Goal: Task Accomplishment & Management: Manage account settings

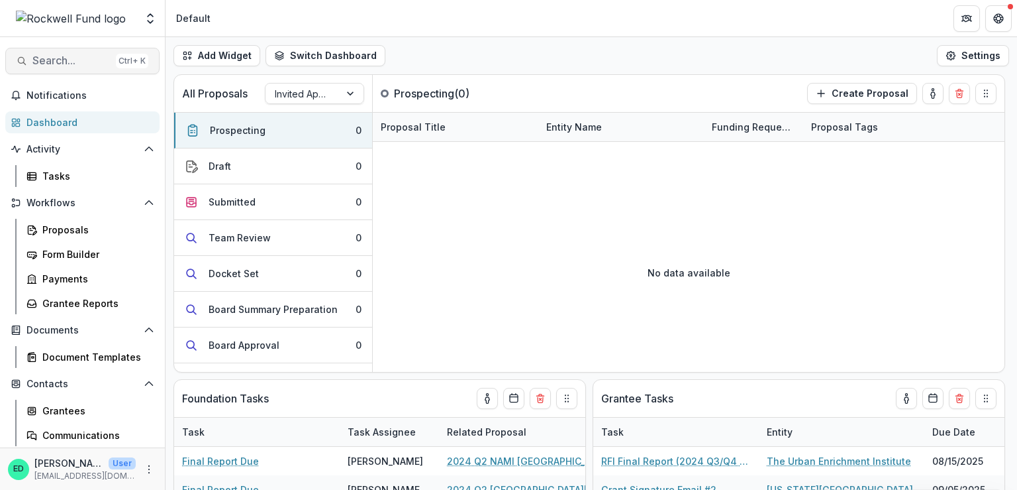
click at [69, 60] on span "Search..." at bounding box center [71, 60] width 78 height 13
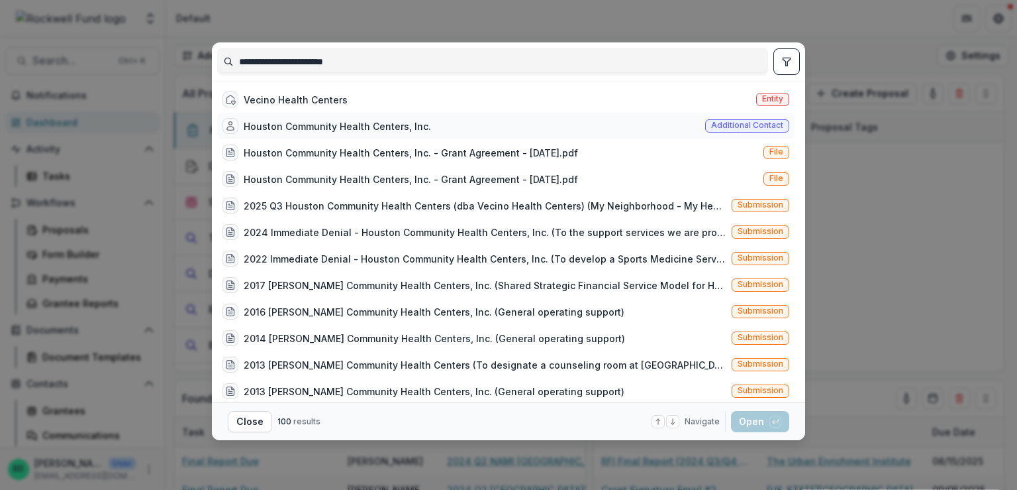
type input "**********"
click at [323, 132] on div "Houston Community Health Centers, Inc." at bounding box center [337, 126] width 187 height 14
click at [770, 420] on div "button" at bounding box center [776, 421] width 12 height 12
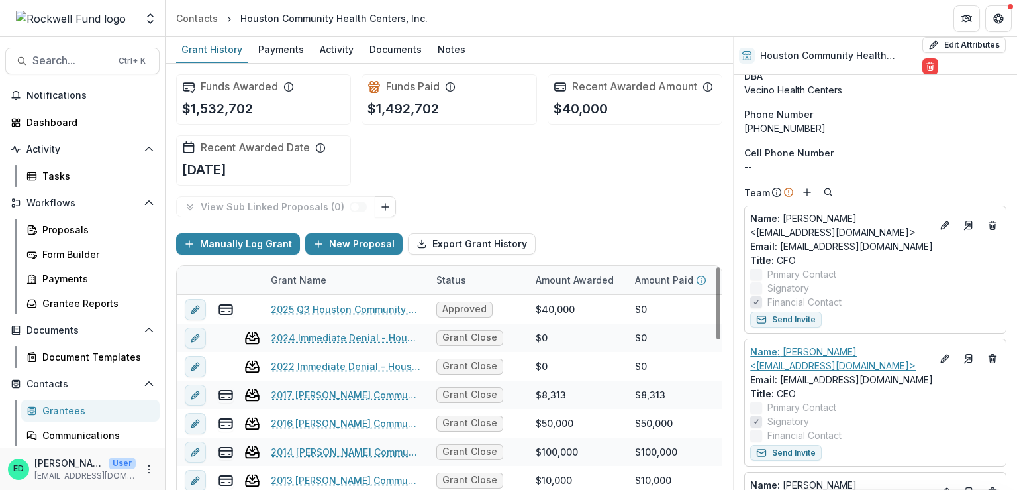
scroll to position [66, 0]
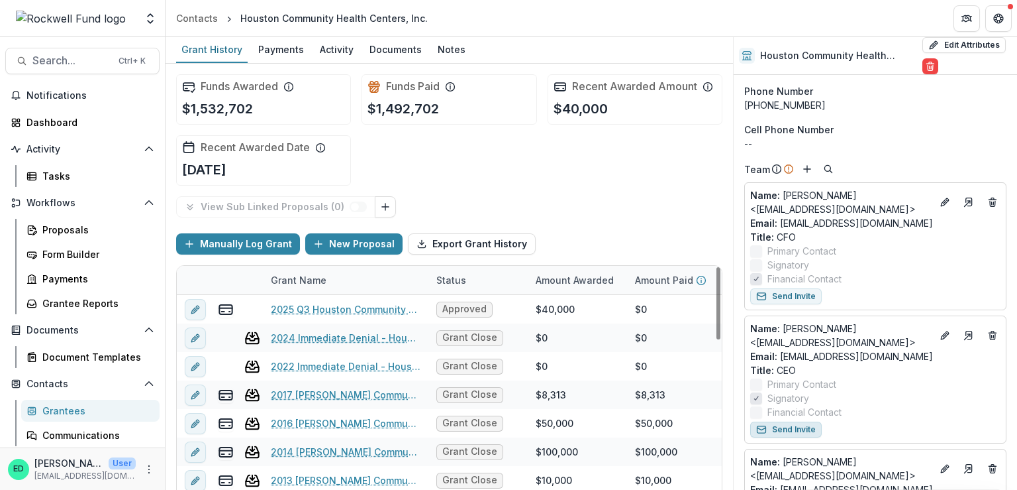
click at [784, 429] on button "Send Invite" at bounding box center [787, 429] width 72 height 16
click at [327, 45] on div "Activity" at bounding box center [337, 49] width 44 height 19
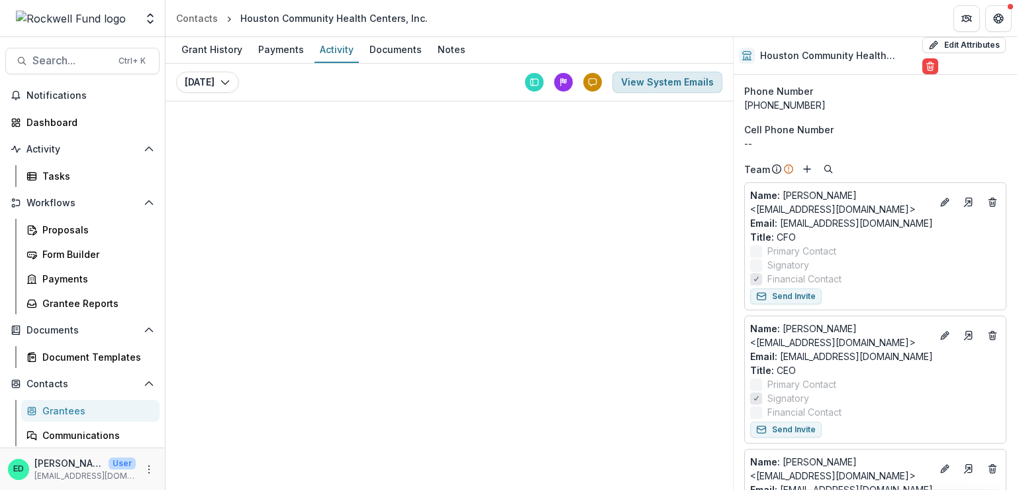
click at [676, 85] on button "View System Emails" at bounding box center [668, 82] width 110 height 21
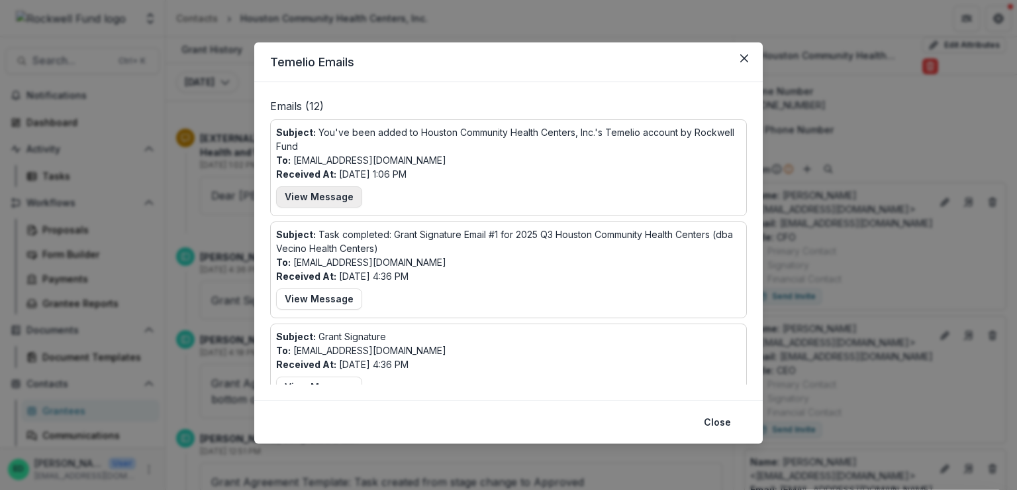
click at [327, 193] on button "View Message" at bounding box center [319, 196] width 86 height 21
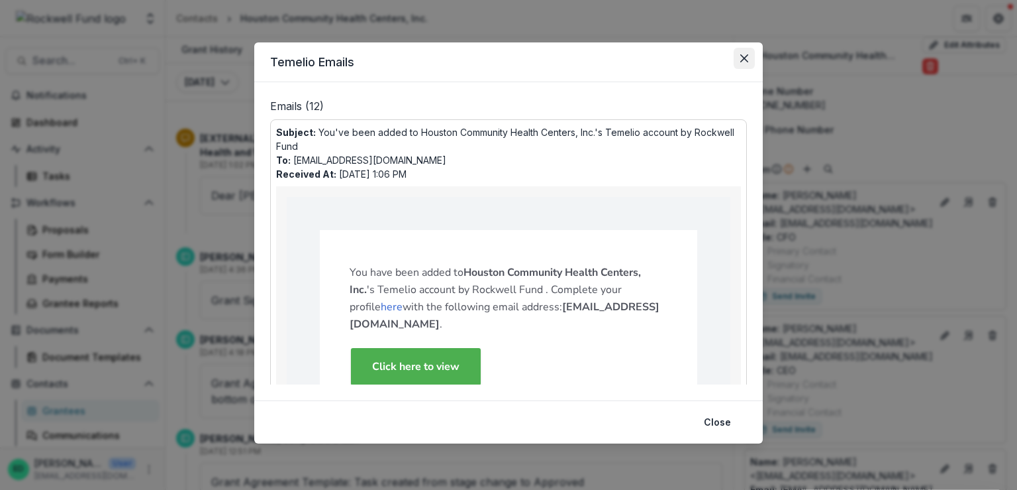
click at [745, 62] on icon "Close" at bounding box center [745, 58] width 8 height 8
click at [746, 58] on icon "Close" at bounding box center [745, 58] width 8 height 8
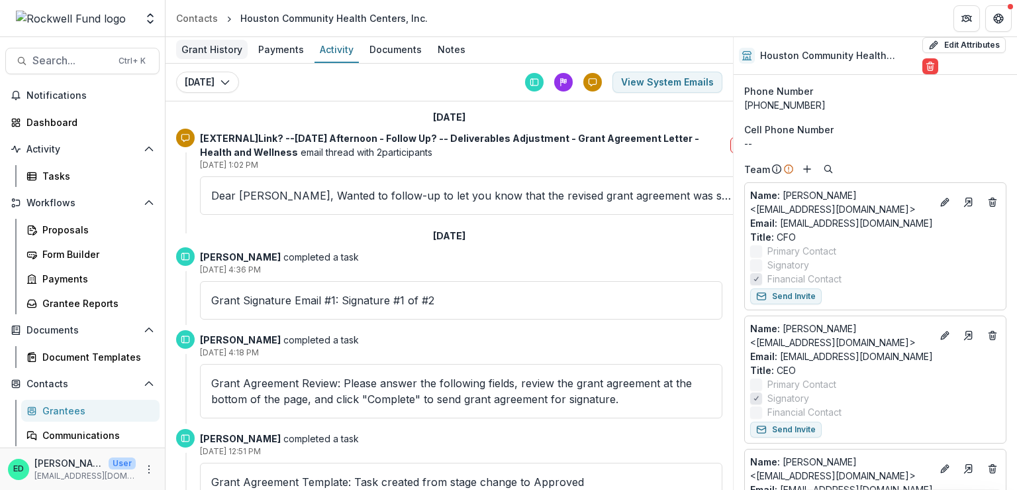
click at [212, 46] on div "Grant History" at bounding box center [212, 49] width 72 height 19
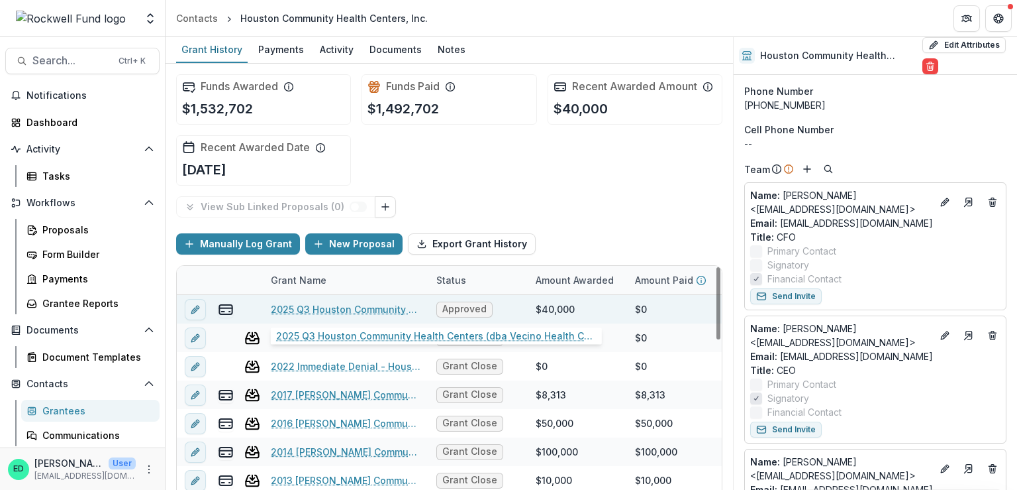
click at [303, 308] on link "2025 Q3 Houston Community Health Centers (dba Vecino Health Centers)" at bounding box center [346, 309] width 150 height 14
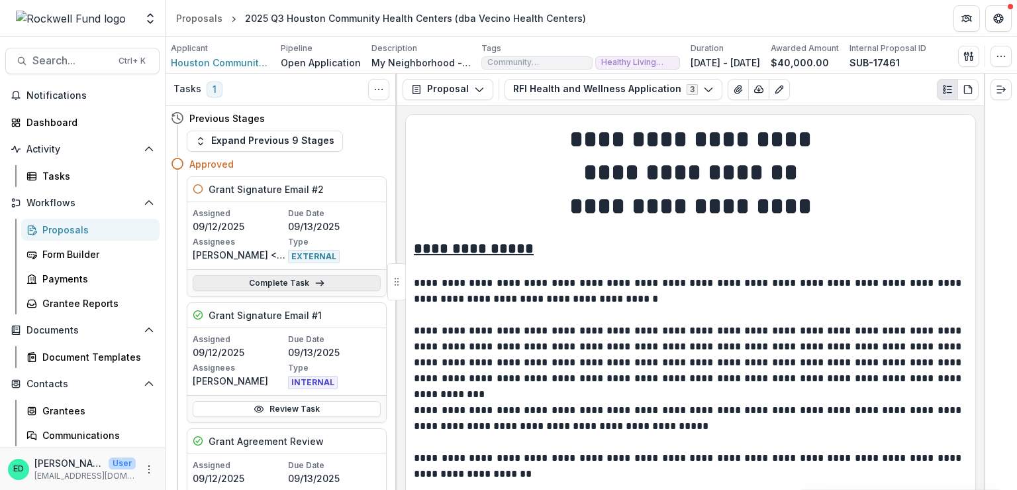
click at [305, 285] on link "Complete Task" at bounding box center [287, 283] width 188 height 16
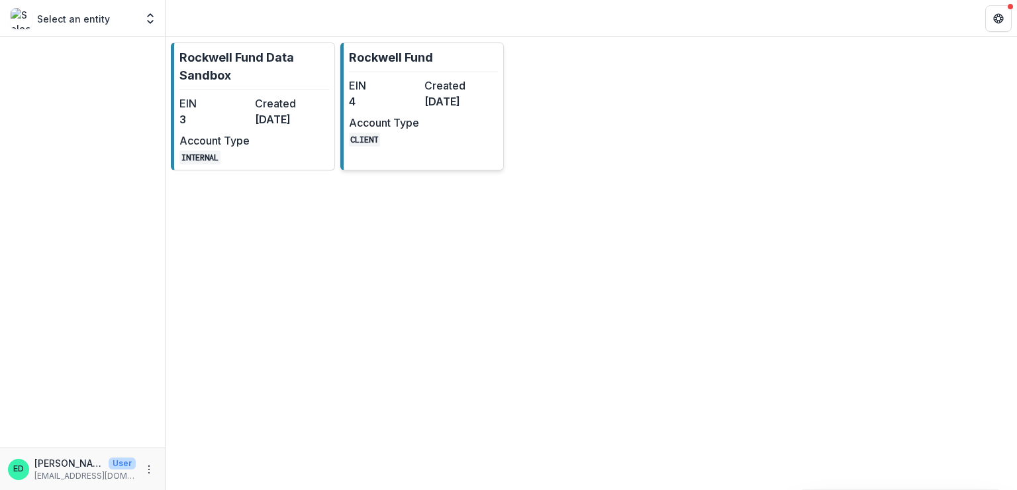
click at [448, 126] on div "EIN 4 Created [DATE] Account Type CLIENT" at bounding box center [422, 112] width 146 height 69
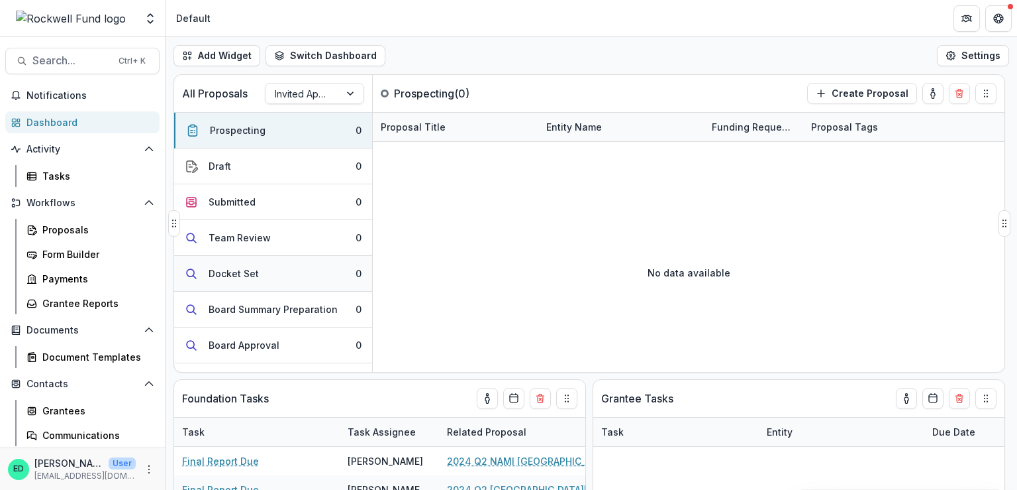
scroll to position [167, 0]
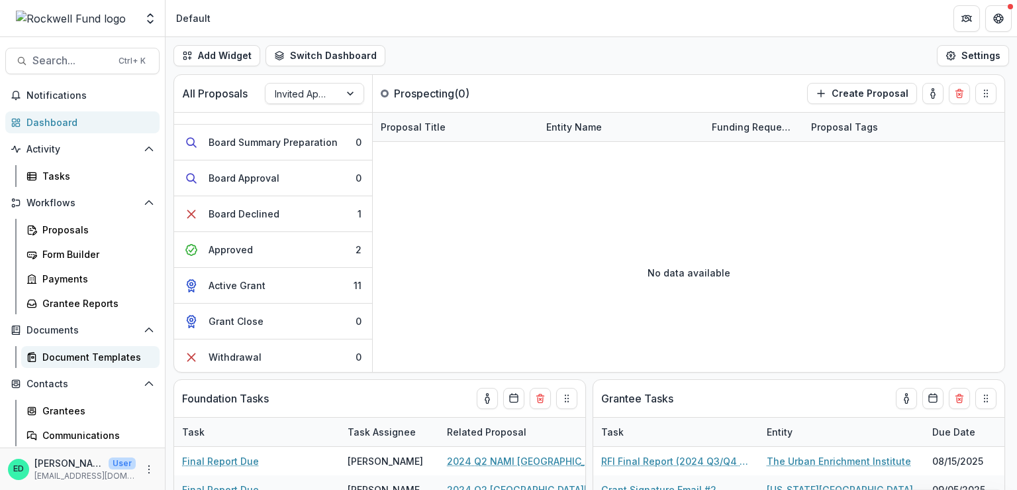
click at [106, 352] on div "Document Templates" at bounding box center [95, 357] width 107 height 14
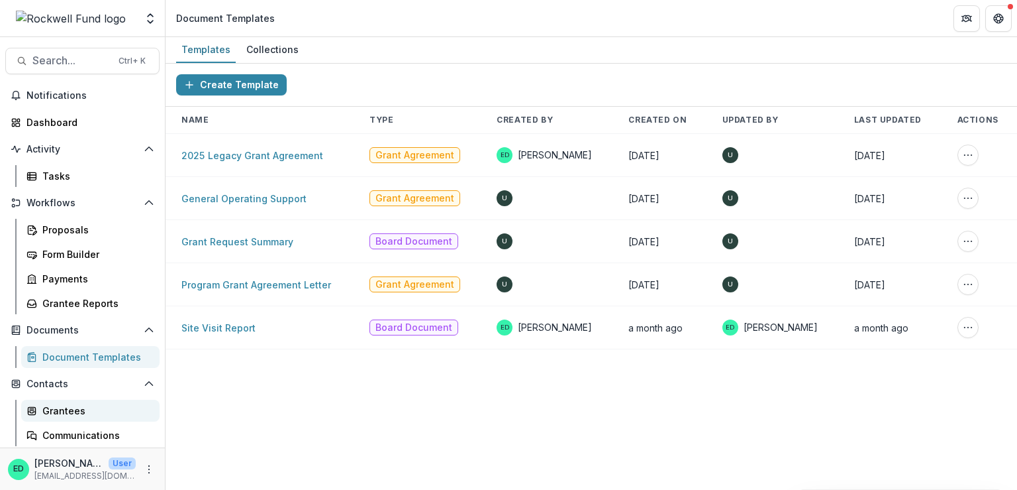
scroll to position [76, 0]
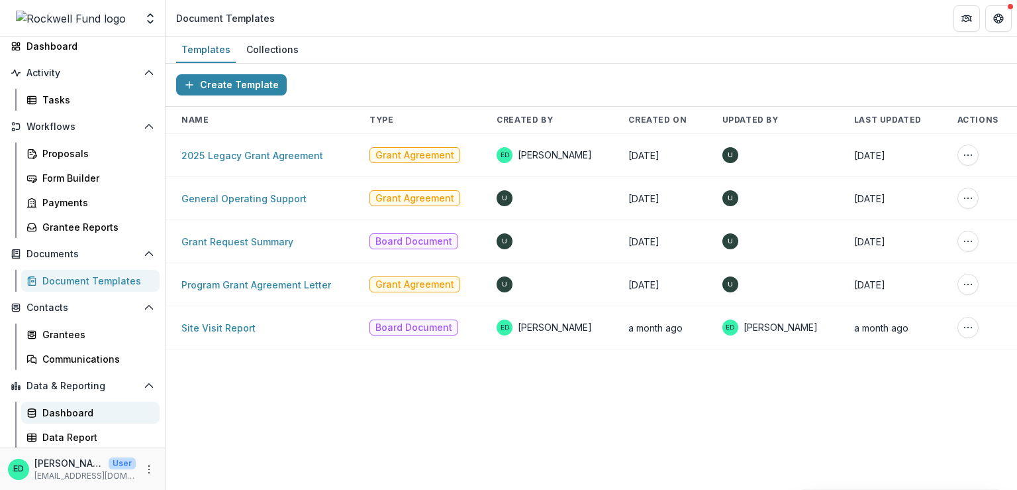
click at [70, 409] on div "Dashboard" at bounding box center [95, 412] width 107 height 14
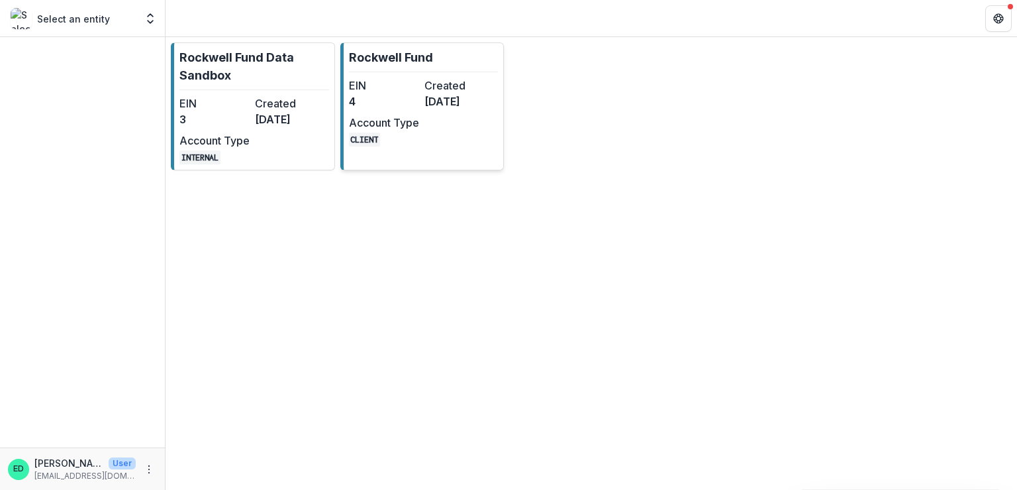
click at [355, 111] on div "EIN 4 Created [DATE] Account Type CLIENT" at bounding box center [422, 112] width 146 height 69
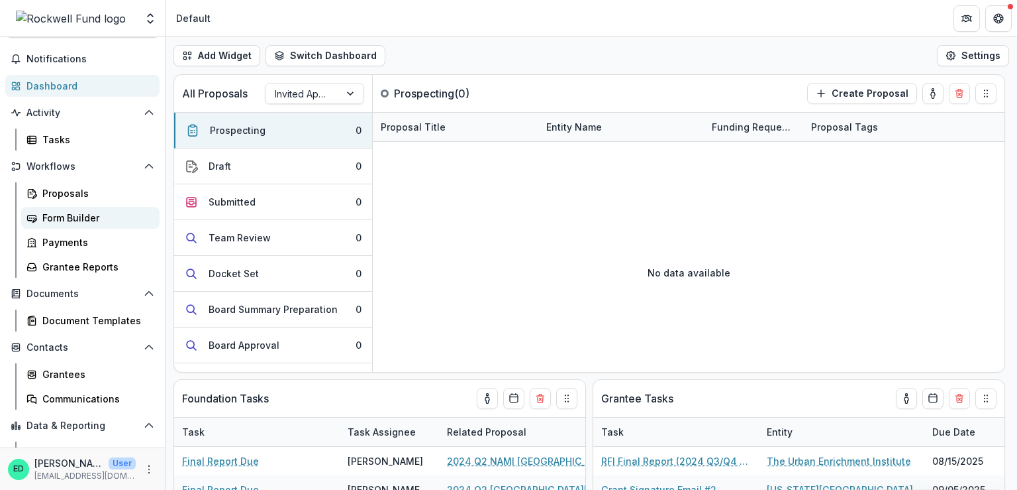
scroll to position [66, 0]
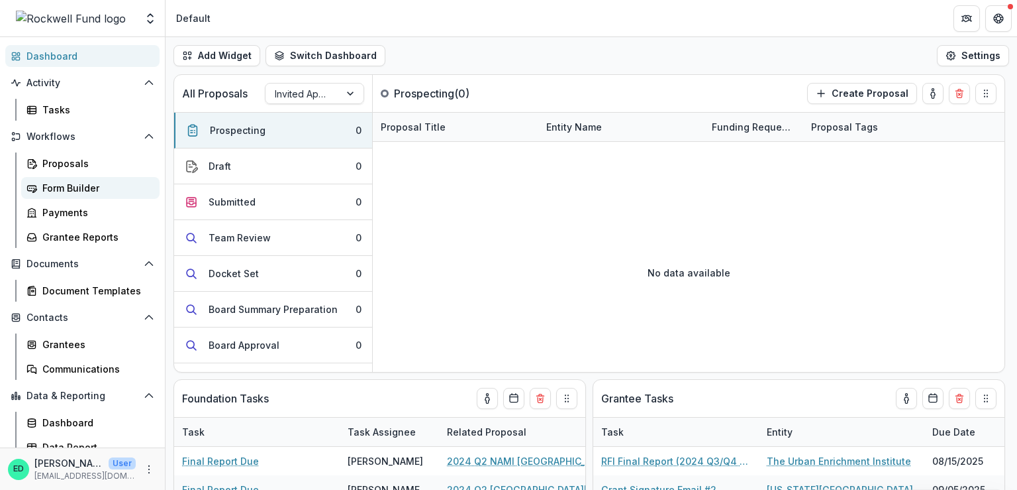
click at [79, 193] on div "Form Builder" at bounding box center [95, 188] width 107 height 14
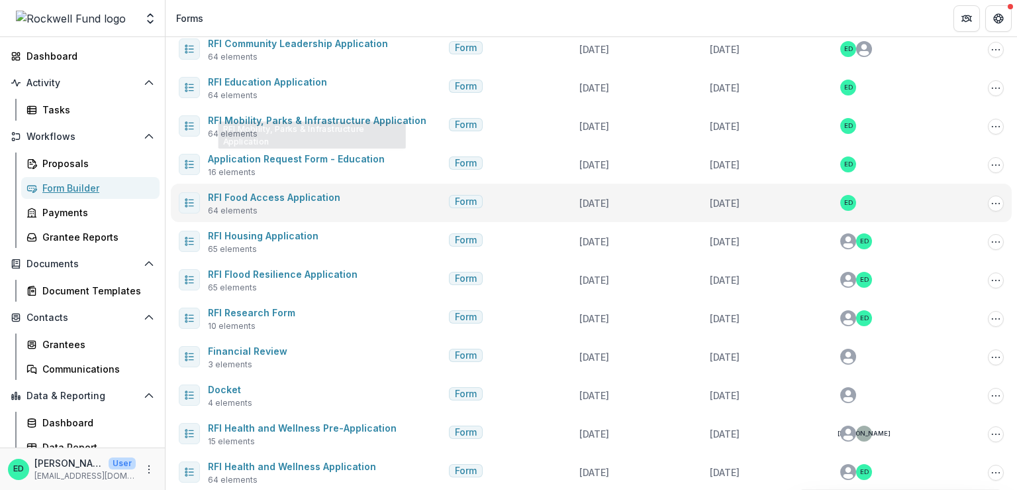
scroll to position [157, 0]
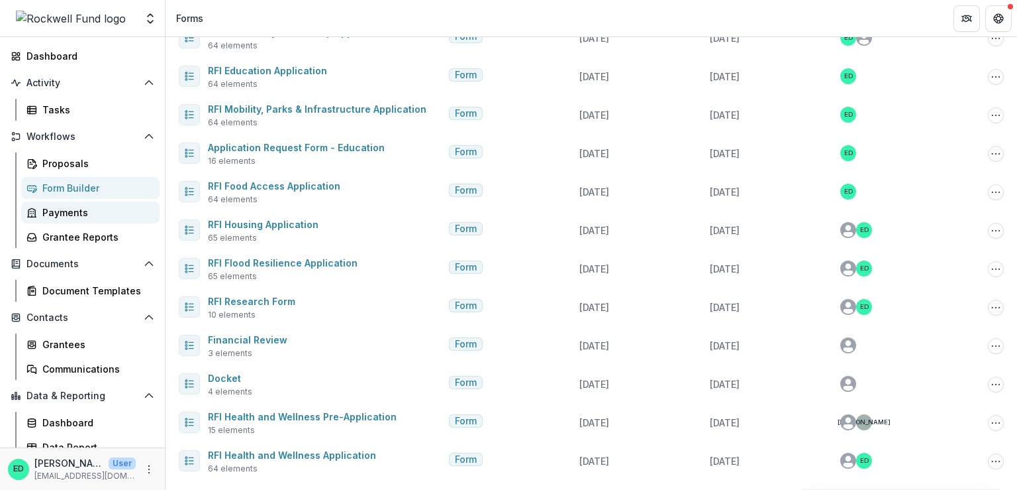
click at [78, 215] on div "Payments" at bounding box center [95, 212] width 107 height 14
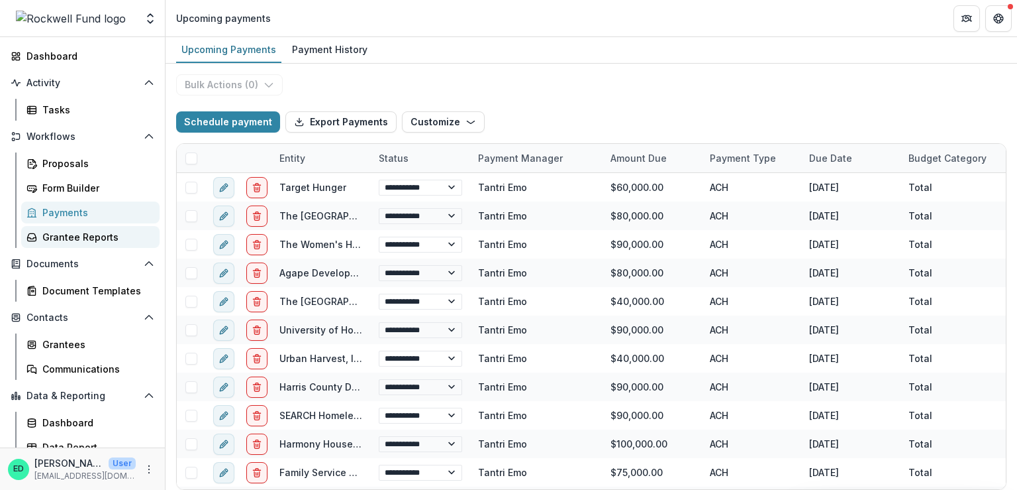
click at [79, 240] on div "Grantee Reports" at bounding box center [95, 237] width 107 height 14
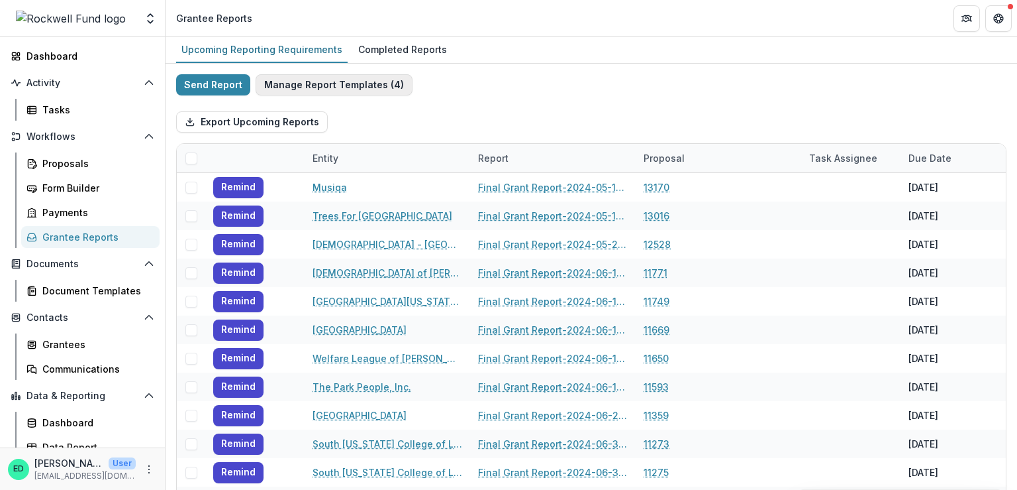
click at [311, 86] on button "Manage Report Templates ( 4 )" at bounding box center [334, 84] width 157 height 21
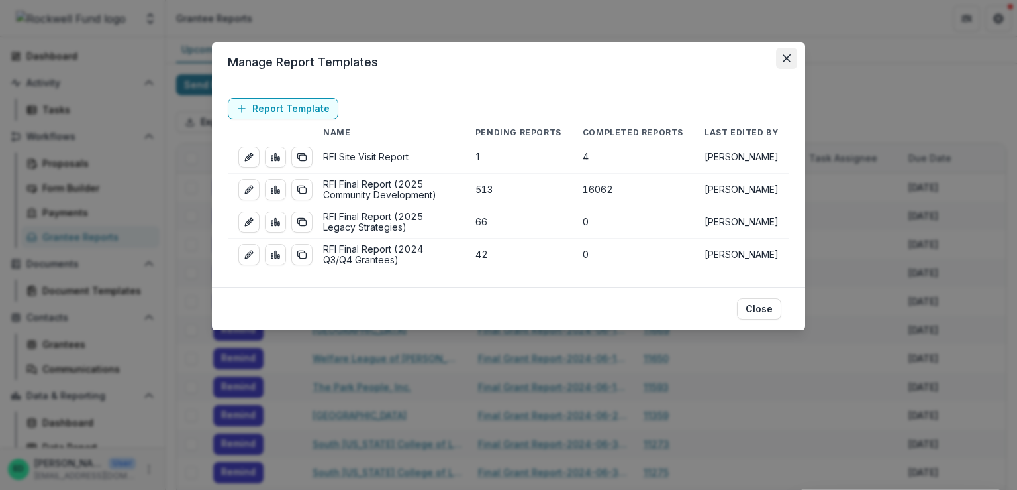
click at [791, 56] on button "Close" at bounding box center [786, 58] width 21 height 21
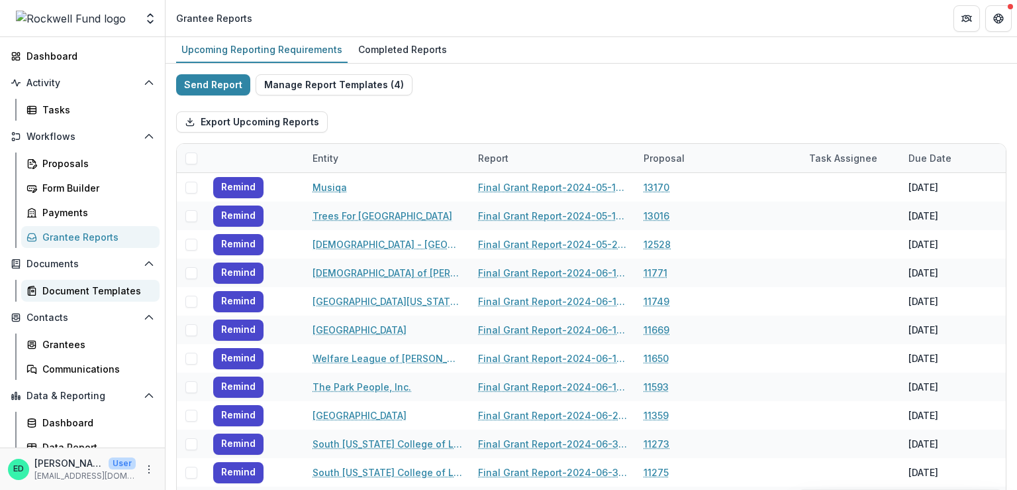
click at [43, 295] on div "Document Templates" at bounding box center [95, 291] width 107 height 14
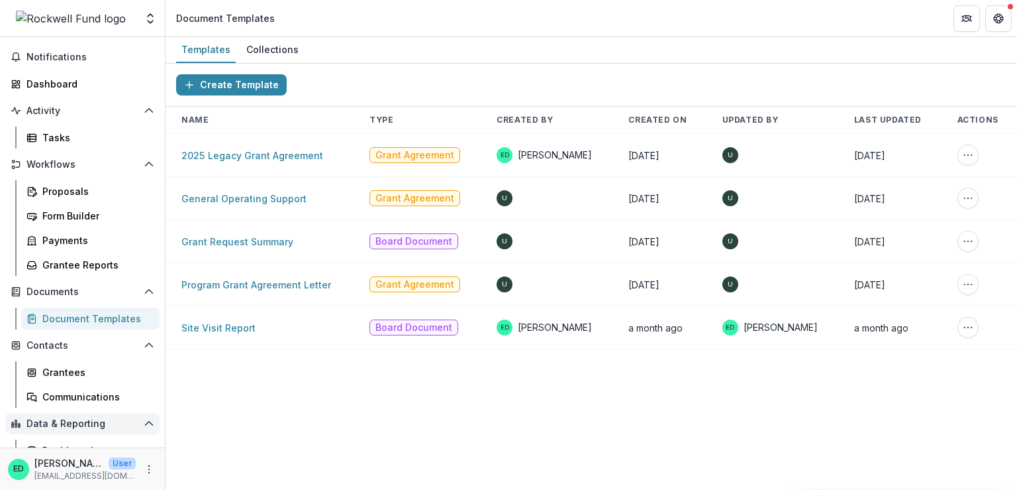
scroll to position [76, 0]
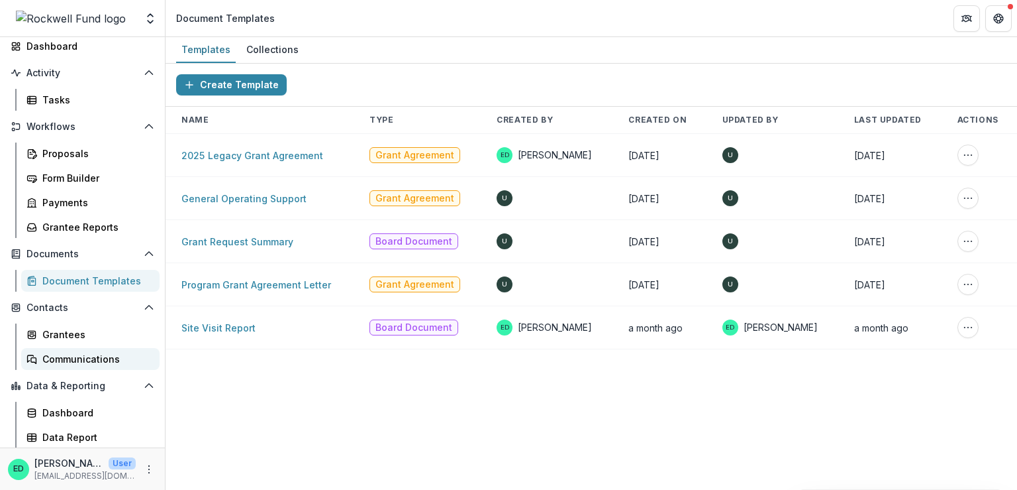
click at [82, 348] on link "Communications" at bounding box center [90, 359] width 138 height 22
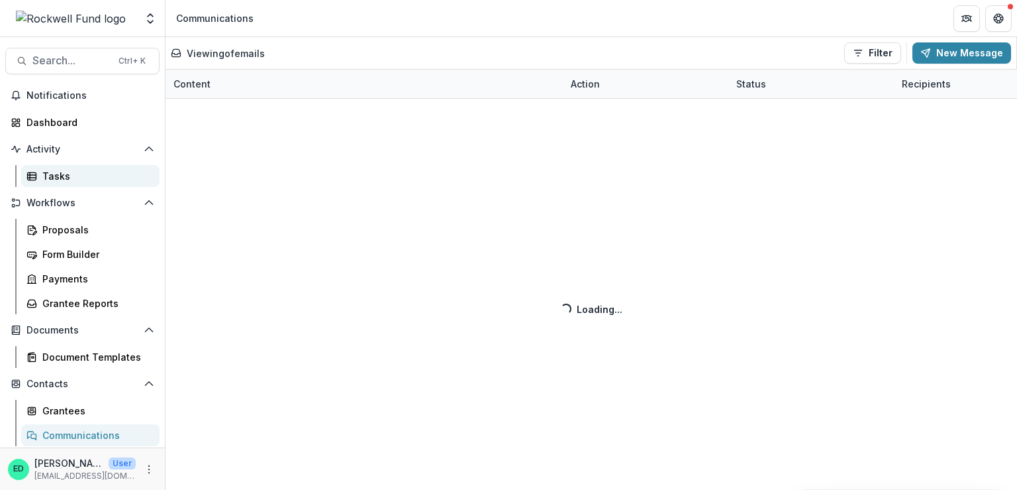
click at [64, 176] on div "Tasks" at bounding box center [95, 176] width 107 height 14
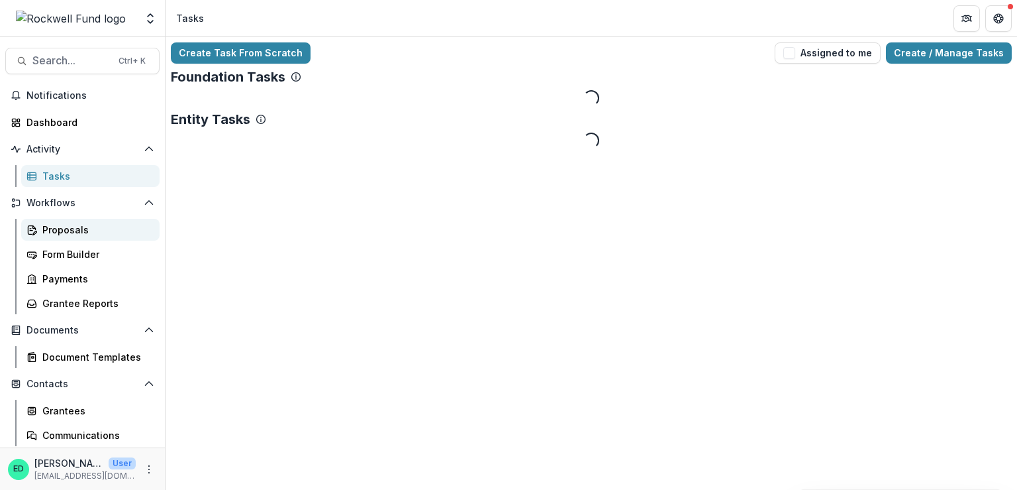
click at [61, 229] on div "Proposals" at bounding box center [95, 230] width 107 height 14
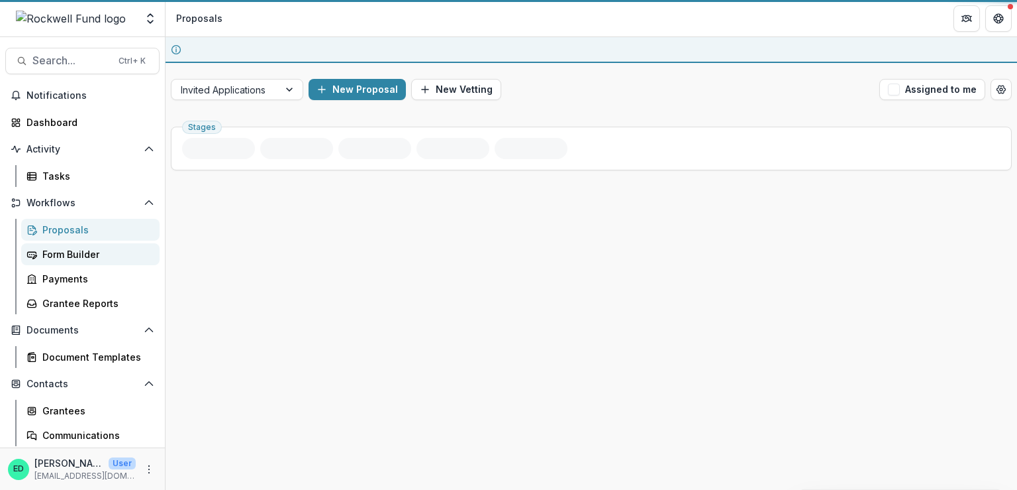
click at [67, 262] on link "Form Builder" at bounding box center [90, 254] width 138 height 22
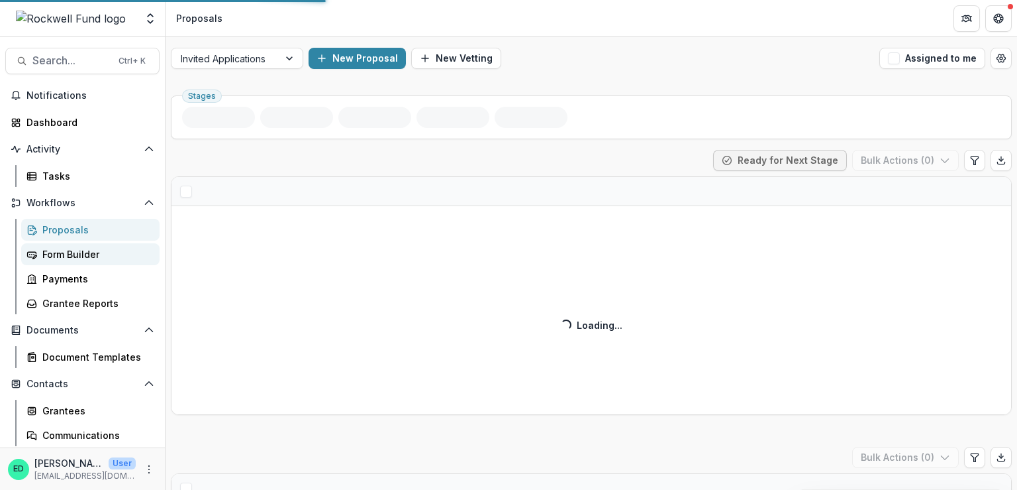
click at [72, 252] on div "Form Builder" at bounding box center [95, 254] width 107 height 14
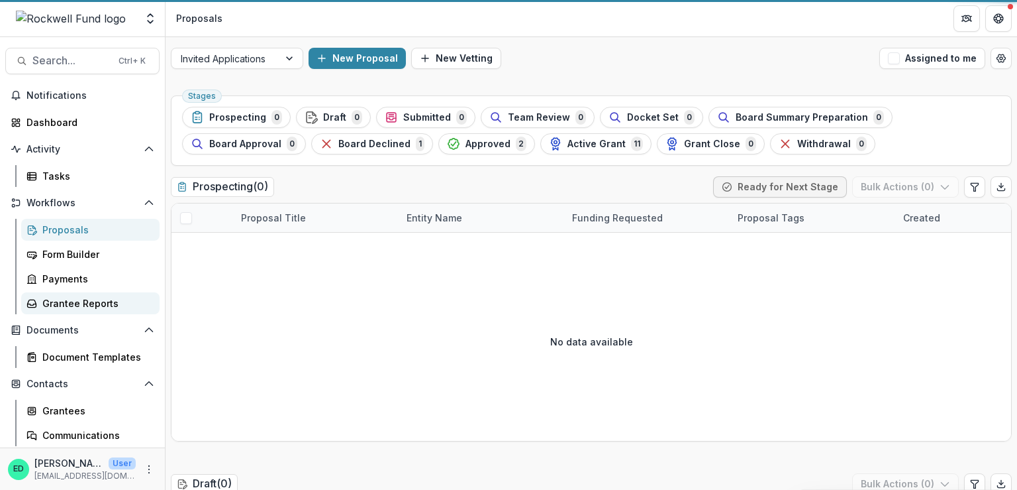
click at [69, 299] on div "Grantee Reports" at bounding box center [95, 303] width 107 height 14
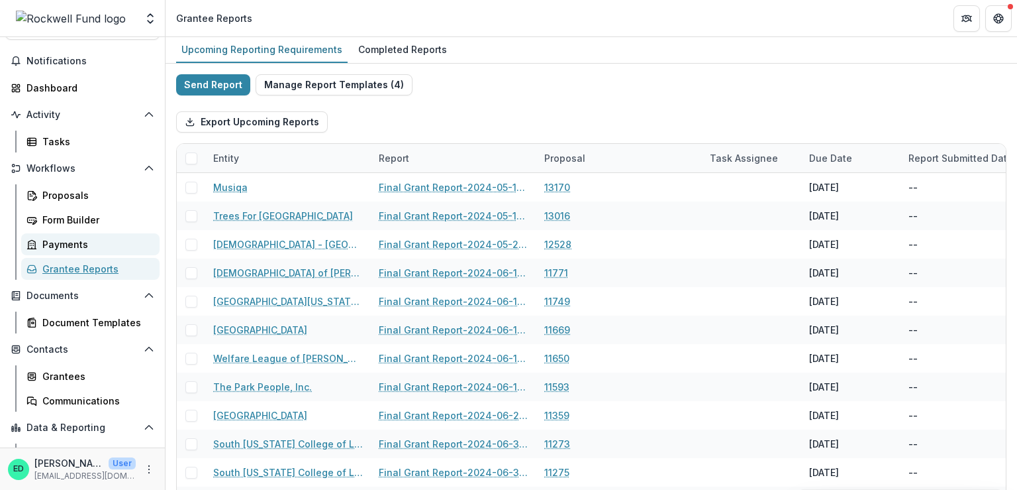
scroll to position [76, 0]
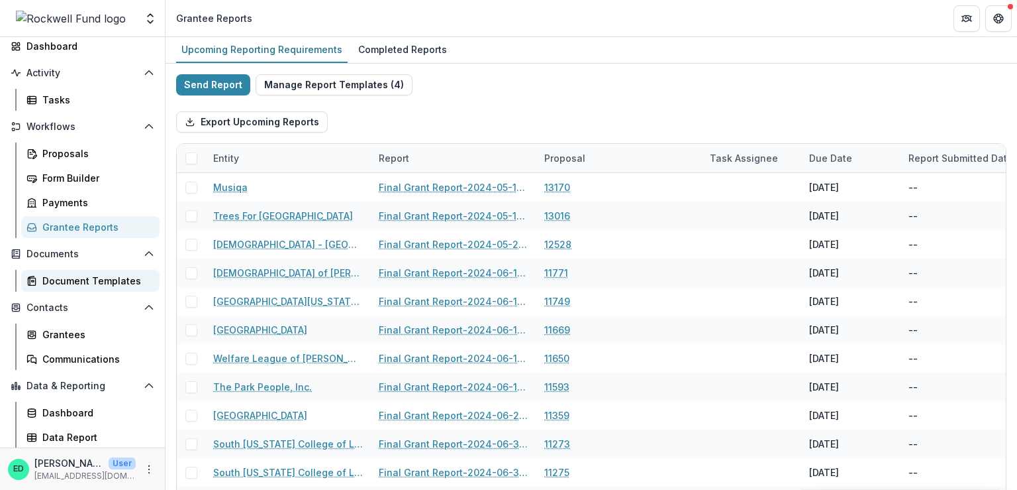
click at [102, 281] on div "Document Templates" at bounding box center [95, 281] width 107 height 14
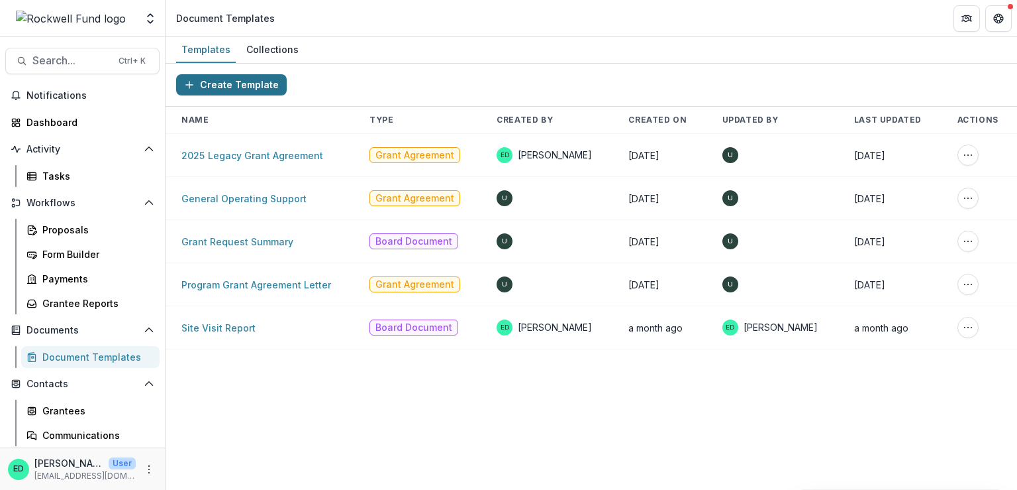
click at [241, 76] on button "Create Template" at bounding box center [231, 84] width 111 height 21
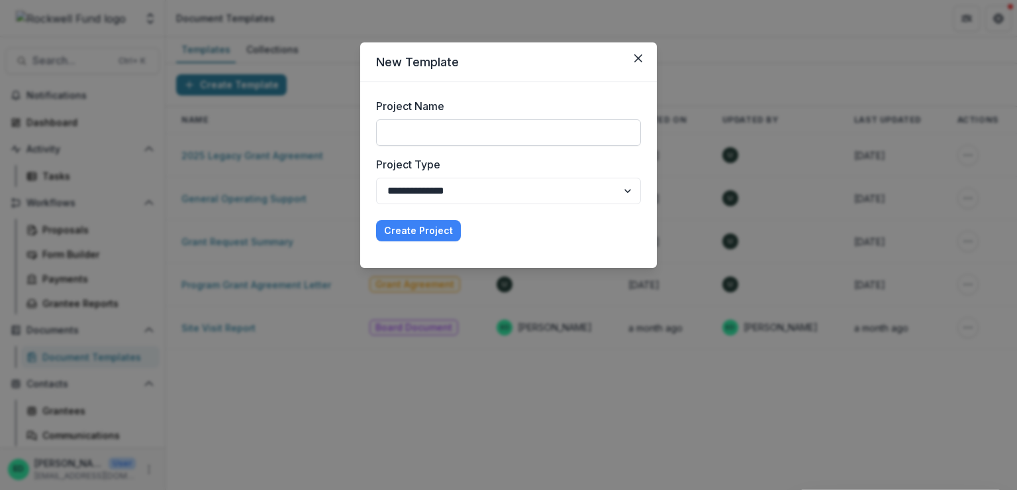
click at [440, 128] on input "Project Name" at bounding box center [508, 132] width 265 height 26
click at [450, 198] on select "**********" at bounding box center [508, 191] width 265 height 26
click at [432, 152] on div "**********" at bounding box center [508, 151] width 265 height 106
click at [423, 129] on input "Project Name" at bounding box center [508, 132] width 265 height 26
type input "*"
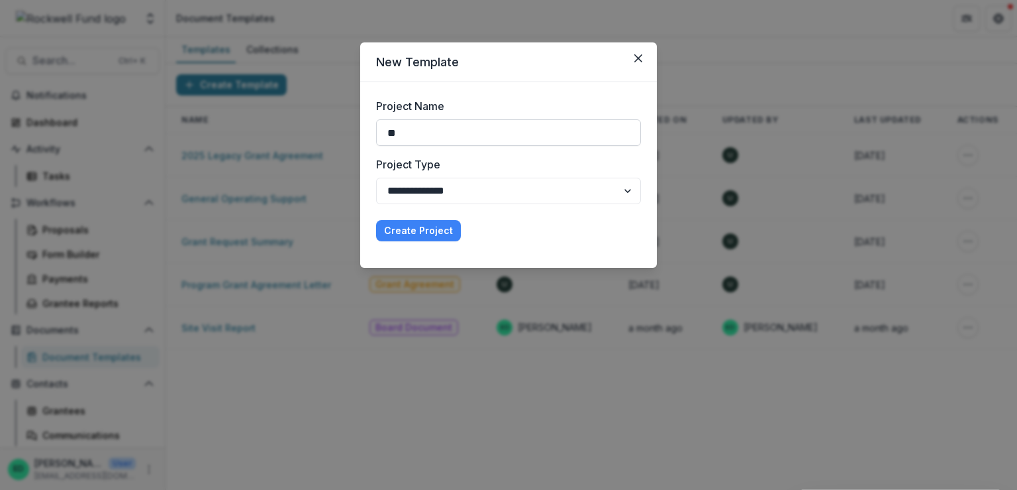
type input "*"
type input "**********"
click at [427, 181] on select "**********" at bounding box center [508, 191] width 265 height 26
click at [450, 169] on label "Project Type" at bounding box center [504, 164] width 257 height 16
click at [450, 178] on select "**********" at bounding box center [508, 191] width 265 height 26
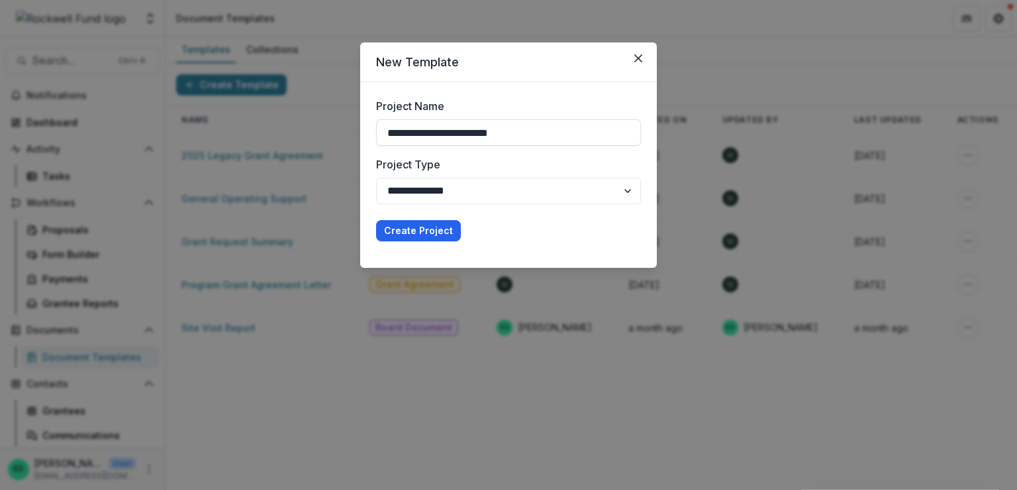
click at [417, 225] on button "Create Project" at bounding box center [418, 230] width 85 height 21
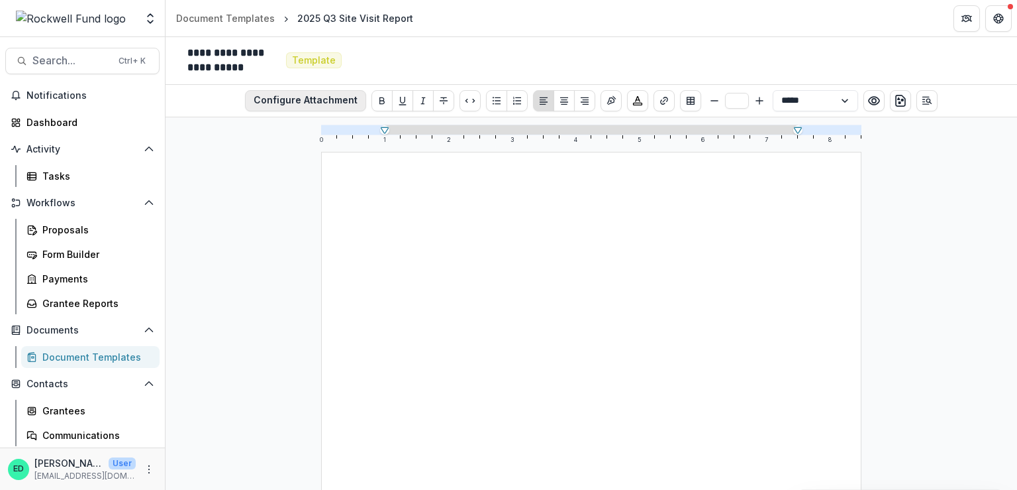
click at [294, 91] on button "Configure Attachment" at bounding box center [305, 100] width 121 height 21
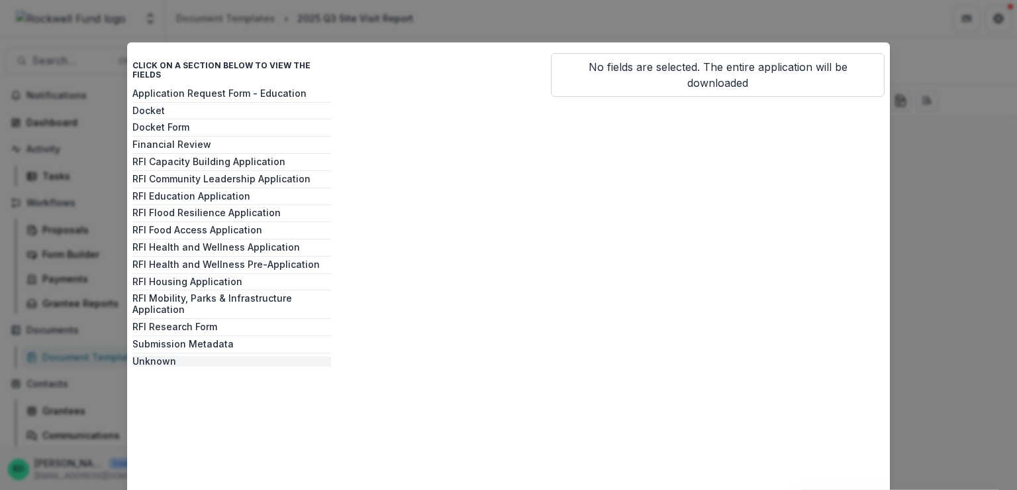
click at [152, 356] on button "Unknown" at bounding box center [231, 361] width 199 height 11
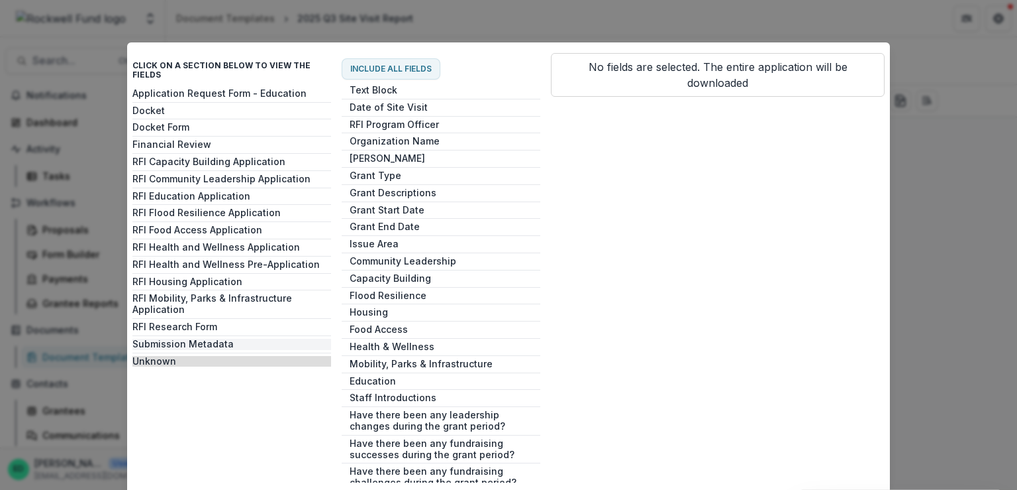
click at [175, 338] on button "Submission Metadata" at bounding box center [231, 343] width 199 height 11
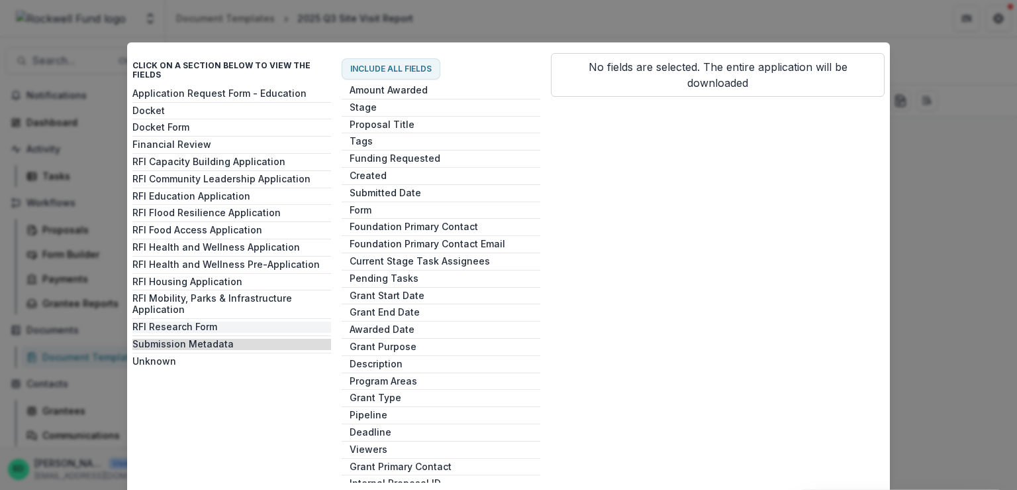
click at [184, 321] on button "RFI Research Form" at bounding box center [231, 326] width 199 height 11
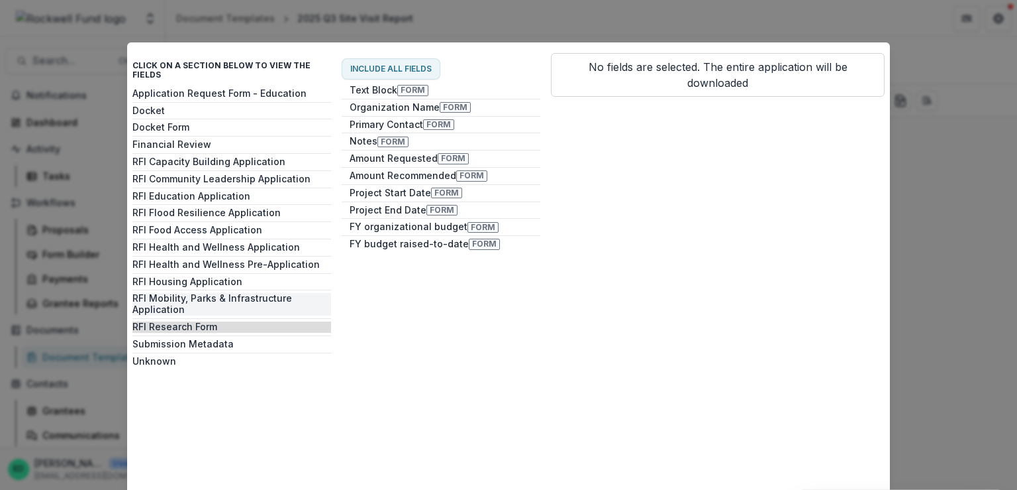
click at [193, 293] on button "RFI Mobility, Parks & Infrastructure Application" at bounding box center [231, 304] width 199 height 23
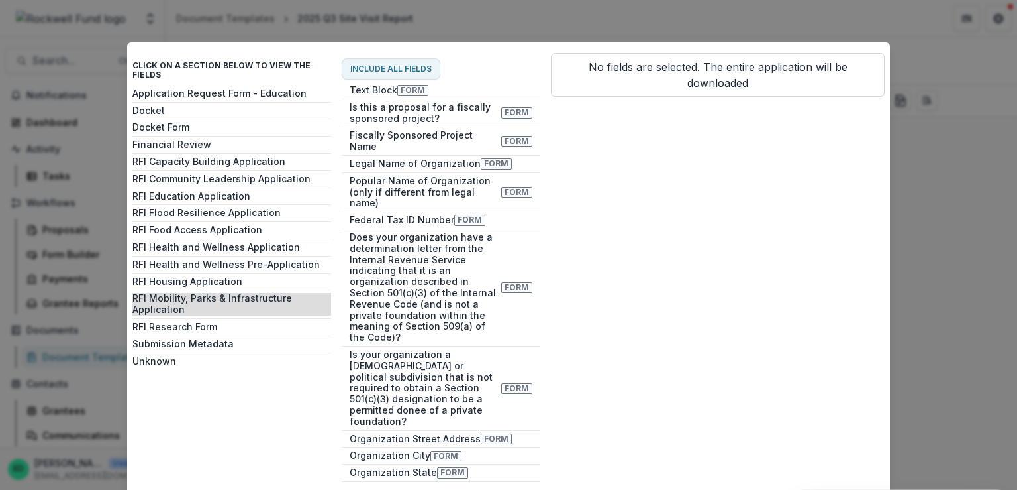
click at [199, 264] on div "Application Request Form - Education Docket Docket Form Financial Review RFI Ca…" at bounding box center [231, 286] width 199 height 397
click at [188, 276] on button "RFI Housing Application" at bounding box center [231, 281] width 199 height 11
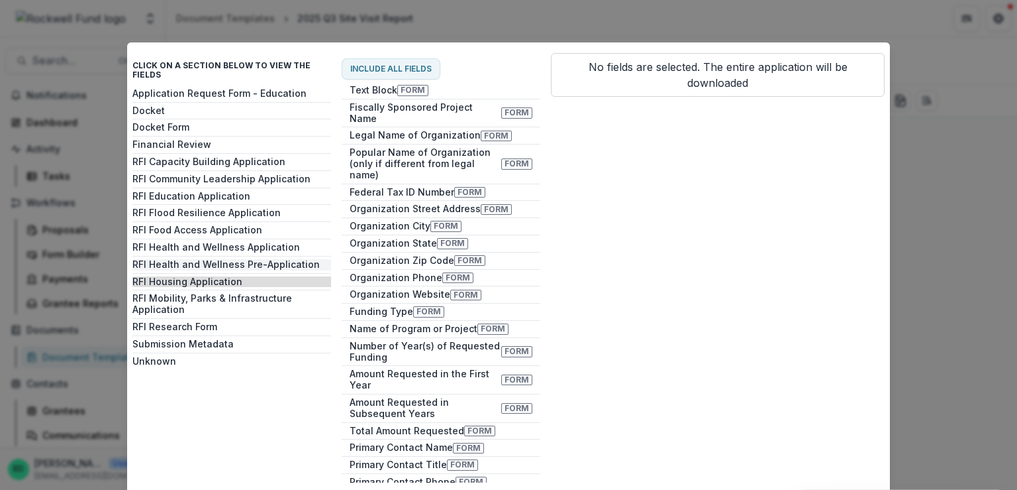
click at [197, 259] on button "RFI Health and Wellness Pre-Application" at bounding box center [231, 264] width 199 height 11
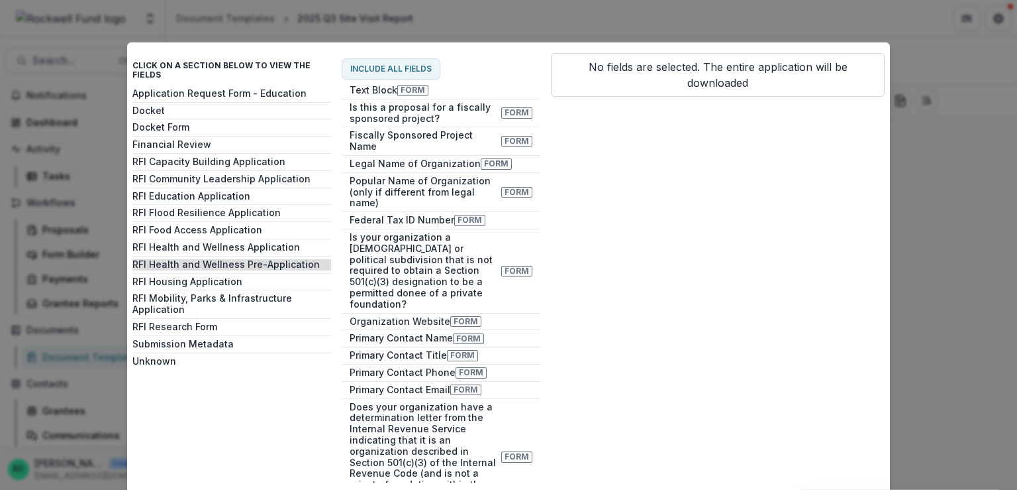
click at [201, 244] on div "Application Request Form - Education Docket Docket Form Financial Review RFI Ca…" at bounding box center [231, 286] width 199 height 397
click at [201, 242] on button "RFI Health and Wellness Application" at bounding box center [231, 247] width 199 height 11
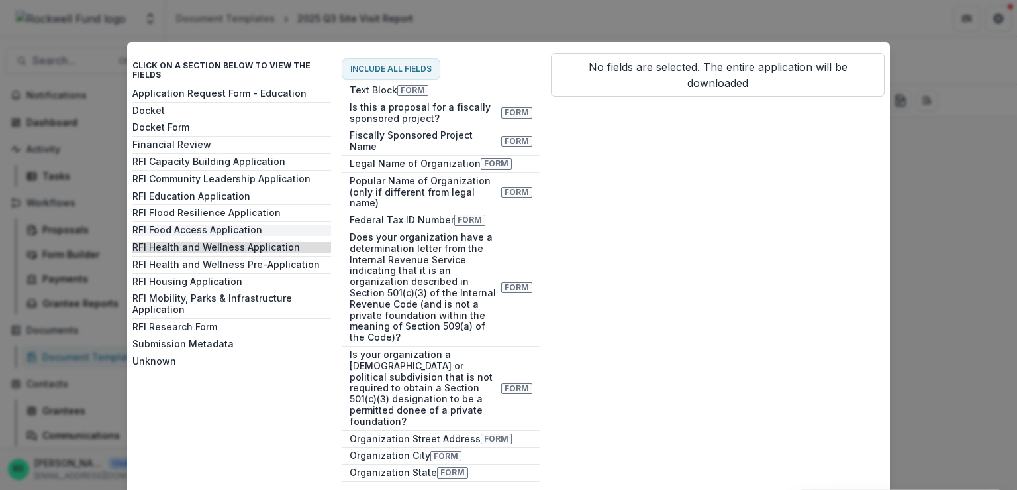
click at [203, 225] on button "RFI Food Access Application" at bounding box center [231, 230] width 199 height 11
click at [204, 225] on button "RFI Food Access Application" at bounding box center [231, 230] width 199 height 11
click at [205, 207] on button "RFI Flood Resilience Application" at bounding box center [231, 212] width 199 height 11
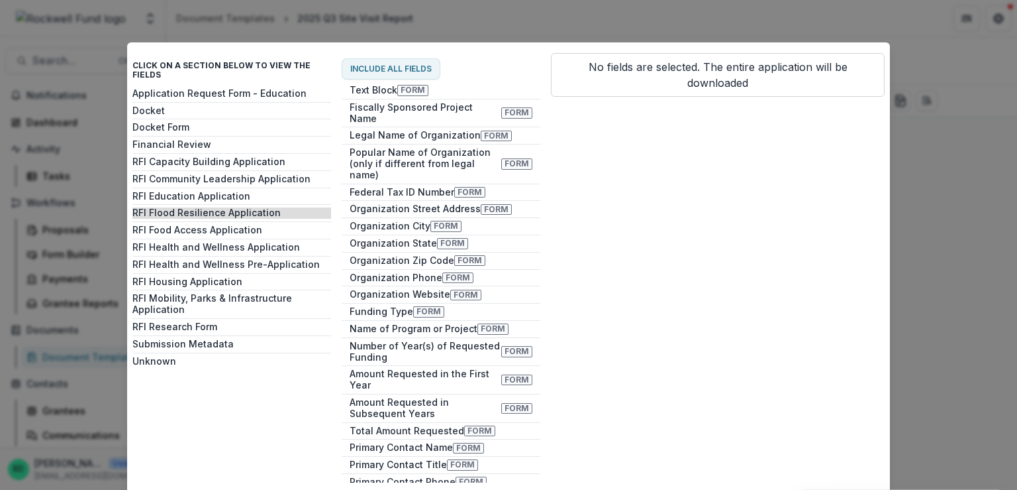
click at [203, 178] on div "Application Request Form - Education Docket Docket Form Financial Review RFI Ca…" at bounding box center [231, 286] width 199 height 397
click at [203, 191] on button "RFI Education Application" at bounding box center [231, 196] width 199 height 11
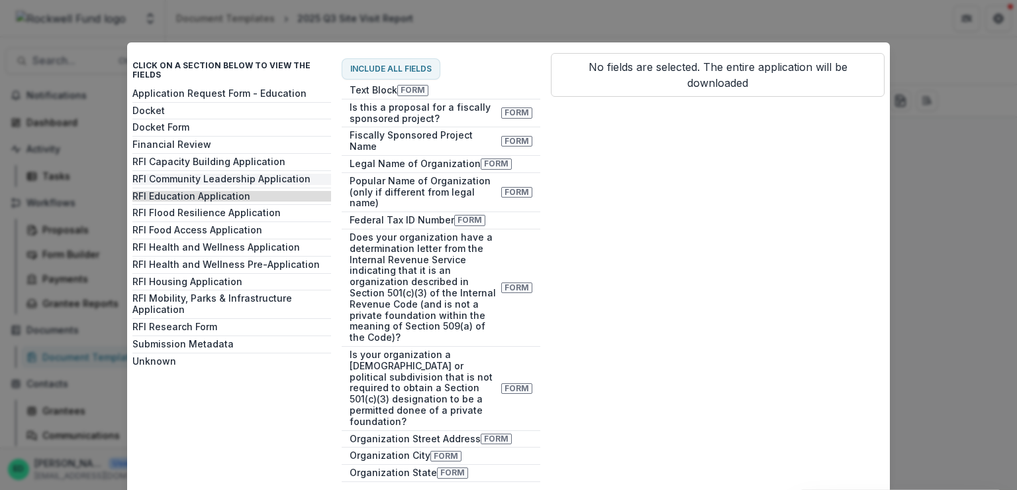
click at [208, 174] on button "RFI Community Leadership Application" at bounding box center [231, 179] width 199 height 11
click at [1004, 256] on div "Click on a section below to view the fields Application Request Form - Educatio…" at bounding box center [508, 245] width 1017 height 490
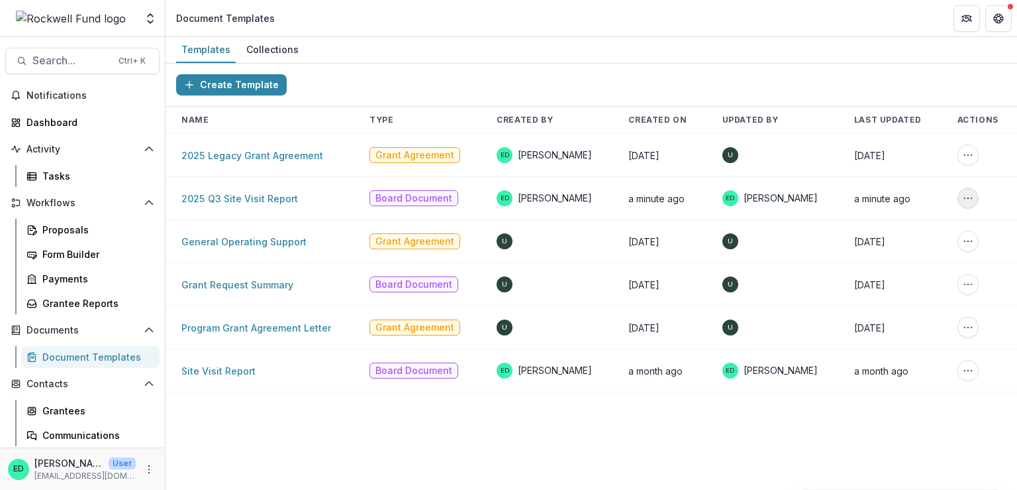
click at [968, 195] on icon "More Action" at bounding box center [968, 198] width 11 height 11
click at [921, 231] on button "Create a Collection" at bounding box center [908, 227] width 142 height 21
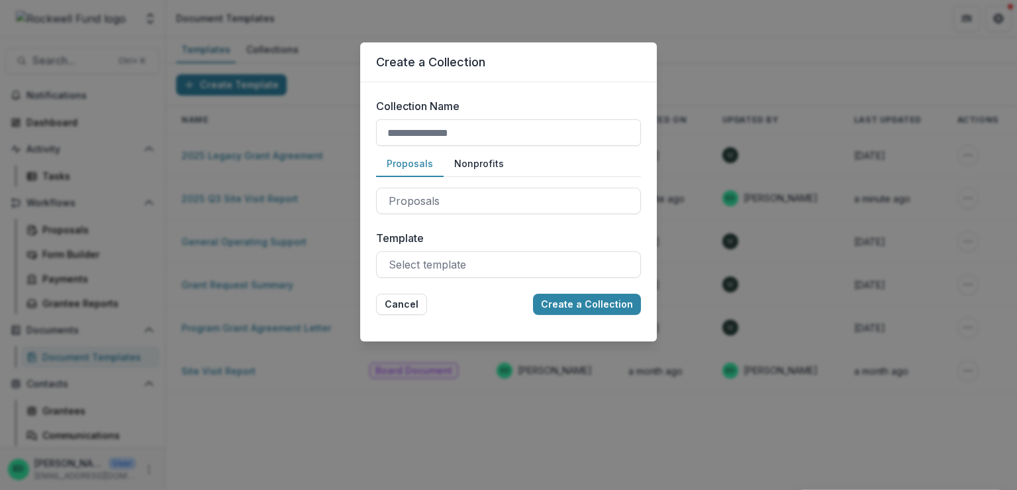
click at [444, 248] on div "Template Select template" at bounding box center [508, 254] width 265 height 48
click at [445, 276] on div "Select template" at bounding box center [508, 264] width 265 height 26
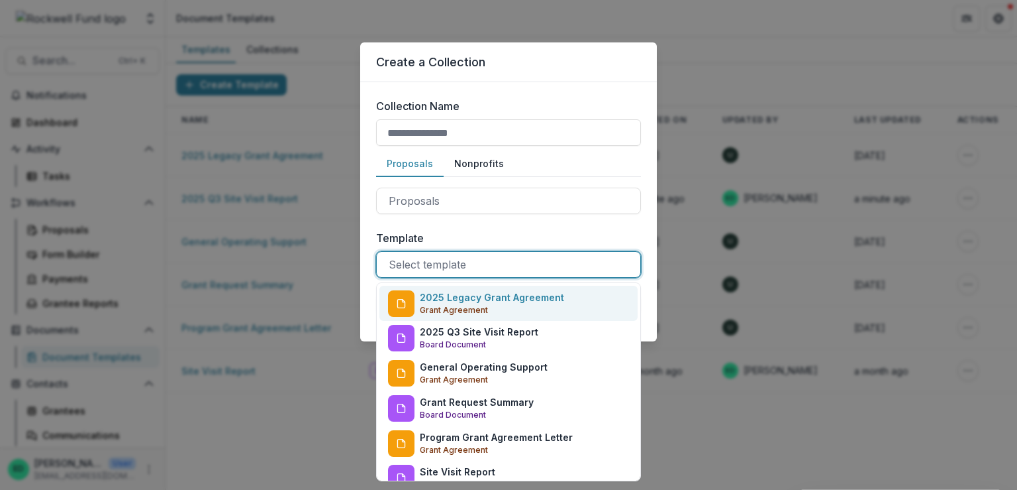
click at [513, 230] on label "Template" at bounding box center [504, 238] width 257 height 16
click at [392, 256] on input "Template" at bounding box center [390, 264] width 3 height 16
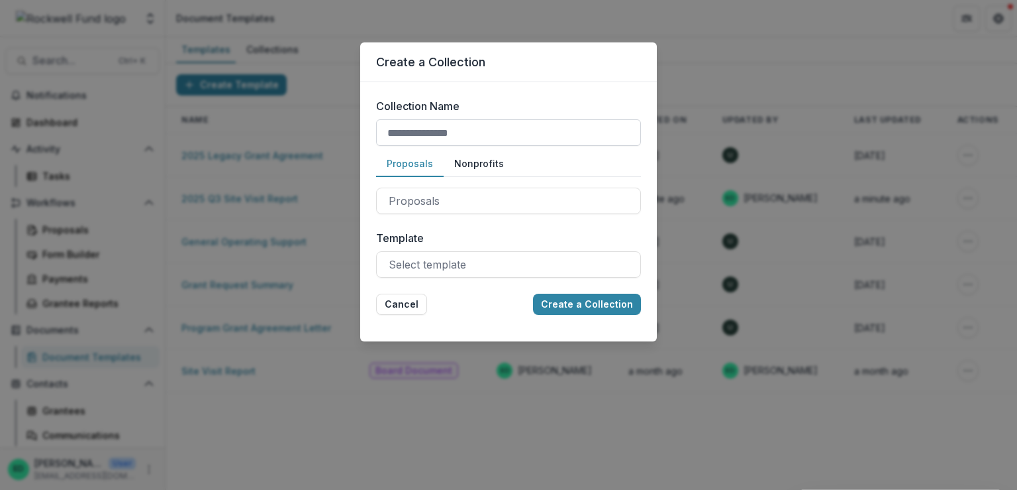
click at [458, 135] on input "Collection Name" at bounding box center [508, 132] width 265 height 26
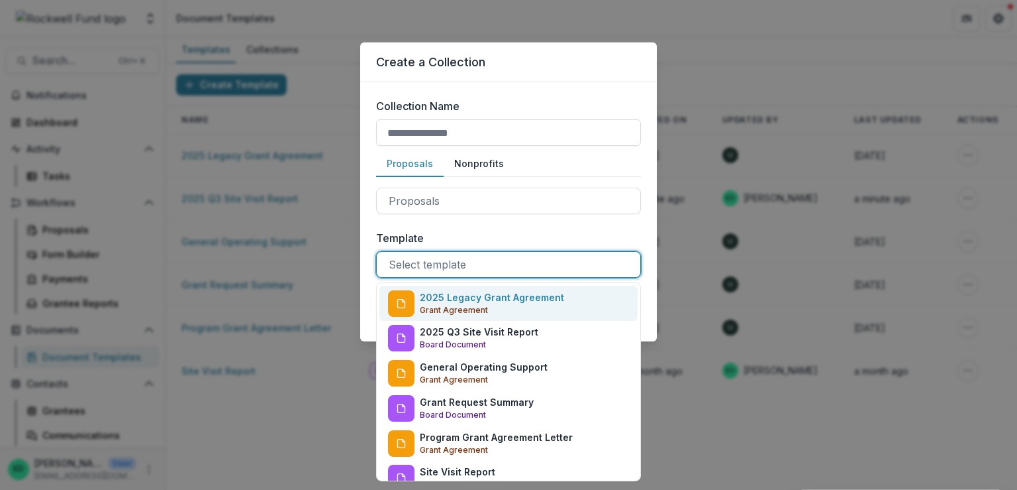
click at [437, 264] on div at bounding box center [509, 264] width 240 height 19
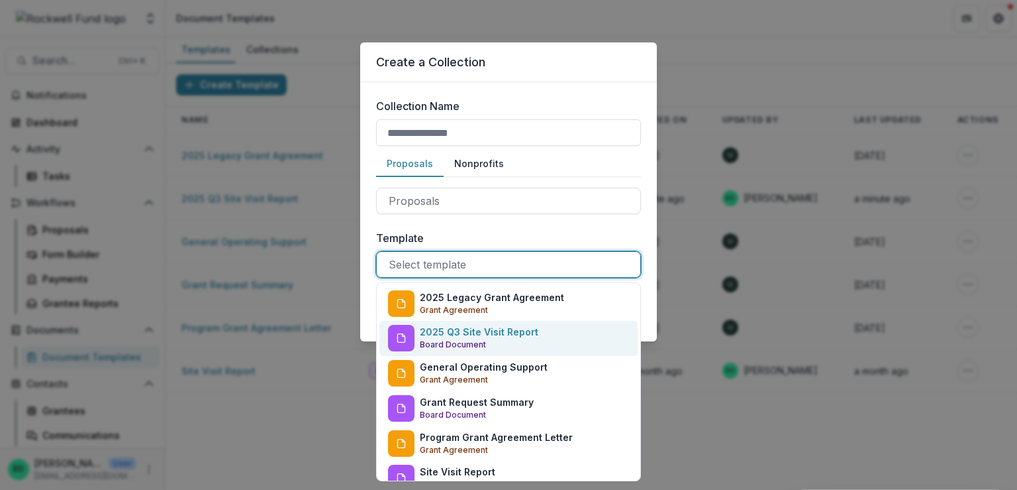
click at [480, 338] on p "Board Document" at bounding box center [453, 344] width 66 height 12
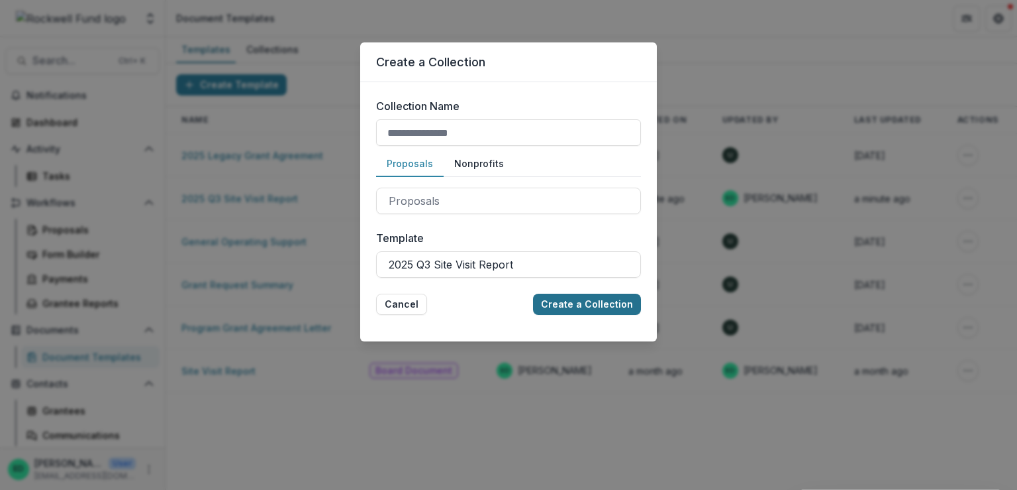
click at [585, 307] on button "Create a Collection" at bounding box center [587, 303] width 108 height 21
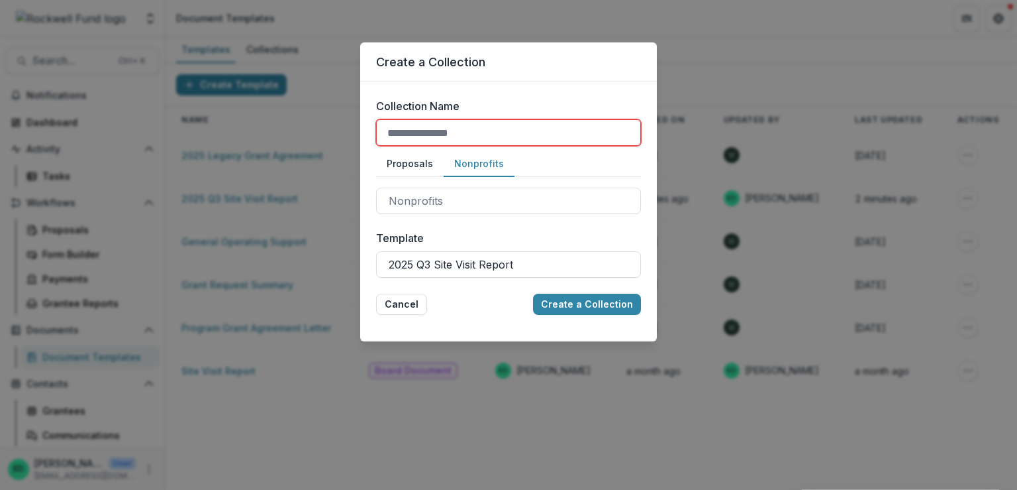
click at [484, 165] on button "Nonprofits" at bounding box center [479, 164] width 71 height 26
click at [424, 158] on button "Proposals" at bounding box center [410, 164] width 68 height 26
click at [480, 162] on button "Nonprofits" at bounding box center [479, 164] width 71 height 26
click at [427, 168] on button "Proposals" at bounding box center [410, 164] width 68 height 26
click at [398, 300] on button "Cancel" at bounding box center [401, 303] width 51 height 21
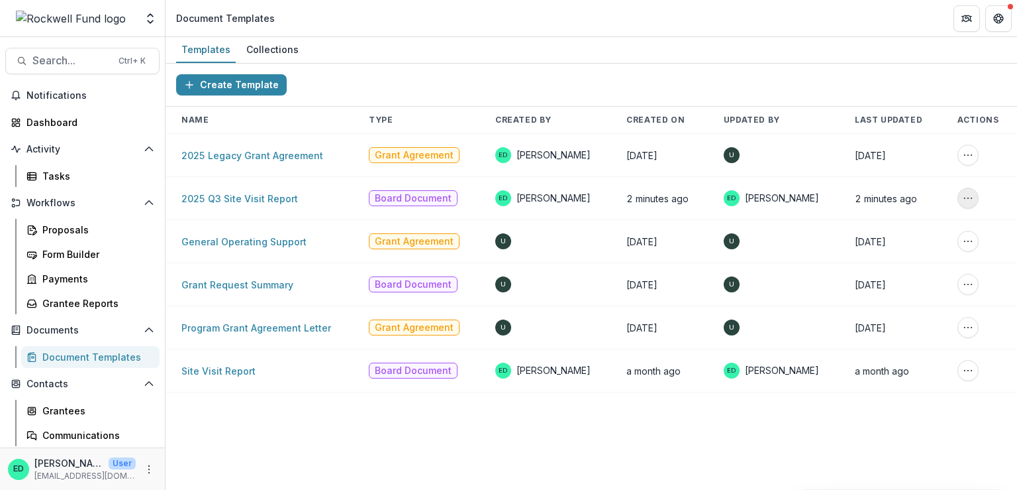
click at [965, 194] on button "More Action" at bounding box center [968, 197] width 21 height 21
click at [885, 244] on button "Delete Template" at bounding box center [908, 248] width 142 height 21
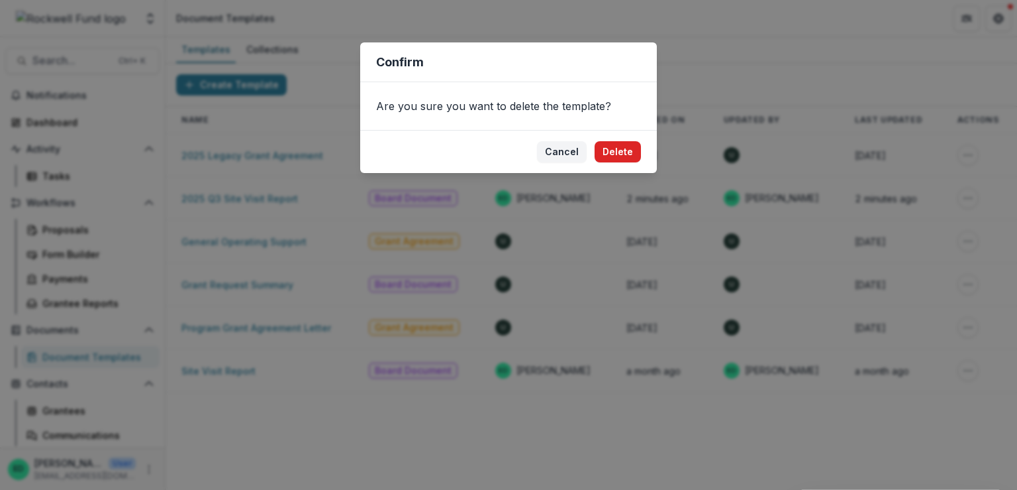
click at [627, 153] on button "Delete" at bounding box center [618, 151] width 46 height 21
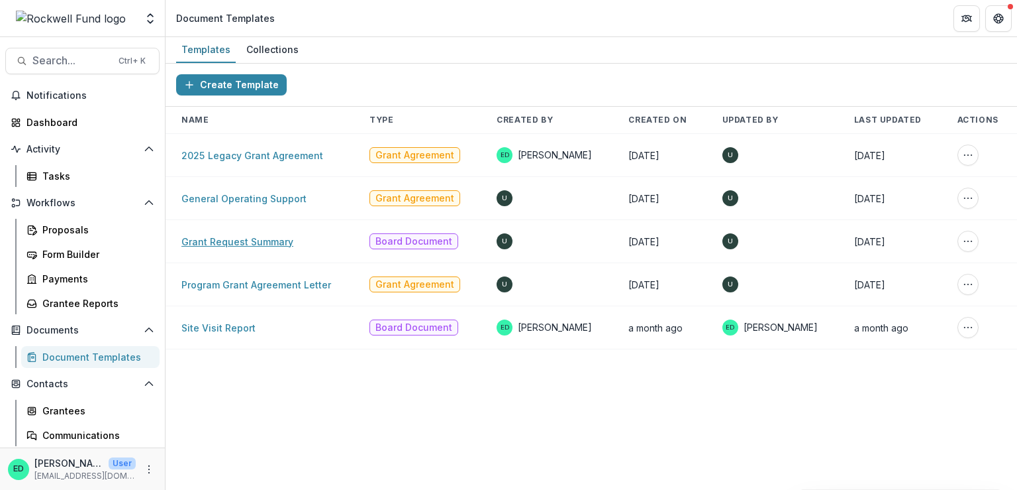
click at [217, 236] on link "Grant Request Summary" at bounding box center [237, 241] width 112 height 11
click at [970, 204] on button "More Action" at bounding box center [968, 197] width 21 height 21
click at [882, 457] on div "Create Template Name Type Created By Created On Updated By Last Updated Actions…" at bounding box center [592, 277] width 852 height 426
click at [211, 328] on link "Site Visit Report" at bounding box center [218, 327] width 74 height 11
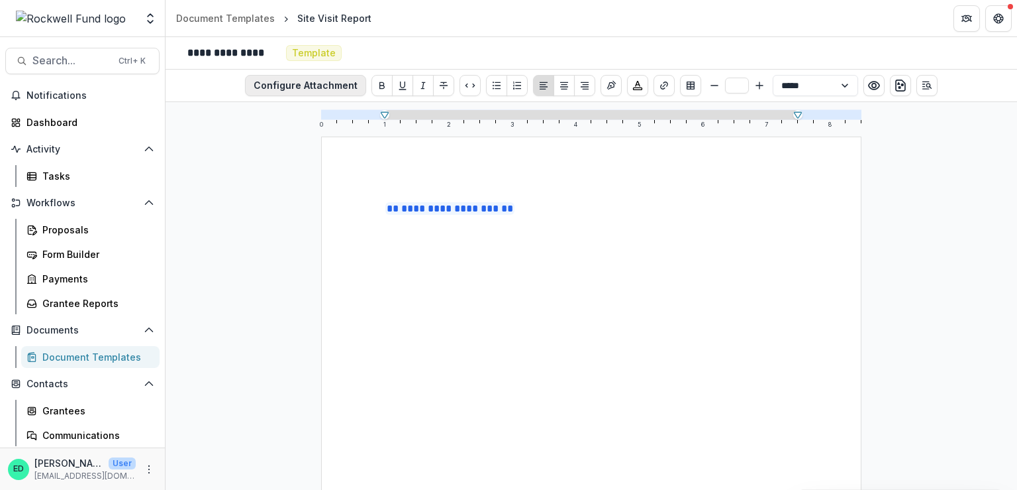
click at [297, 87] on button "Configure Attachment" at bounding box center [305, 85] width 121 height 21
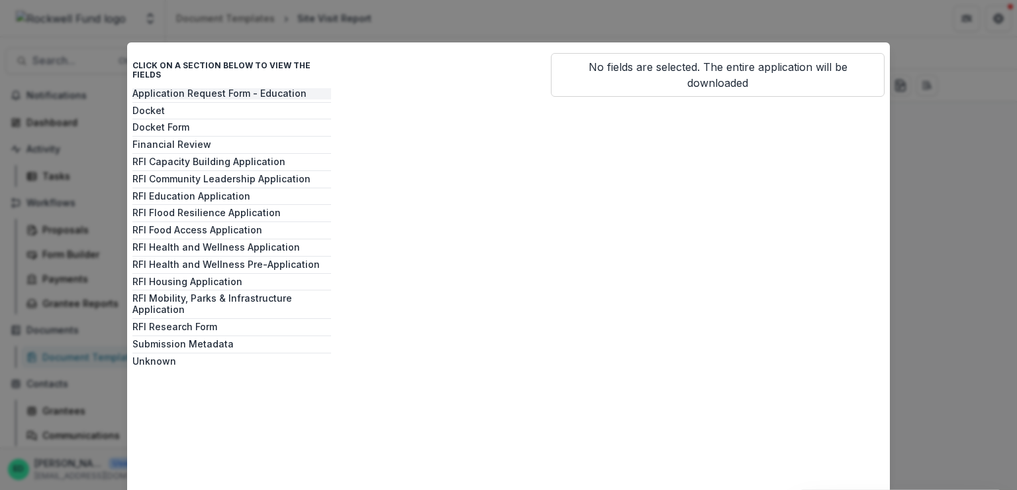
click at [172, 88] on button "Application Request Form - Education" at bounding box center [231, 93] width 199 height 11
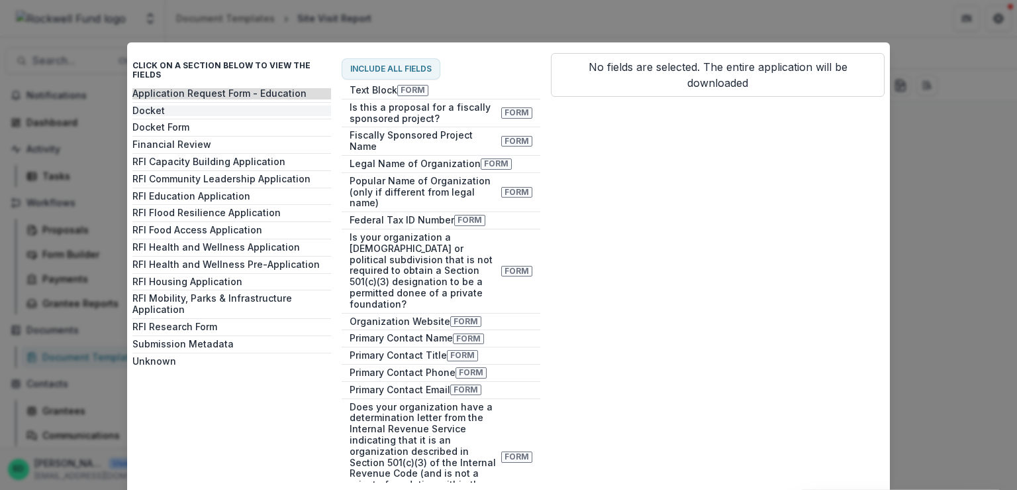
click at [168, 105] on button "Docket" at bounding box center [231, 110] width 199 height 11
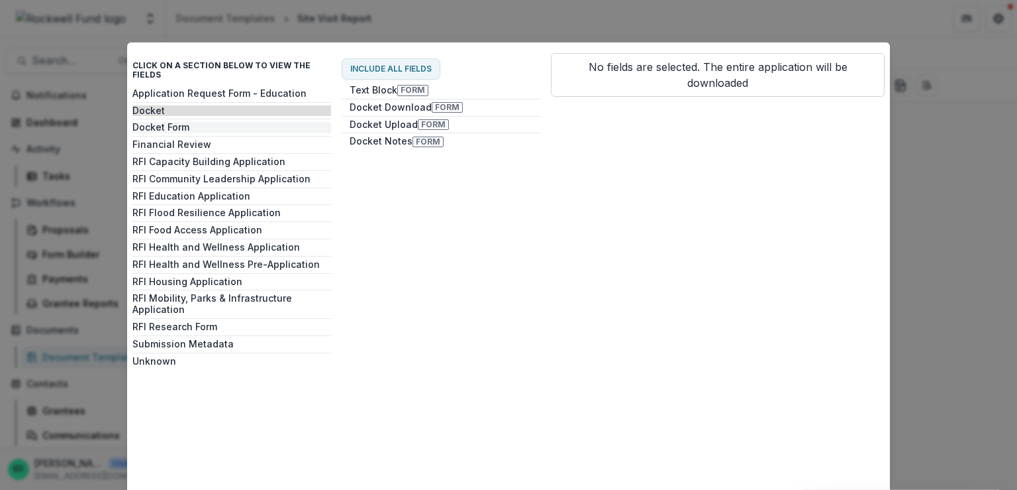
click at [164, 122] on button "Docket Form" at bounding box center [231, 127] width 199 height 11
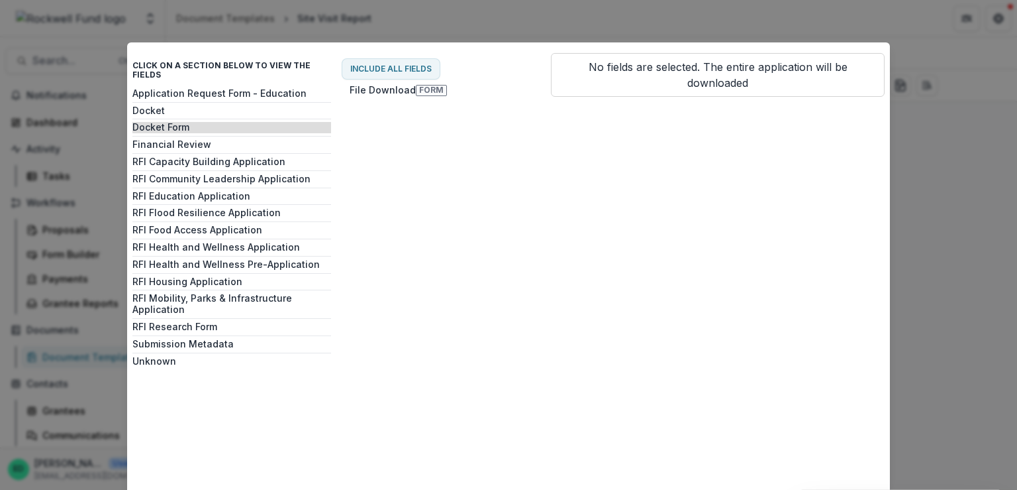
click at [155, 141] on div "Application Request Form - Education Docket Docket Form Financial Review RFI Ca…" at bounding box center [231, 286] width 199 height 397
click at [157, 139] on button "Financial Review" at bounding box center [231, 144] width 199 height 11
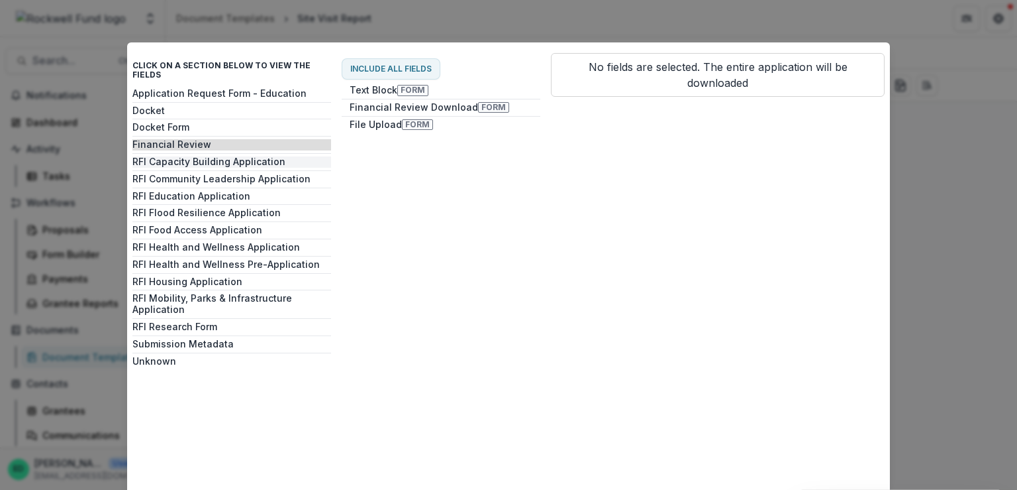
click at [155, 156] on button "RFI Capacity Building Application" at bounding box center [231, 161] width 199 height 11
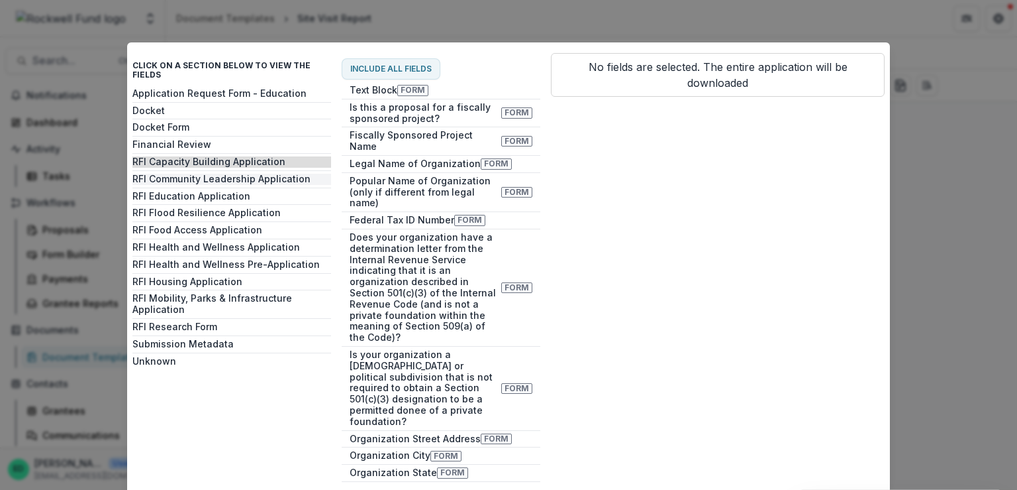
click at [150, 174] on button "RFI Community Leadership Application" at bounding box center [231, 179] width 199 height 11
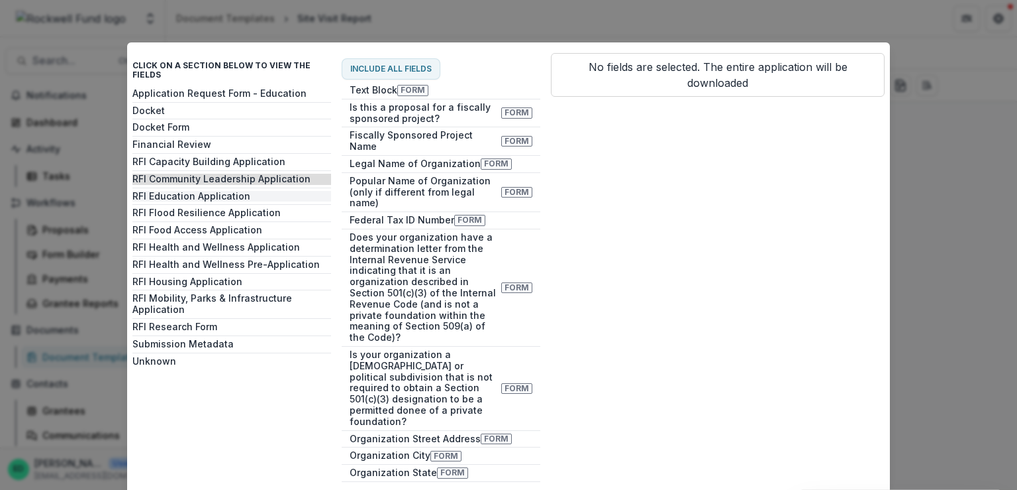
click at [148, 191] on button "RFI Education Application" at bounding box center [231, 196] width 199 height 11
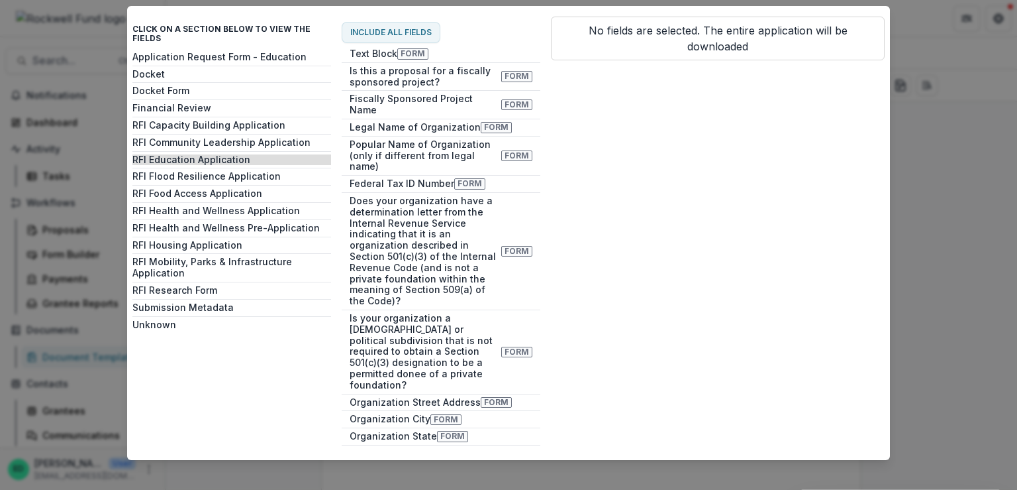
scroll to position [45, 0]
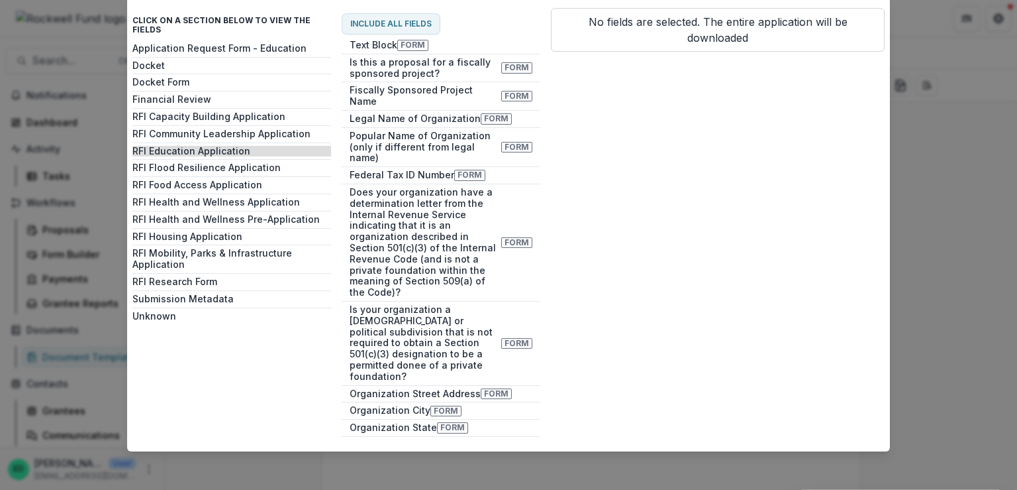
click at [191, 276] on div "Application Request Form - Education Docket Docket Form Financial Review RFI Ca…" at bounding box center [231, 241] width 199 height 397
click at [191, 276] on button "RFI Research Form" at bounding box center [231, 281] width 199 height 11
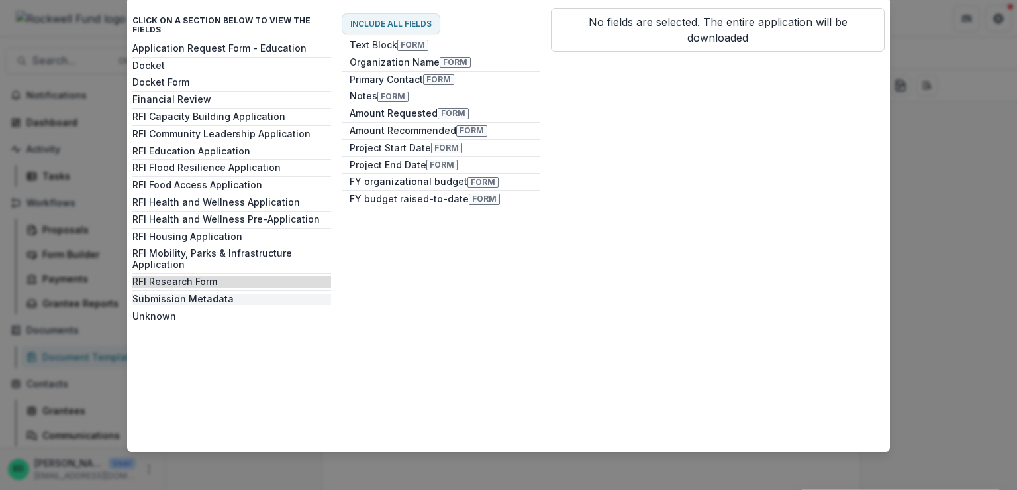
click at [187, 293] on button "Submission Metadata" at bounding box center [231, 298] width 199 height 11
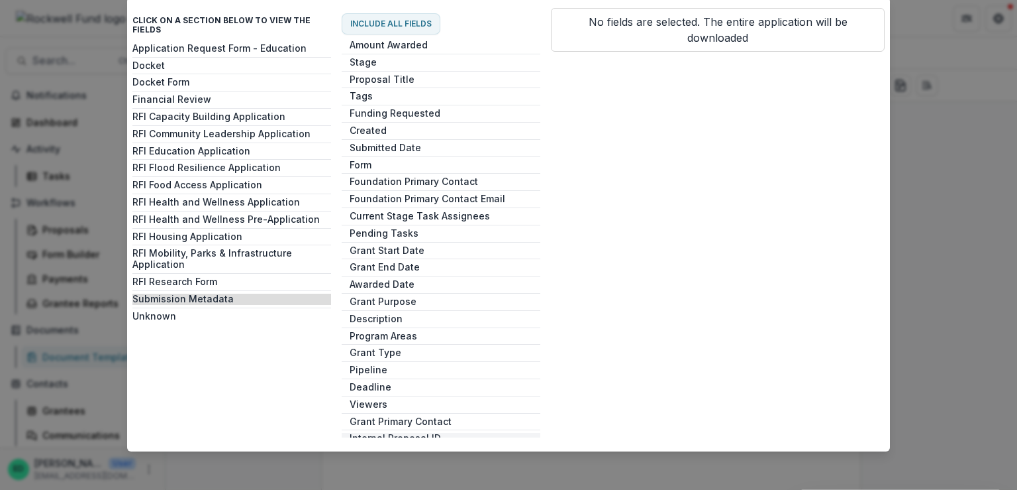
scroll to position [370, 0]
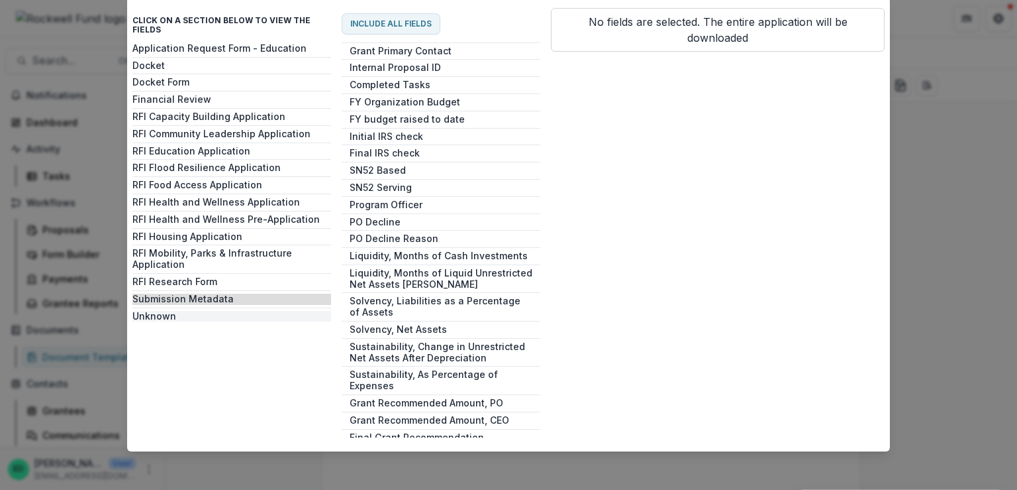
click at [164, 311] on button "Unknown" at bounding box center [231, 316] width 199 height 11
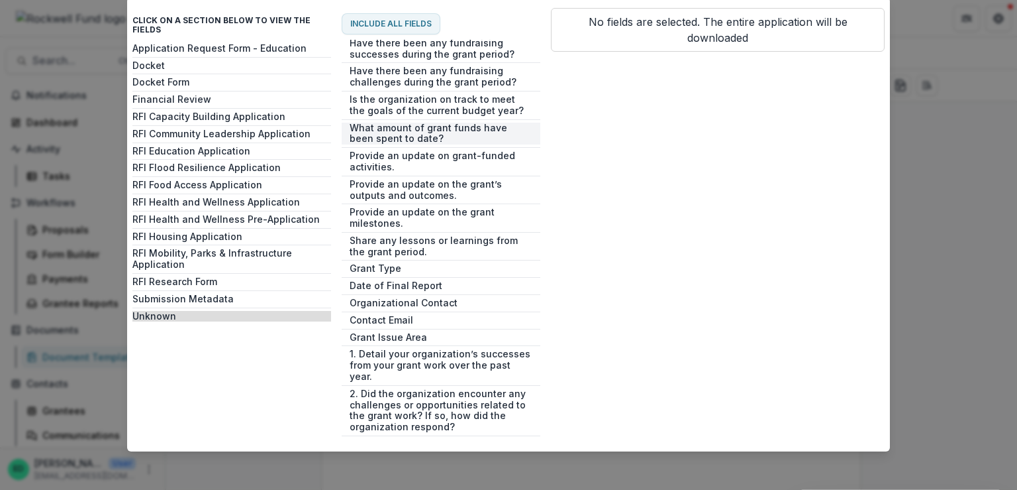
scroll to position [397, 0]
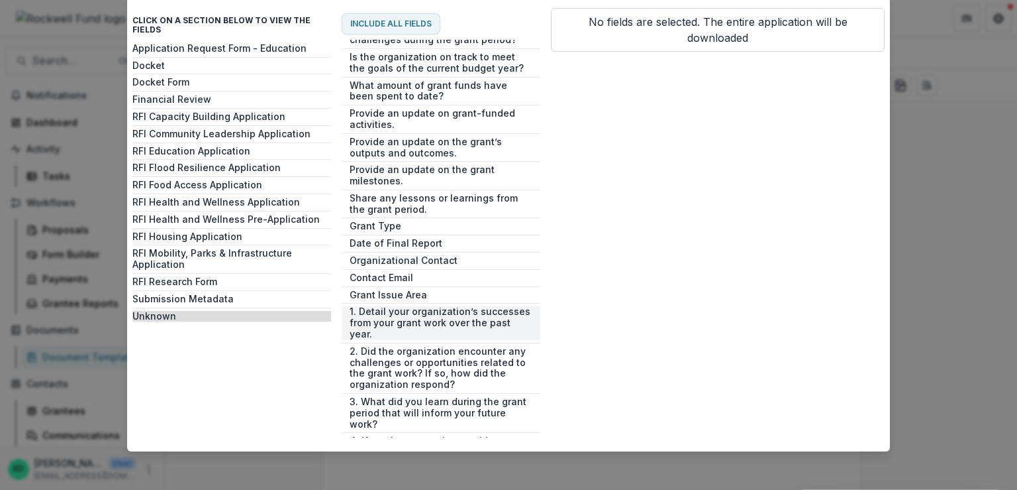
click at [397, 312] on button "1. Detail your organization’s successes from your grant work over the past year." at bounding box center [441, 322] width 199 height 33
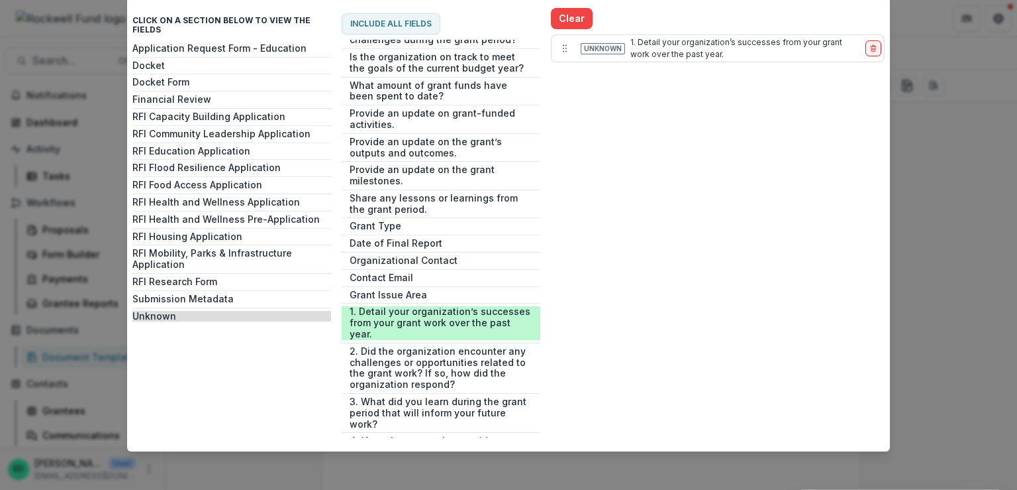
click at [935, 231] on div "Click on a section below to view the fields Application Request Form - Educatio…" at bounding box center [508, 245] width 1017 height 490
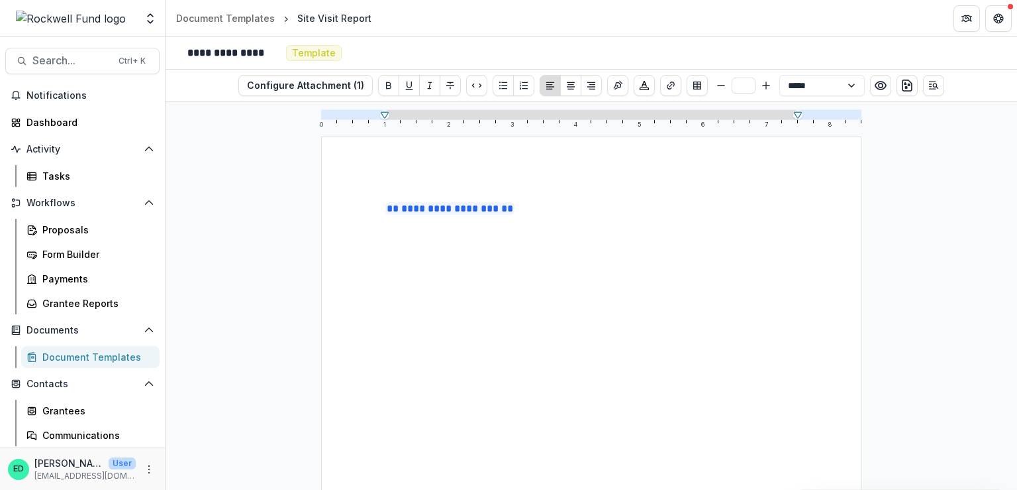
click at [538, 289] on div "**********" at bounding box center [592, 486] width 412 height 571
click at [541, 217] on p at bounding box center [592, 225] width 412 height 16
click at [348, 87] on button "Configure Attachment (1)" at bounding box center [305, 85] width 134 height 21
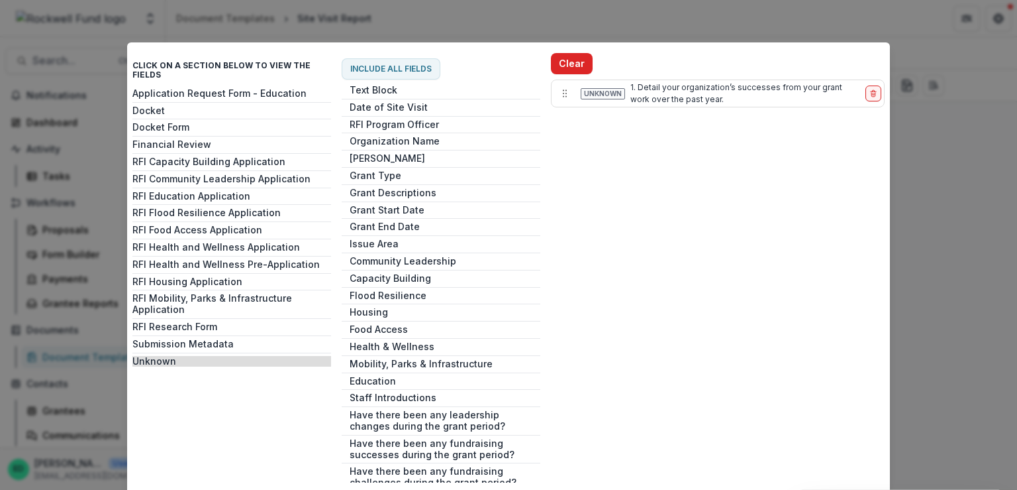
click at [581, 64] on button "Clear" at bounding box center [572, 63] width 42 height 21
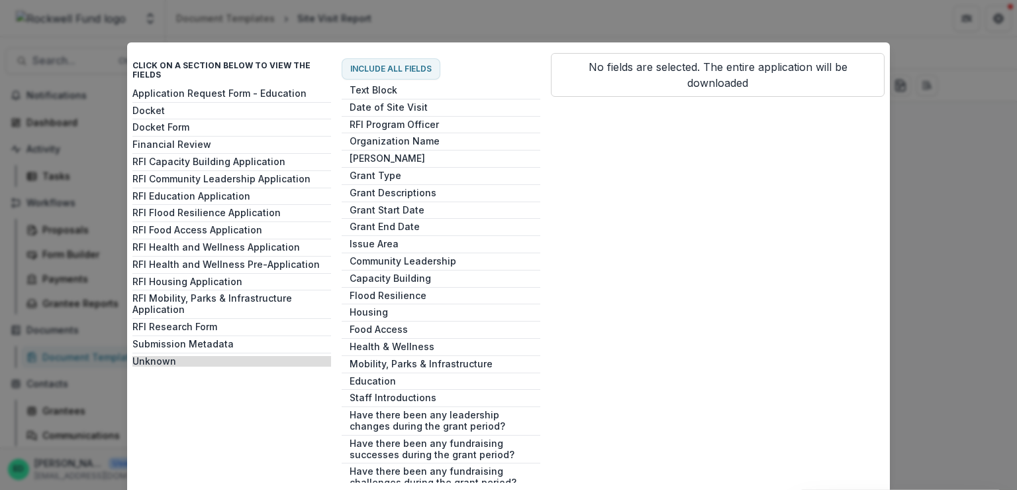
click at [925, 202] on div "Click on a section below to view the fields Application Request Form - Educatio…" at bounding box center [508, 245] width 1017 height 490
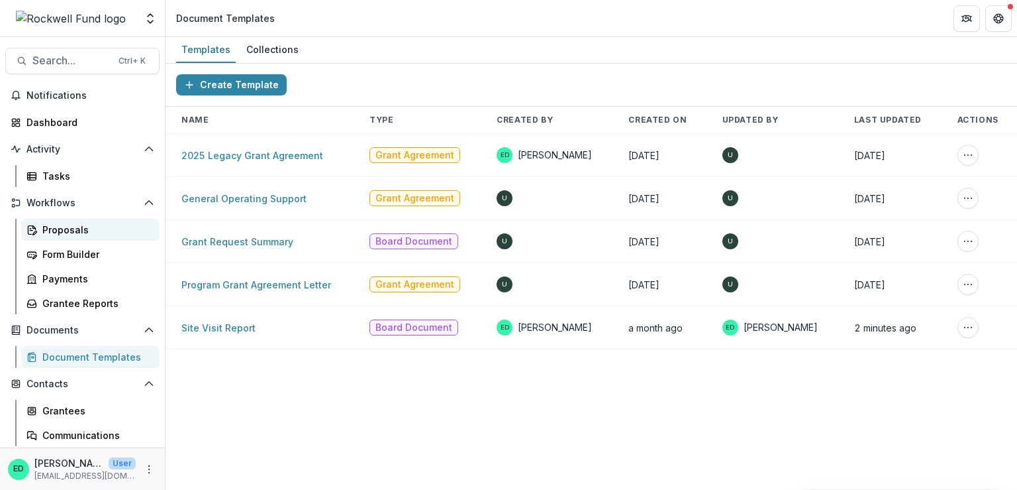
click at [74, 236] on div "Proposals" at bounding box center [95, 230] width 107 height 14
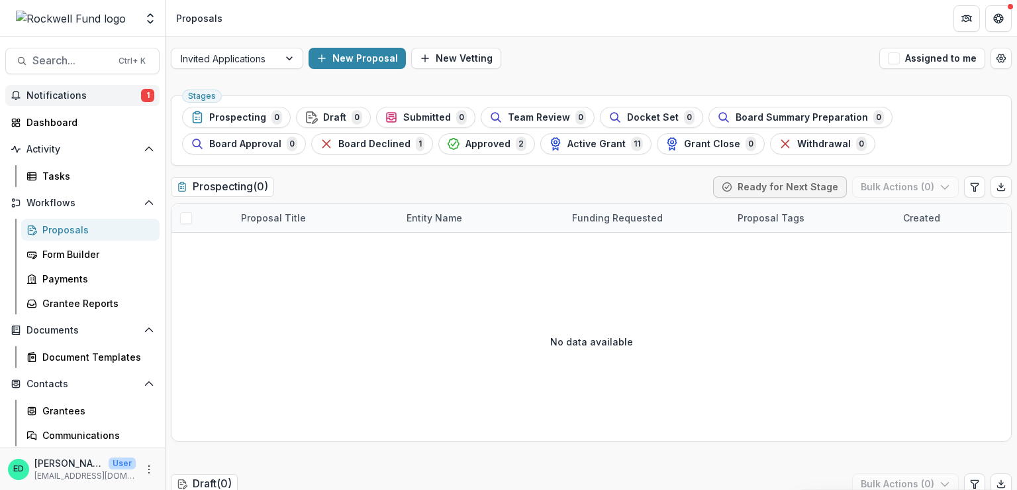
click at [80, 93] on span "Notifications" at bounding box center [83, 95] width 115 height 11
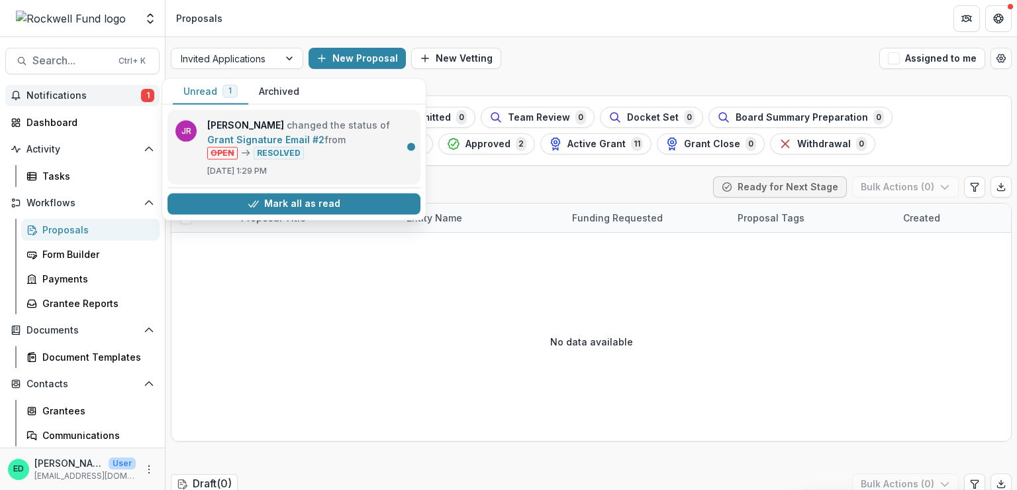
click at [301, 134] on link "Grant Signature Email #2" at bounding box center [265, 139] width 117 height 11
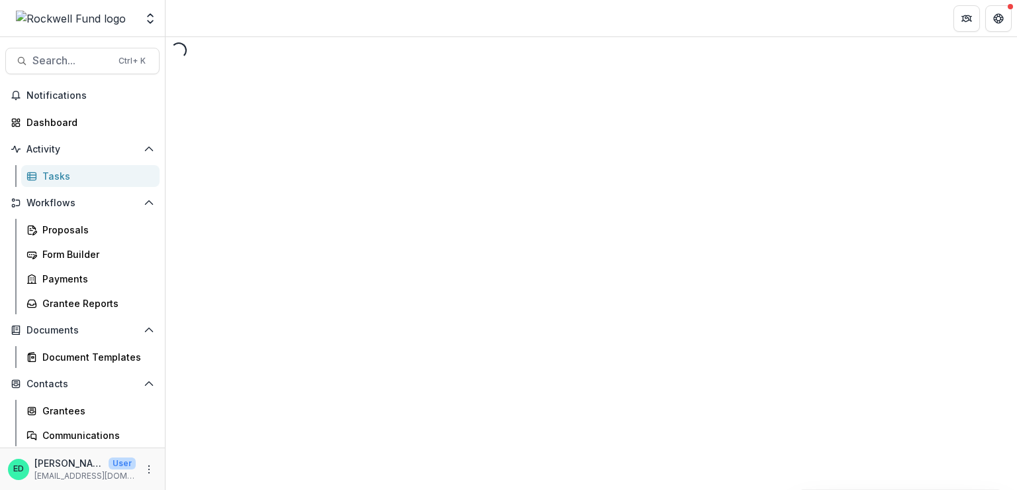
select select "********"
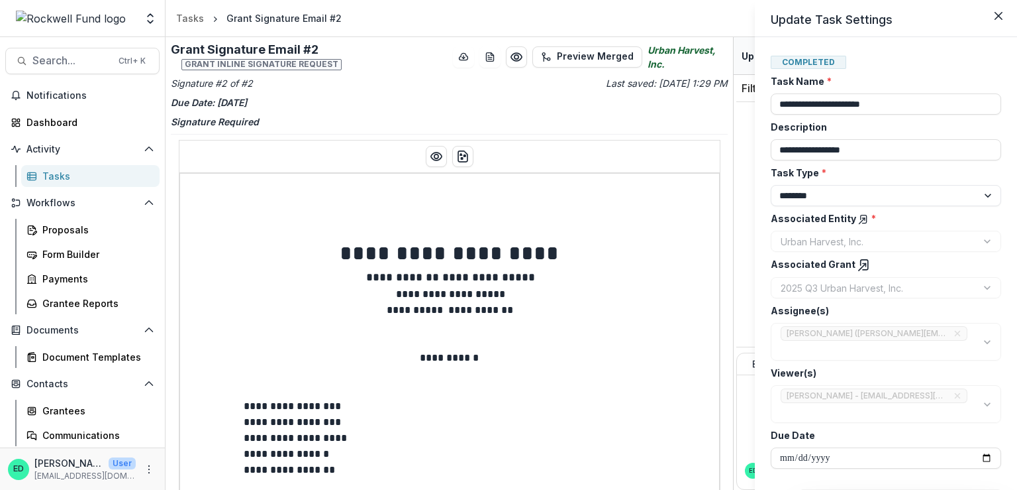
click at [433, 162] on div "**********" at bounding box center [508, 245] width 1017 height 490
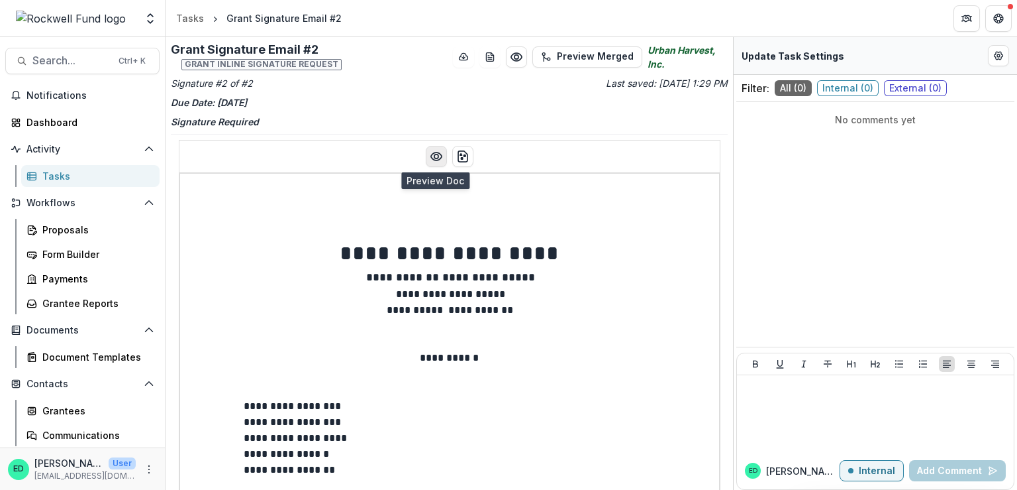
click at [431, 153] on icon "Preview preview-doc.pdf" at bounding box center [436, 156] width 11 height 8
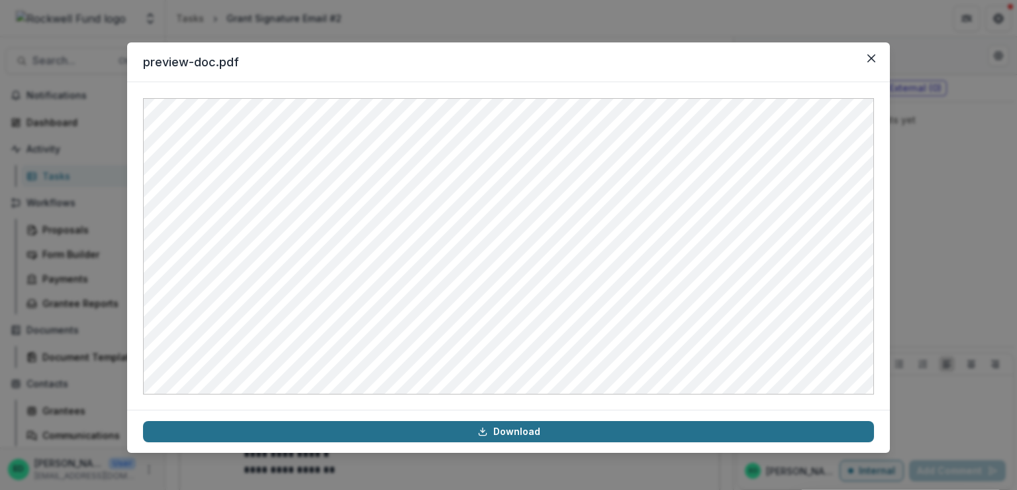
click at [514, 435] on link "Download" at bounding box center [508, 431] width 731 height 21
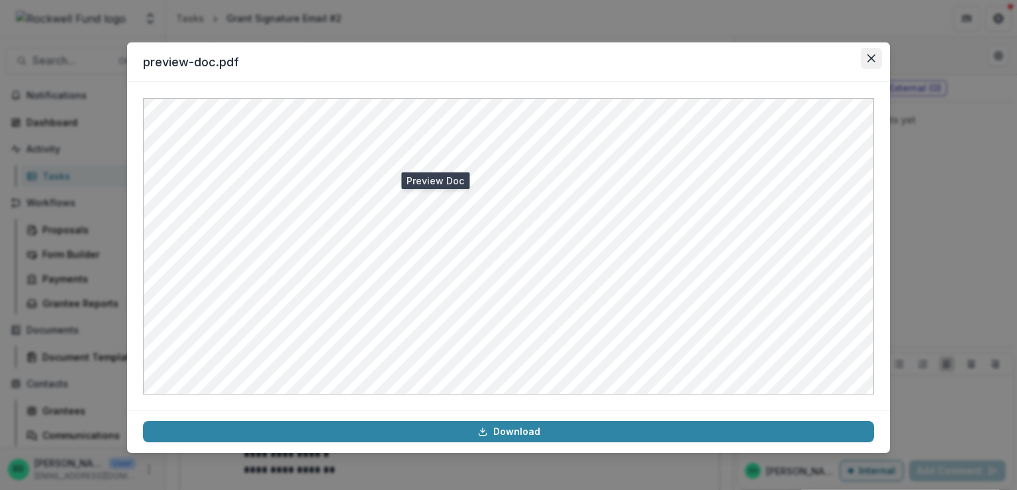
click at [872, 59] on icon "Close" at bounding box center [872, 58] width 8 height 8
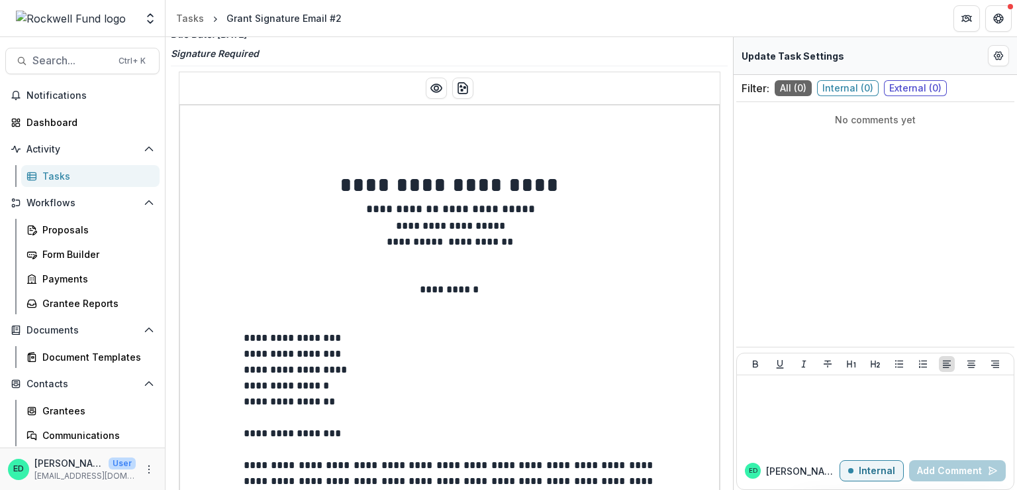
scroll to position [132, 0]
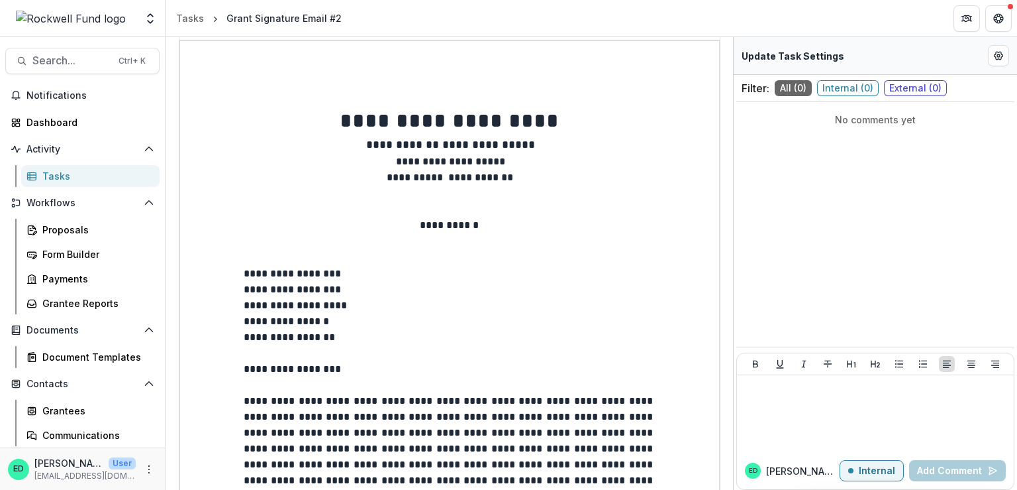
click at [30, 24] on div at bounding box center [70, 18] width 130 height 26
click at [48, 93] on span "Notifications" at bounding box center [90, 95] width 128 height 11
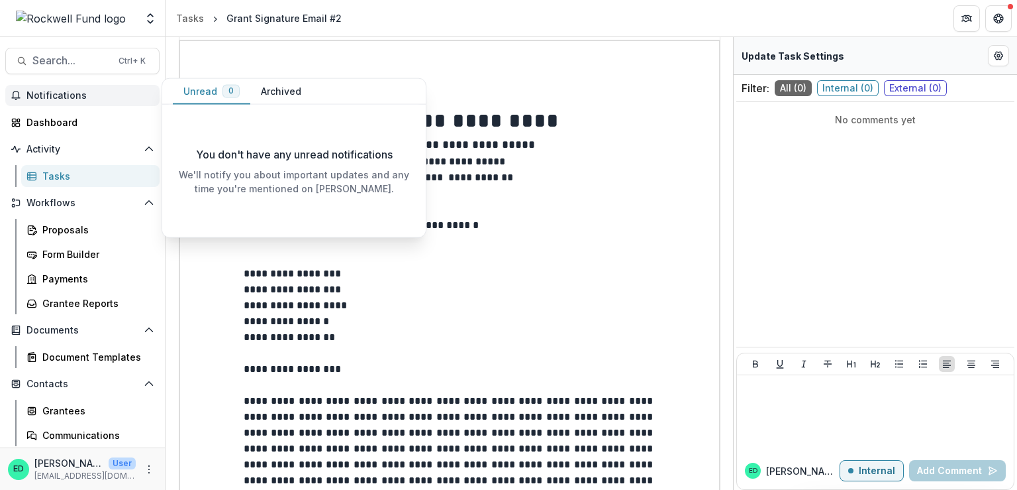
click at [48, 93] on span "Notifications" at bounding box center [90, 95] width 128 height 11
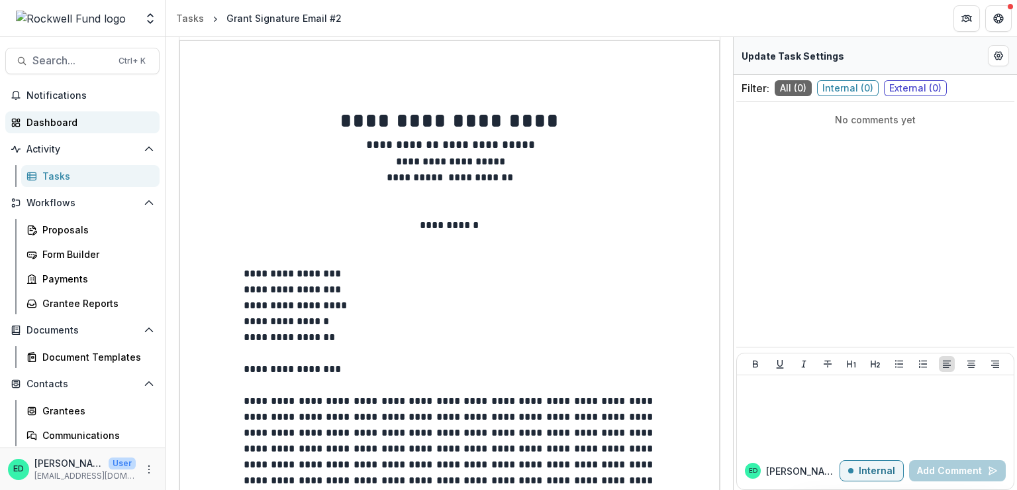
click at [43, 127] on div "Dashboard" at bounding box center [87, 122] width 123 height 14
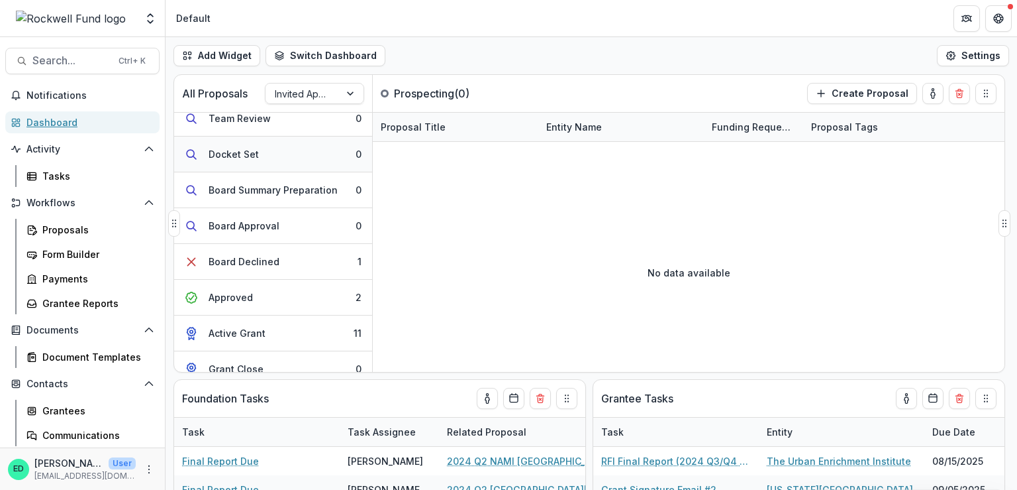
scroll to position [167, 0]
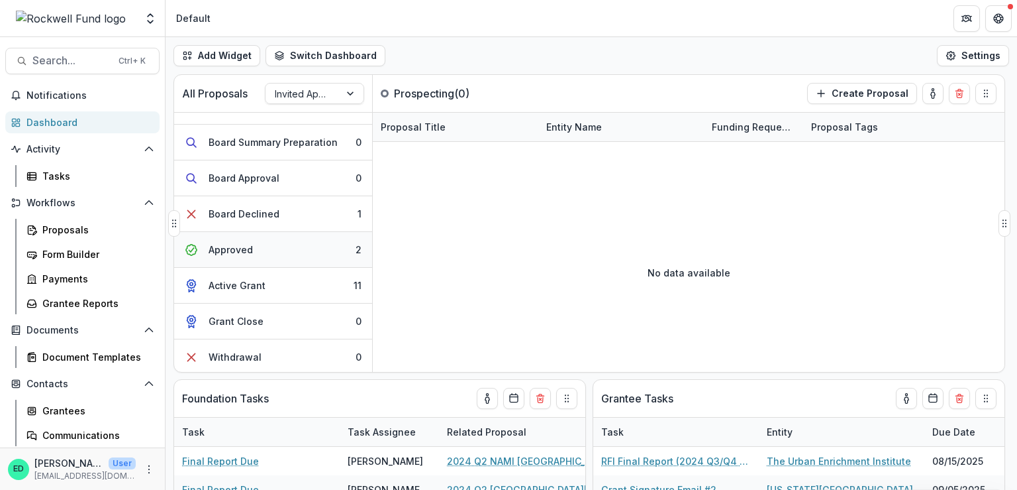
click at [294, 247] on button "Approved 2" at bounding box center [273, 250] width 198 height 36
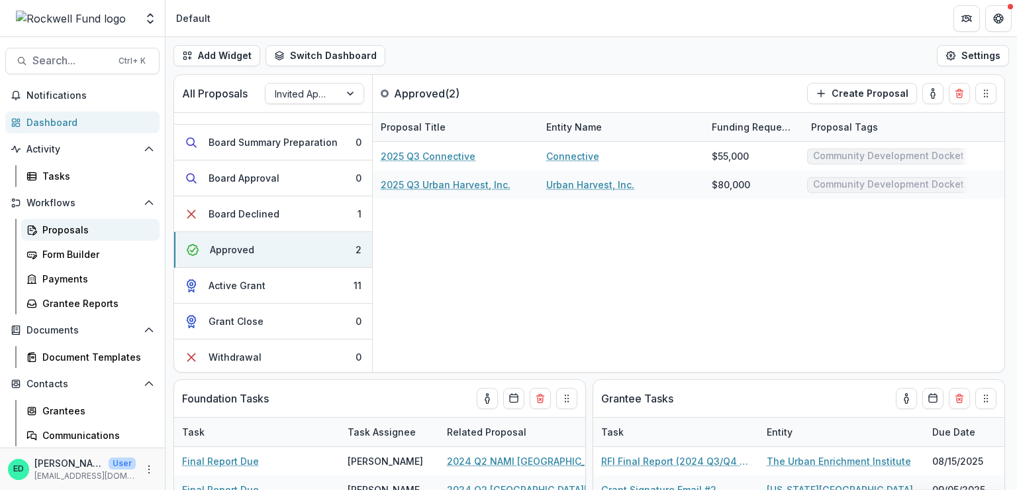
click at [70, 225] on div "Proposals" at bounding box center [95, 230] width 107 height 14
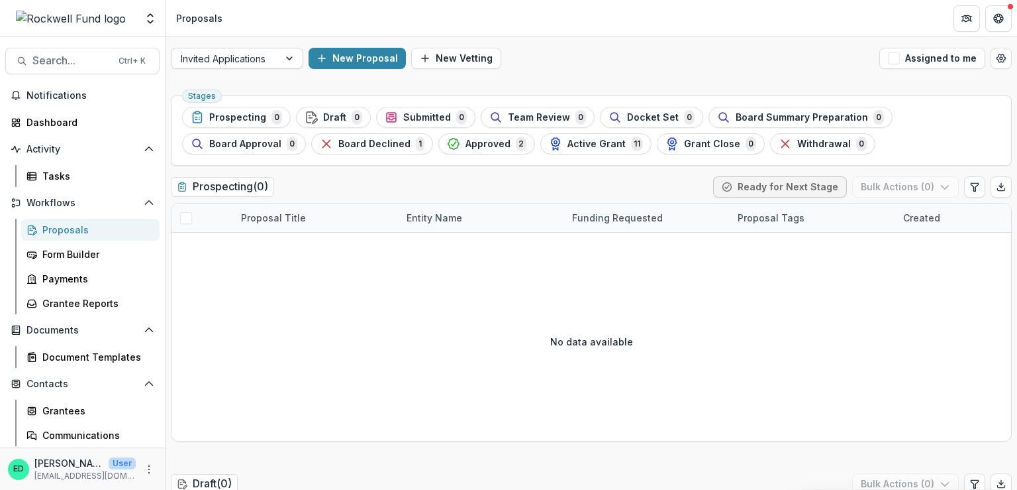
click at [259, 55] on div at bounding box center [225, 58] width 89 height 17
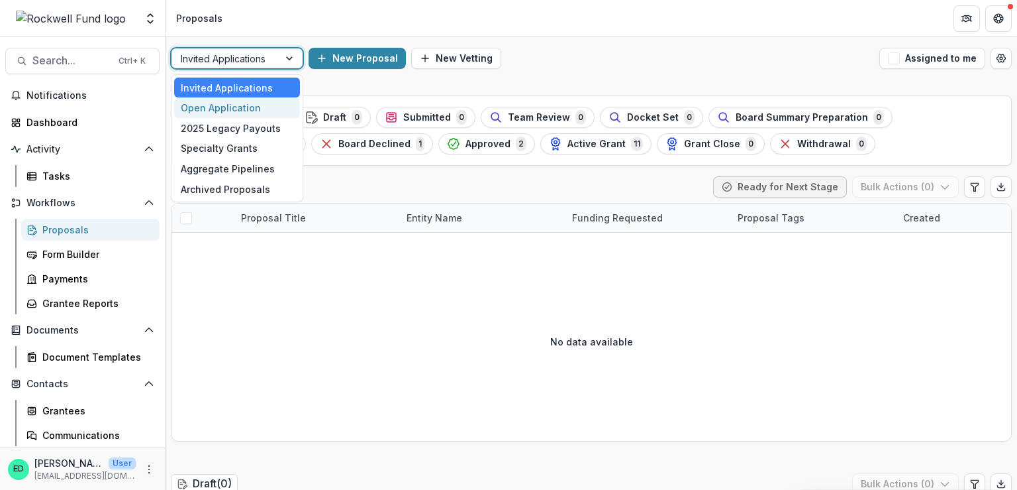
click at [233, 112] on div "Open Application" at bounding box center [237, 107] width 126 height 21
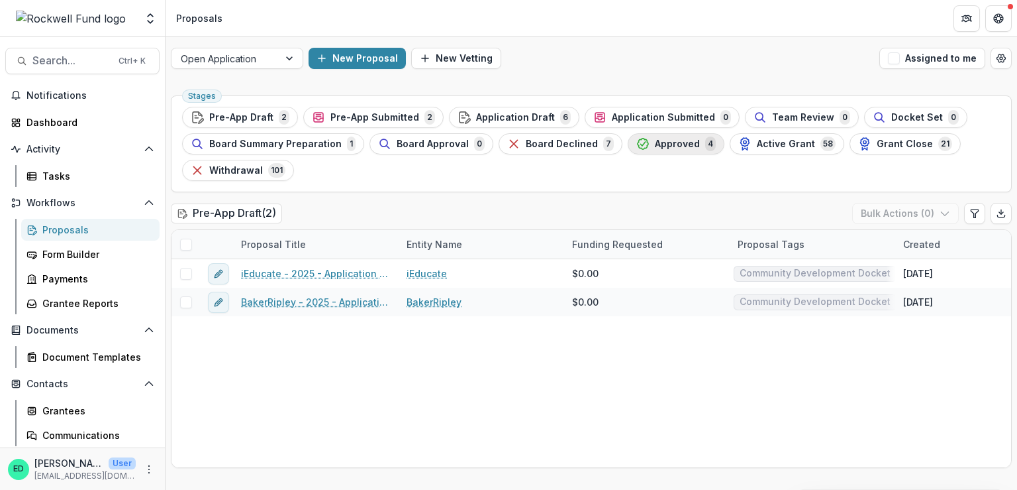
click at [655, 139] on span "Approved" at bounding box center [677, 143] width 45 height 11
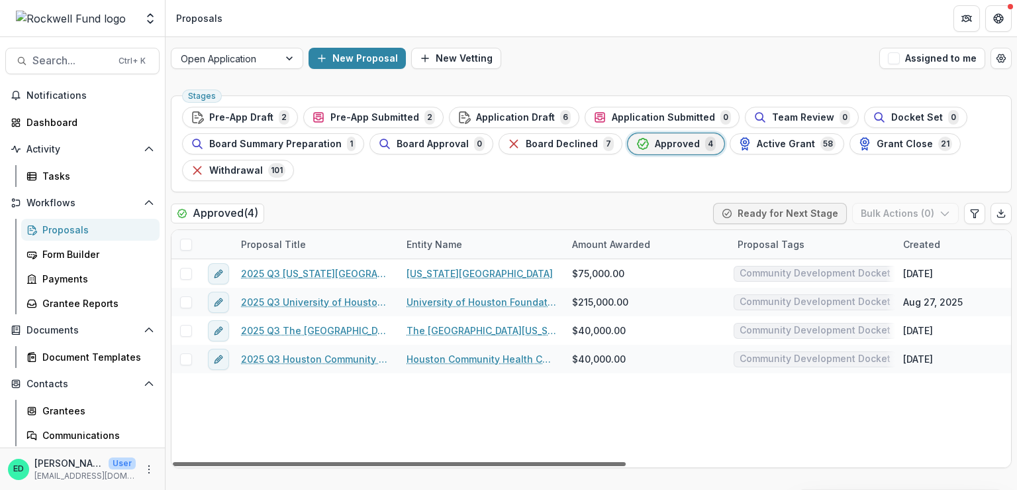
click at [352, 464] on div at bounding box center [399, 464] width 453 height 4
drag, startPoint x: 353, startPoint y: 462, endPoint x: 262, endPoint y: 376, distance: 125.1
click at [234, 462] on div at bounding box center [399, 464] width 453 height 4
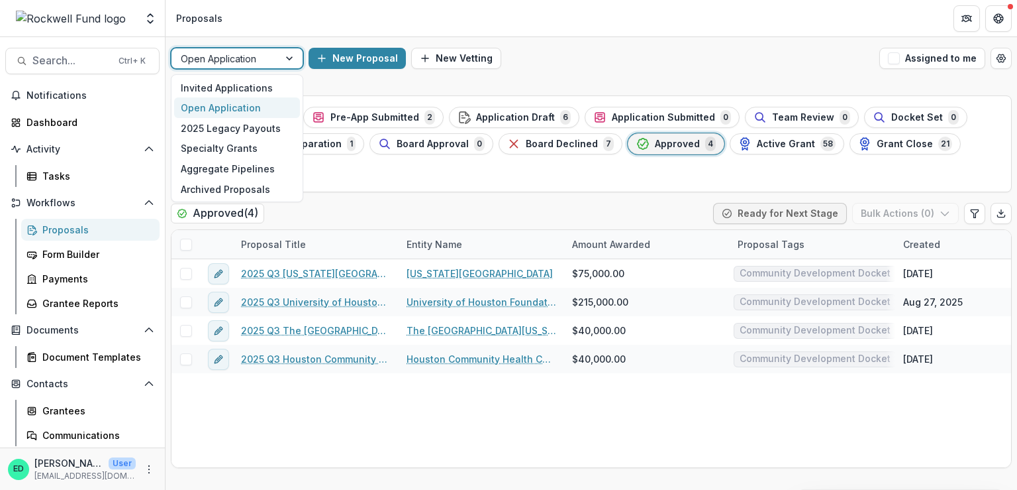
click at [271, 57] on div "Open Application" at bounding box center [225, 58] width 107 height 19
click at [251, 86] on div "Invited Applications" at bounding box center [237, 88] width 126 height 21
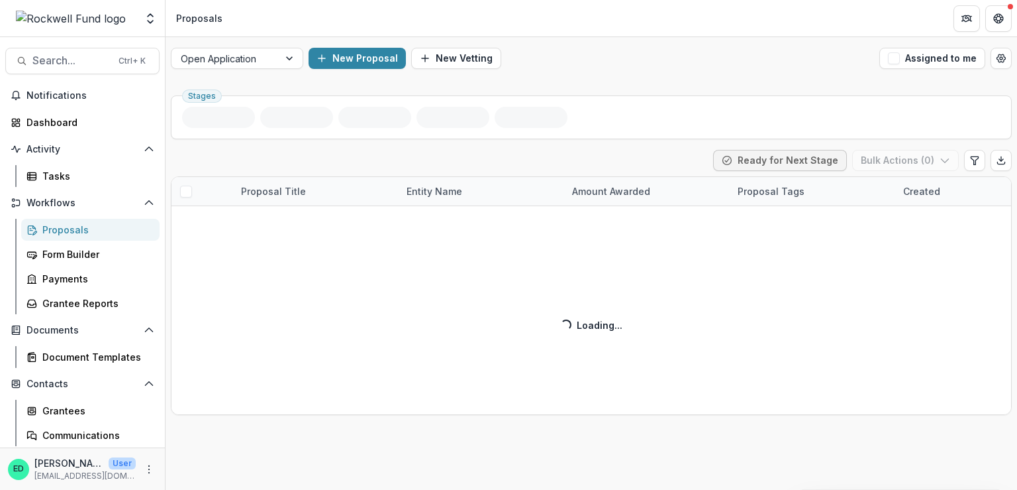
click at [488, 144] on div "Stages Approved ( 4 ) Ready for Next Stage Bulk Actions ( 0 ) Proposal Title En…" at bounding box center [592, 289] width 852 height 399
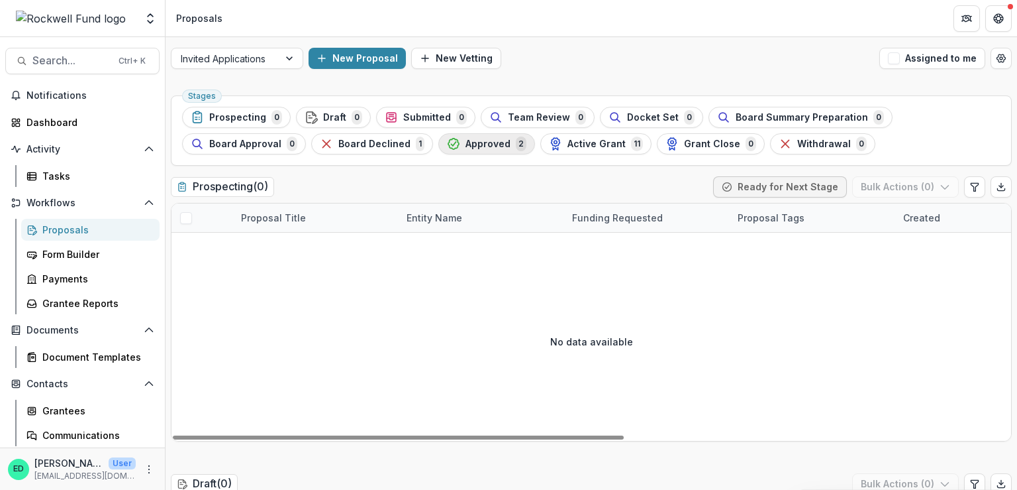
click at [477, 140] on span "Approved" at bounding box center [488, 143] width 45 height 11
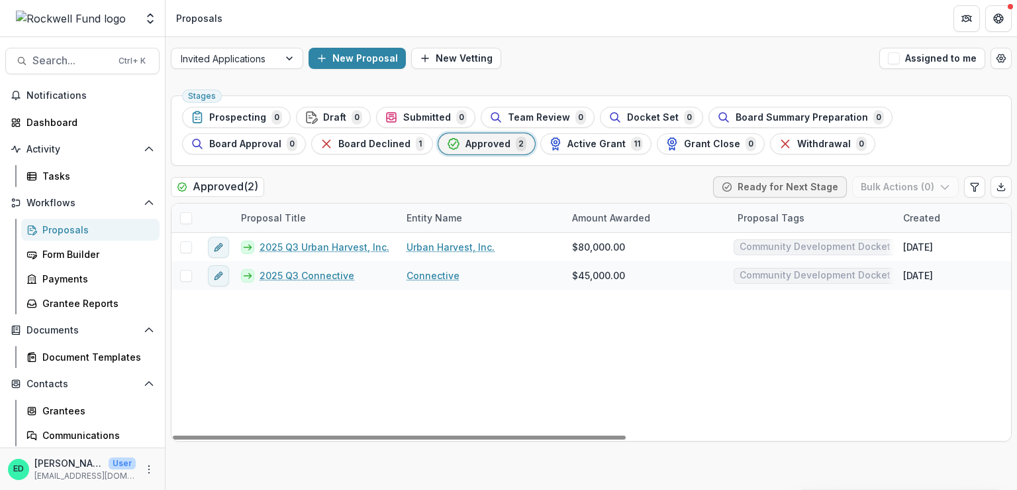
drag, startPoint x: 342, startPoint y: 434, endPoint x: 182, endPoint y: 442, distance: 159.9
click at [187, 439] on div at bounding box center [399, 437] width 453 height 4
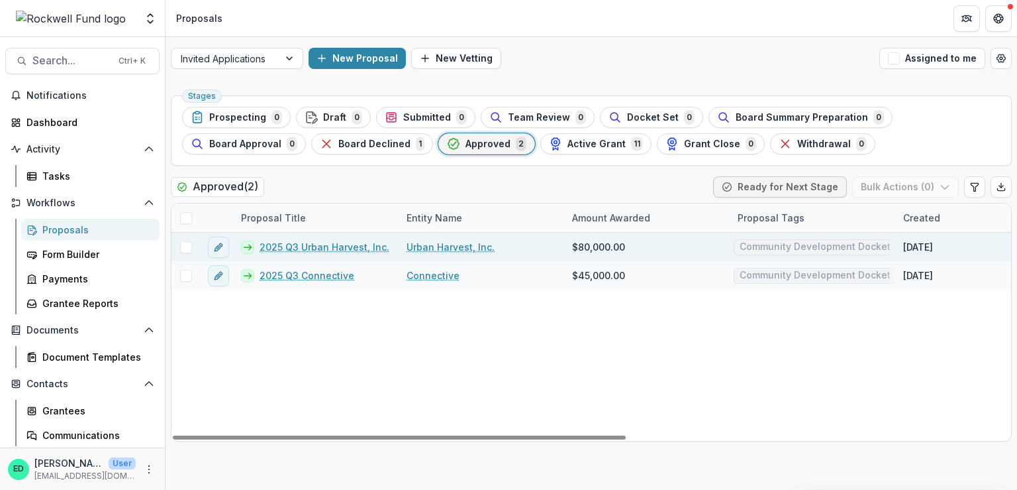
click at [293, 252] on link "2025 Q3 Urban Harvest, Inc." at bounding box center [325, 247] width 130 height 14
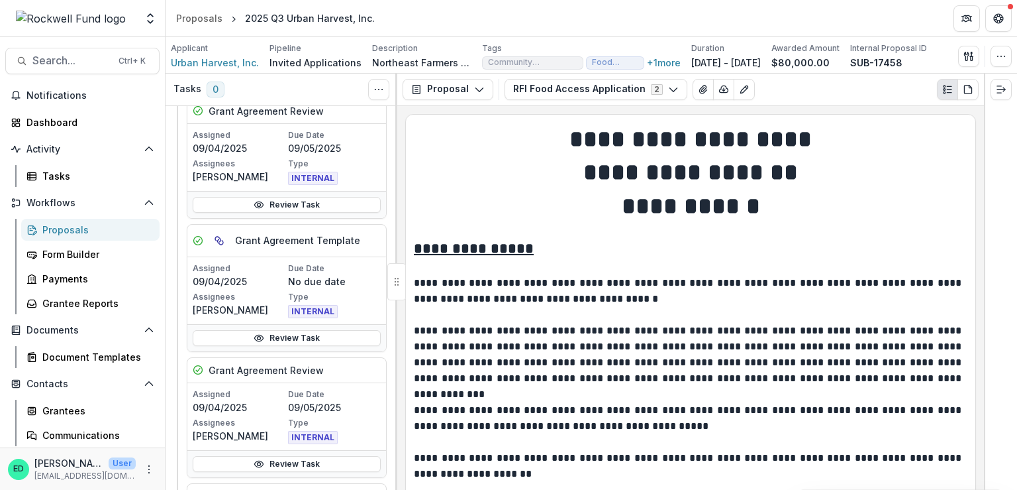
scroll to position [871, 0]
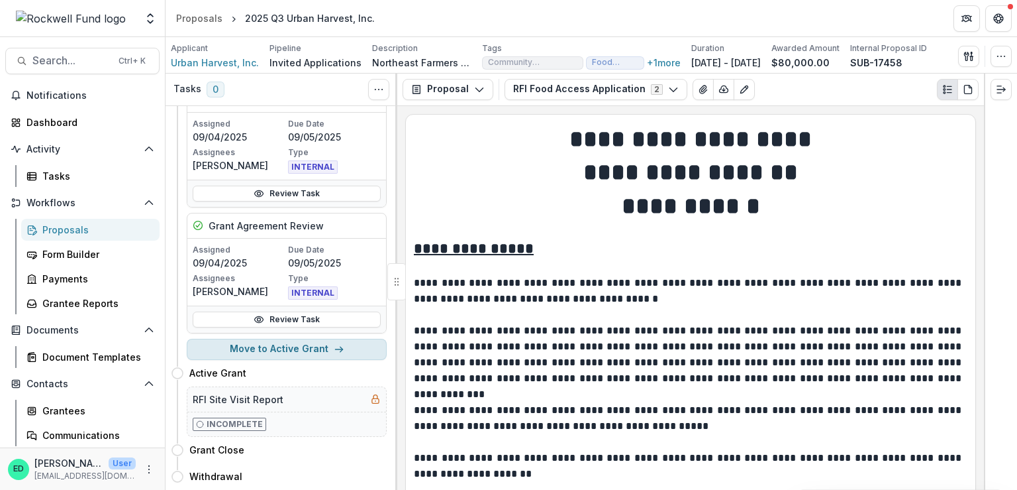
click at [292, 338] on button "Move to Active Grant" at bounding box center [287, 348] width 200 height 21
select select "**********"
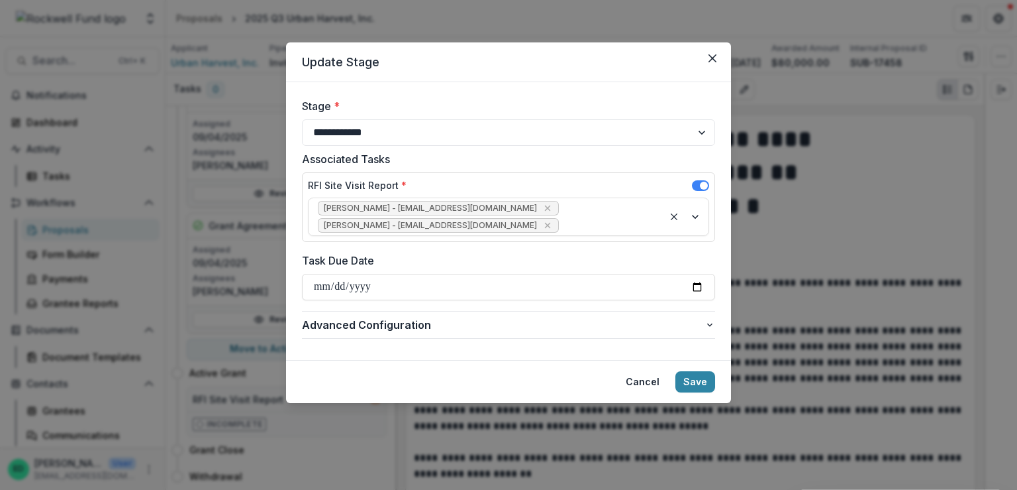
click at [696, 186] on span at bounding box center [700, 185] width 17 height 11
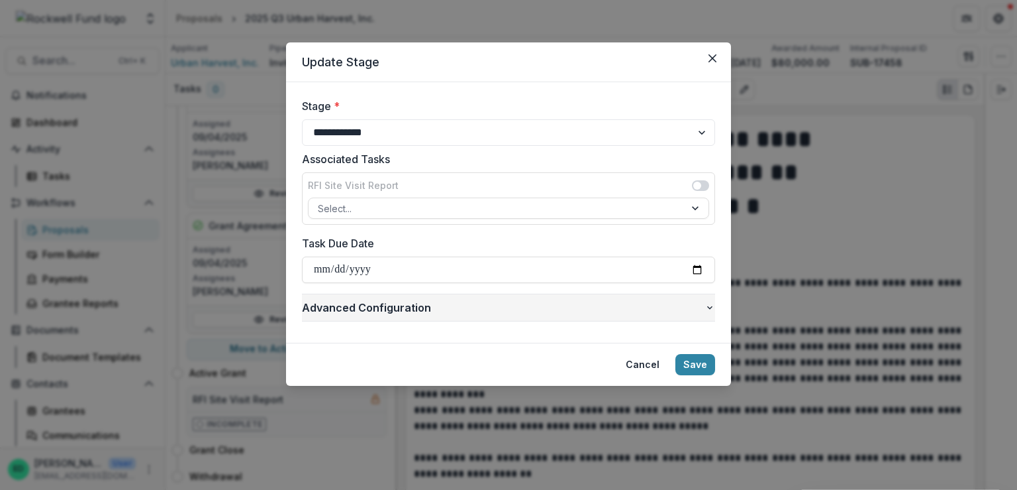
click at [342, 306] on span "Advanced Configuration" at bounding box center [503, 307] width 403 height 16
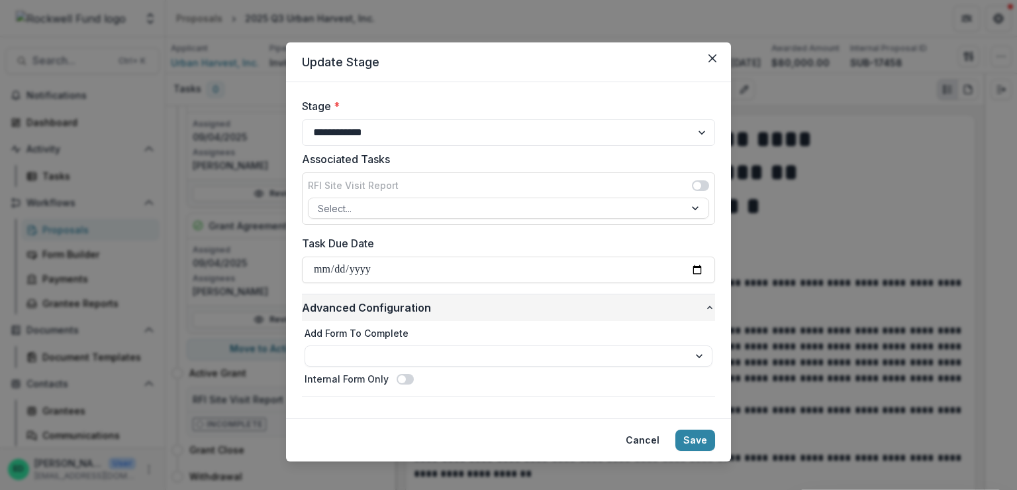
click at [342, 306] on span "Advanced Configuration" at bounding box center [503, 307] width 403 height 16
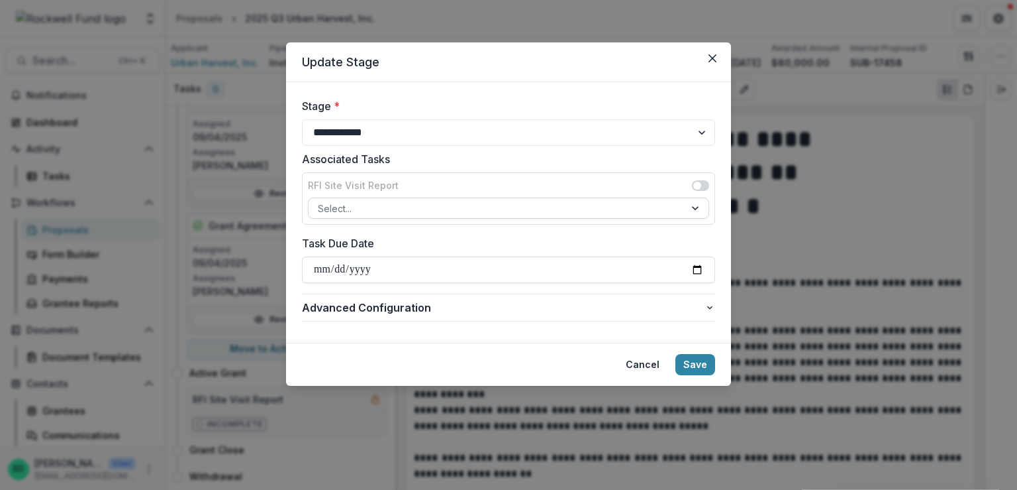
click at [398, 210] on div at bounding box center [497, 208] width 358 height 17
click at [699, 189] on span at bounding box center [700, 185] width 17 height 11
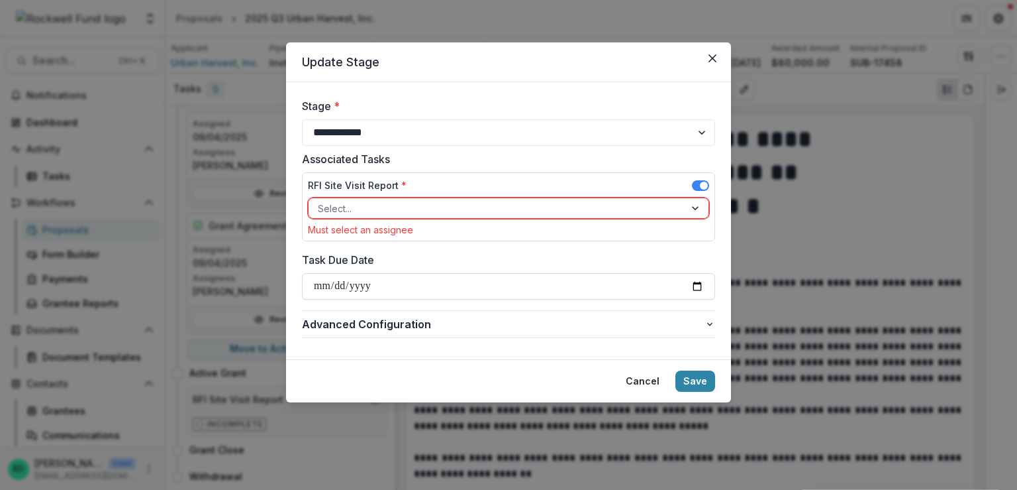
click at [384, 213] on div at bounding box center [497, 208] width 358 height 17
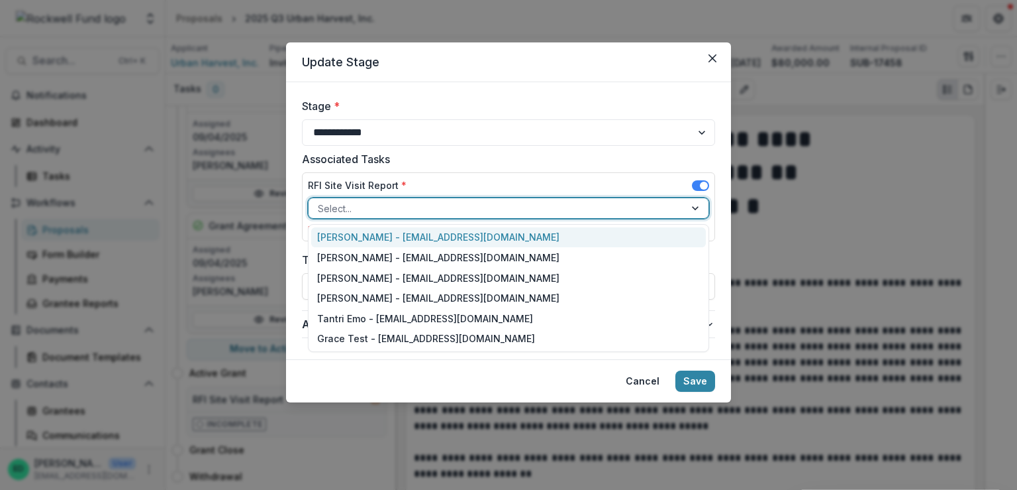
click at [366, 244] on div "[PERSON_NAME] - [EMAIL_ADDRESS][DOMAIN_NAME]" at bounding box center [508, 237] width 395 height 21
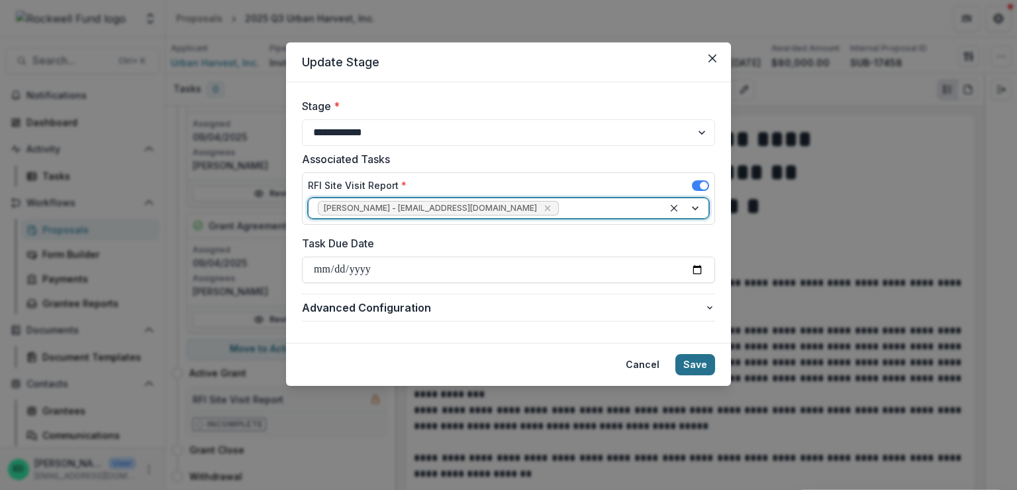
click at [693, 364] on button "Save" at bounding box center [696, 364] width 40 height 21
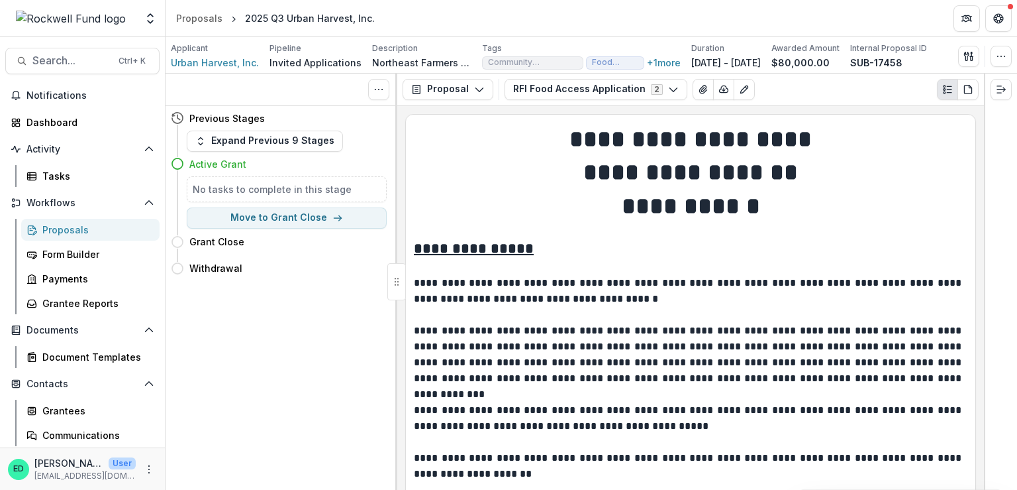
scroll to position [0, 0]
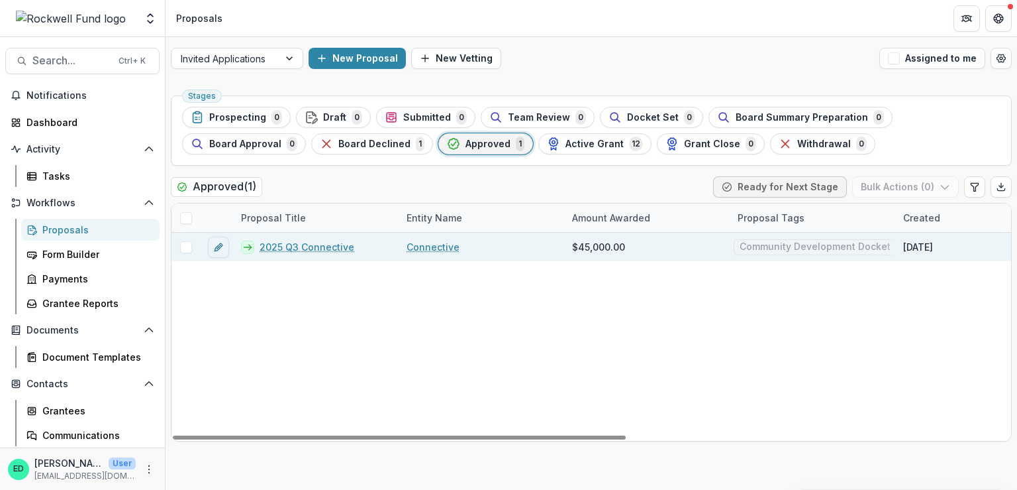
click at [314, 247] on link "2025 Q3 Connective" at bounding box center [307, 247] width 95 height 14
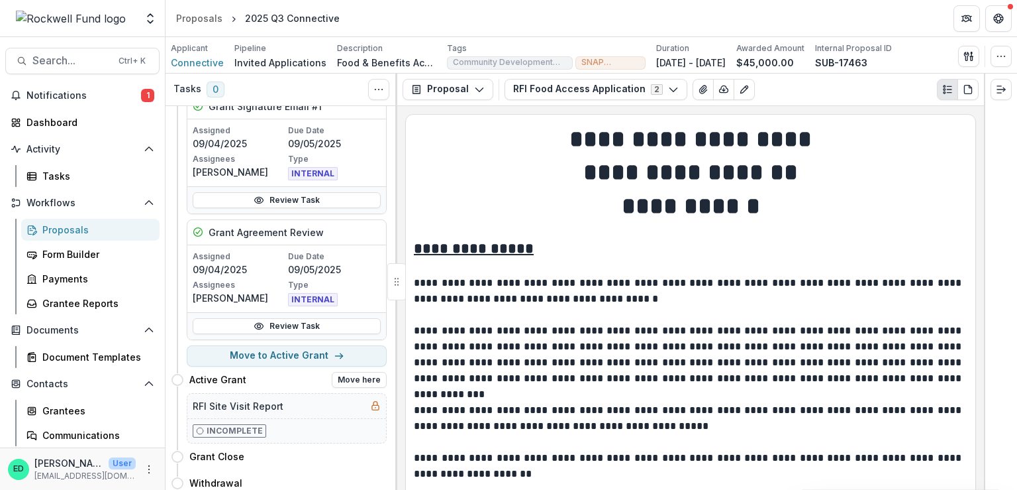
scroll to position [861, 0]
click at [252, 350] on button "Move to Active Grant" at bounding box center [287, 354] width 200 height 21
select select "**********"
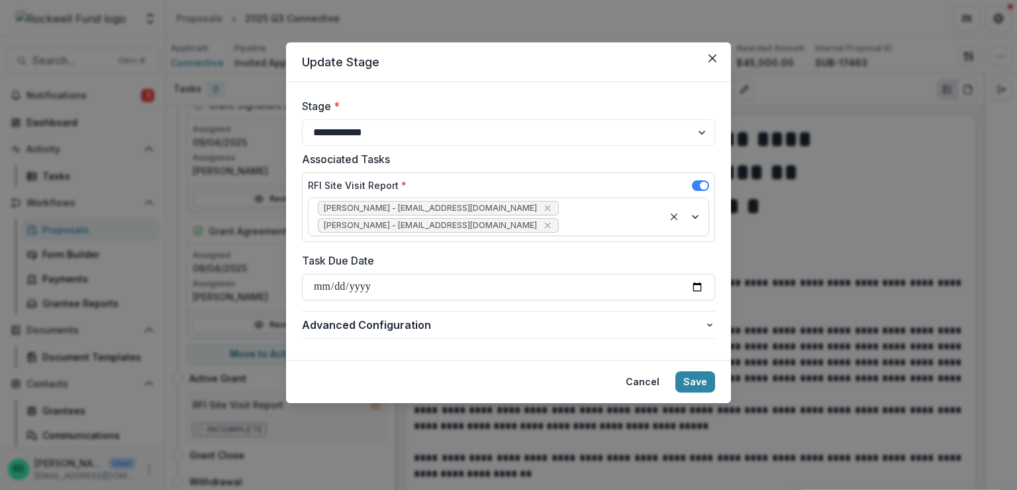
click at [553, 223] on icon "Remove Patrick Moreno-Covington - pmorenocovington@rockfund.org" at bounding box center [548, 225] width 11 height 11
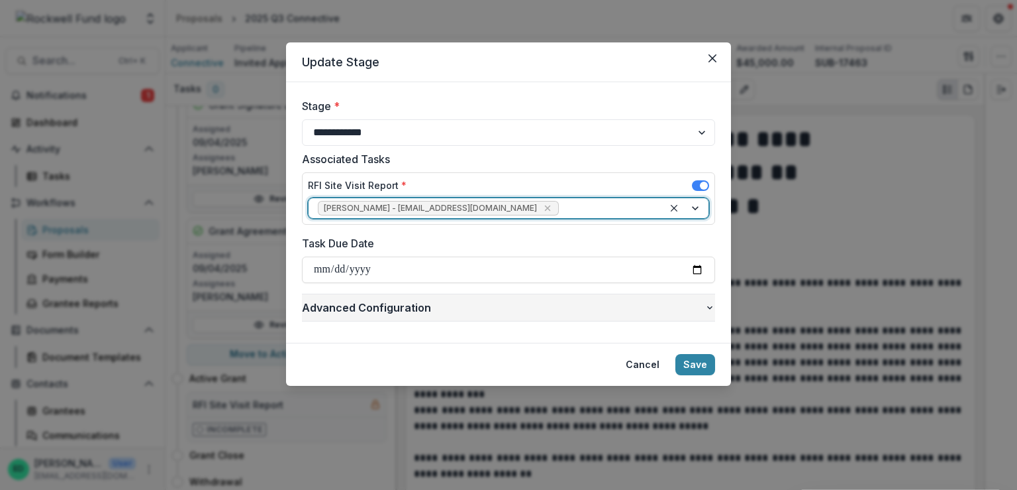
click at [689, 304] on span "Advanced Configuration" at bounding box center [503, 307] width 403 height 16
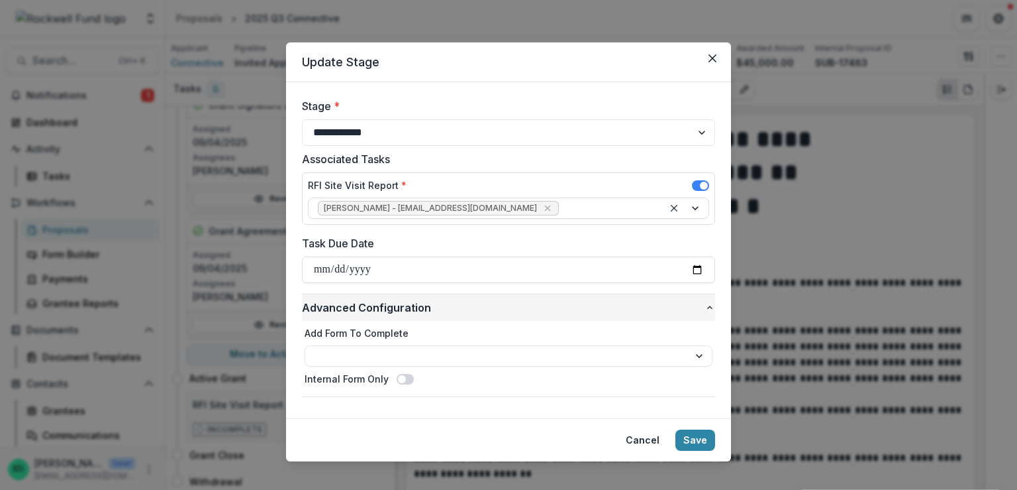
click at [670, 309] on span "Advanced Configuration" at bounding box center [503, 307] width 403 height 16
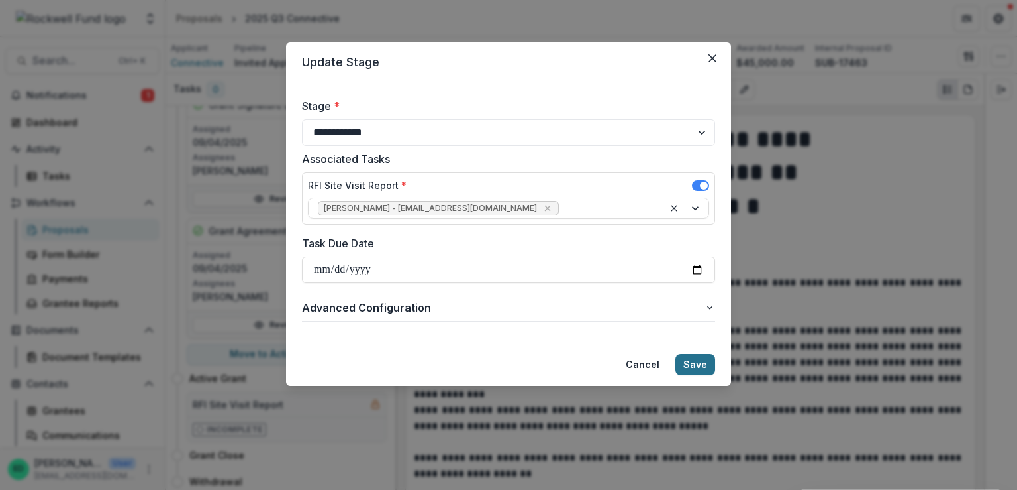
click at [695, 361] on button "Save" at bounding box center [696, 364] width 40 height 21
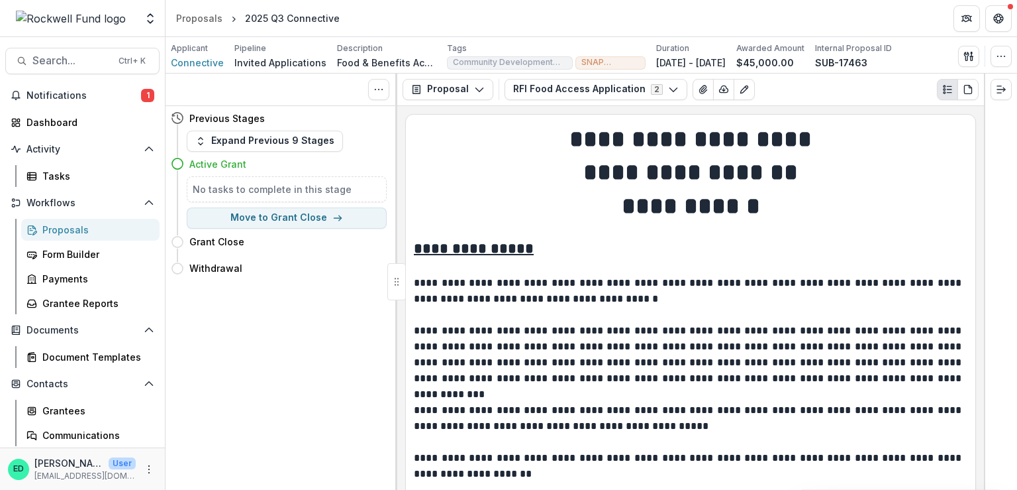
scroll to position [0, 0]
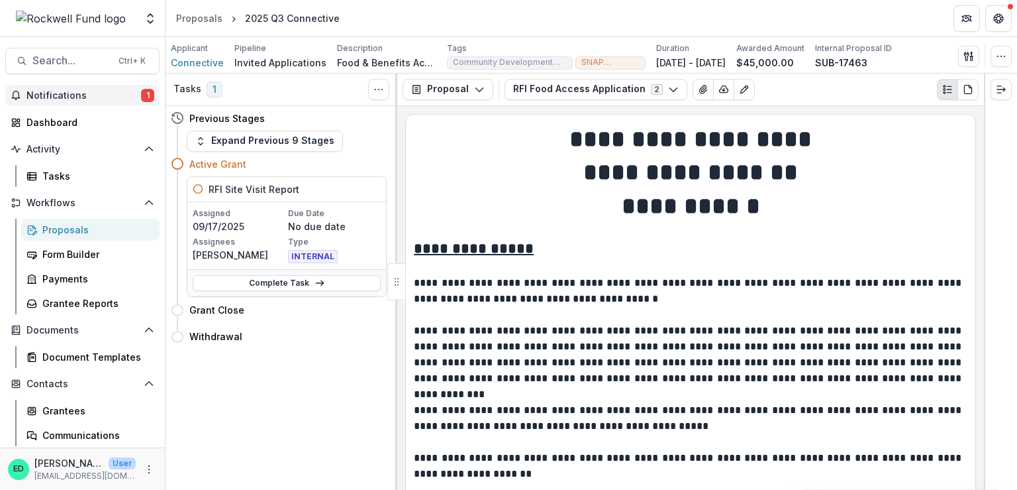
click at [80, 94] on span "Notifications" at bounding box center [83, 95] width 115 height 11
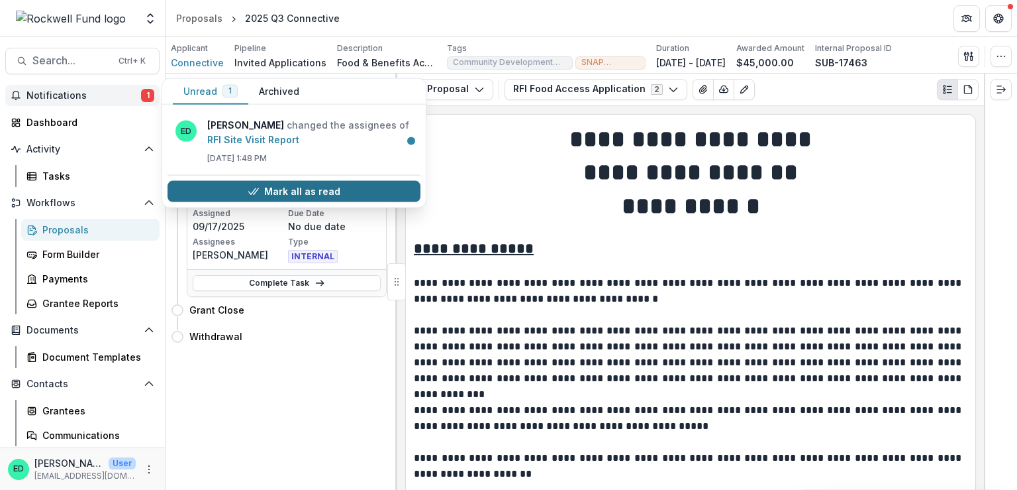
click at [284, 191] on button "Mark all as read" at bounding box center [294, 191] width 253 height 21
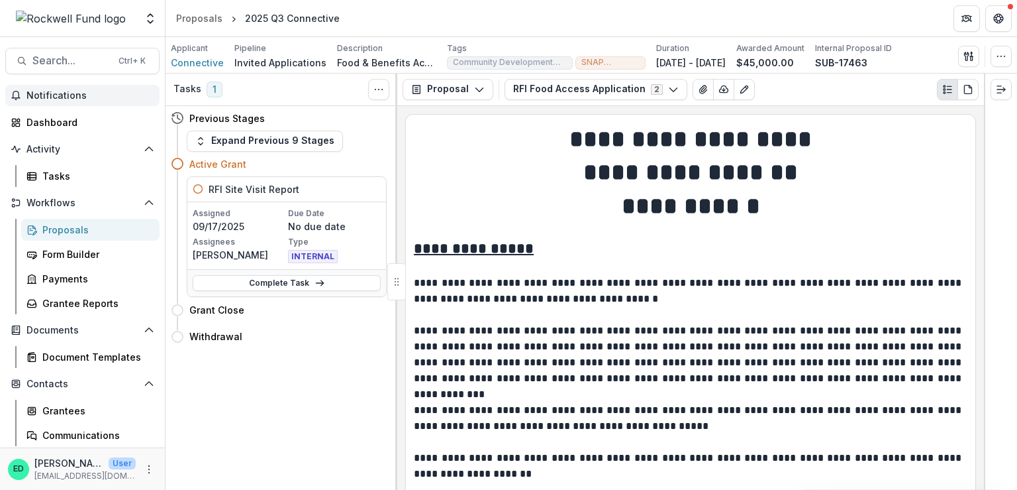
click at [281, 417] on div "Tasks 1 Show Cancelled Tasks Previous Stages Expand Previous 9 Stages Active Gr…" at bounding box center [282, 282] width 232 height 416
click at [77, 99] on span "Notifications" at bounding box center [90, 95] width 128 height 11
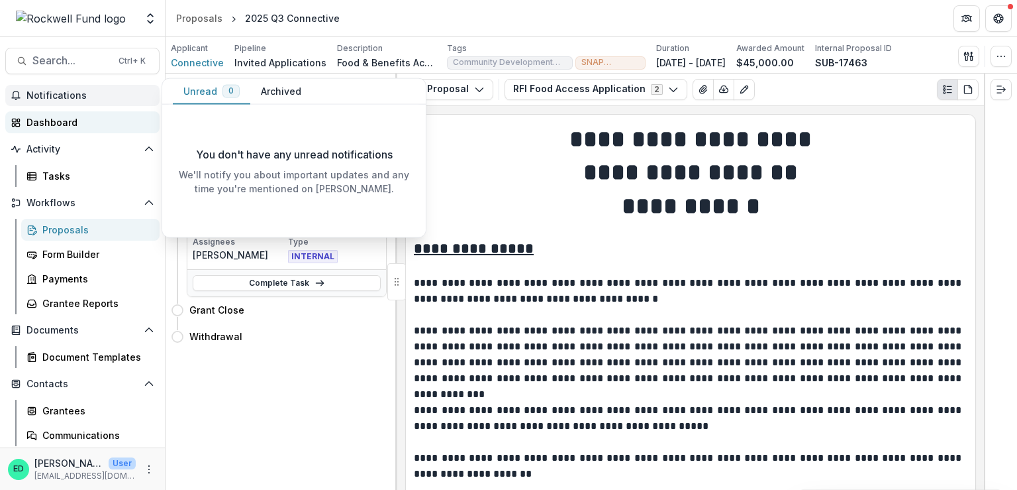
click at [64, 113] on link "Dashboard" at bounding box center [82, 122] width 154 height 22
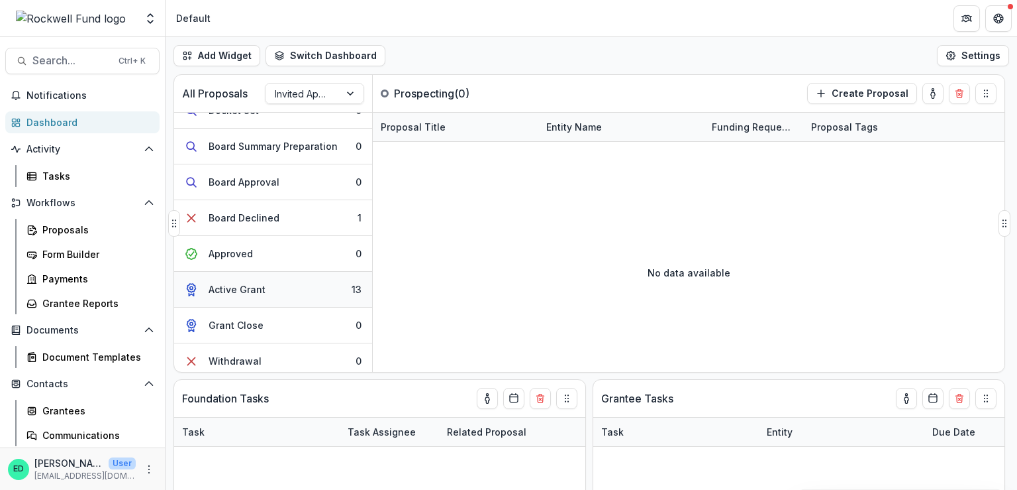
scroll to position [167, 0]
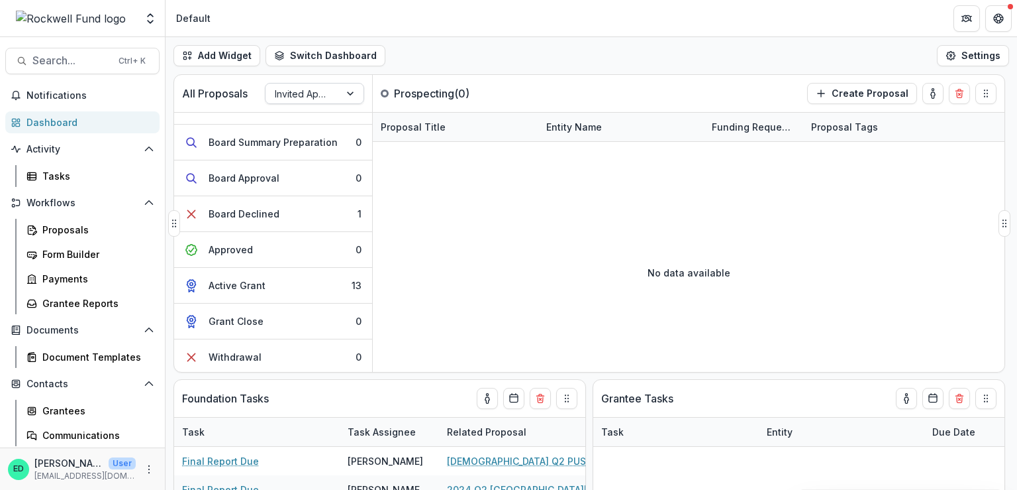
click at [277, 96] on input "text" at bounding box center [276, 94] width 3 height 14
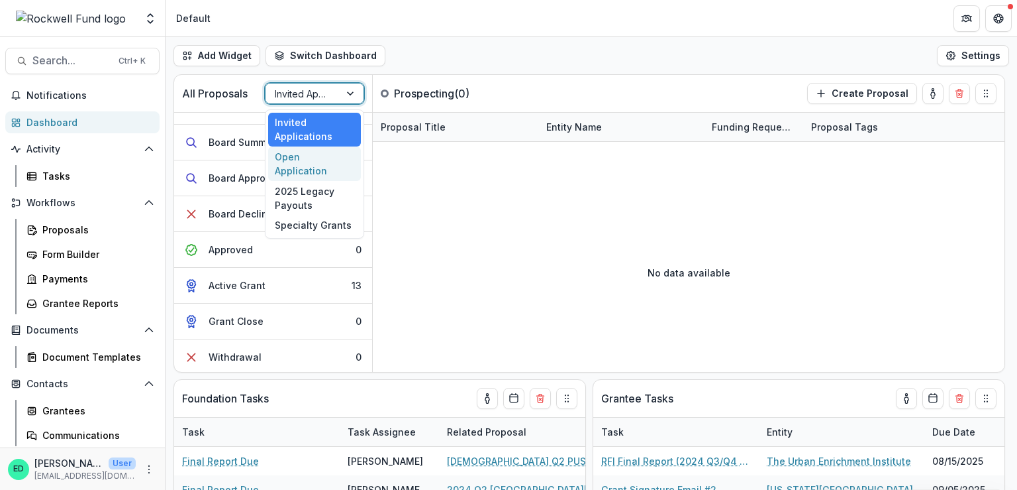
click at [299, 160] on div "Open Application" at bounding box center [314, 163] width 93 height 34
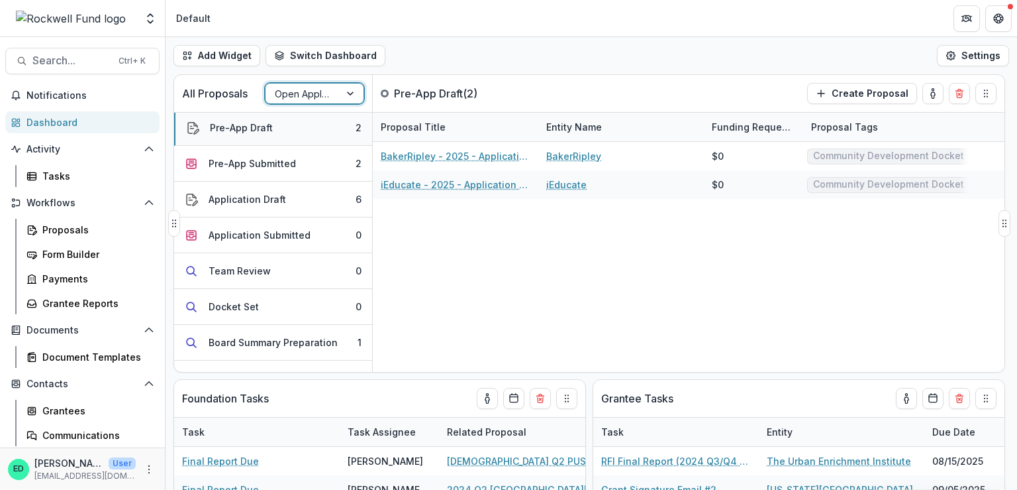
scroll to position [0, 0]
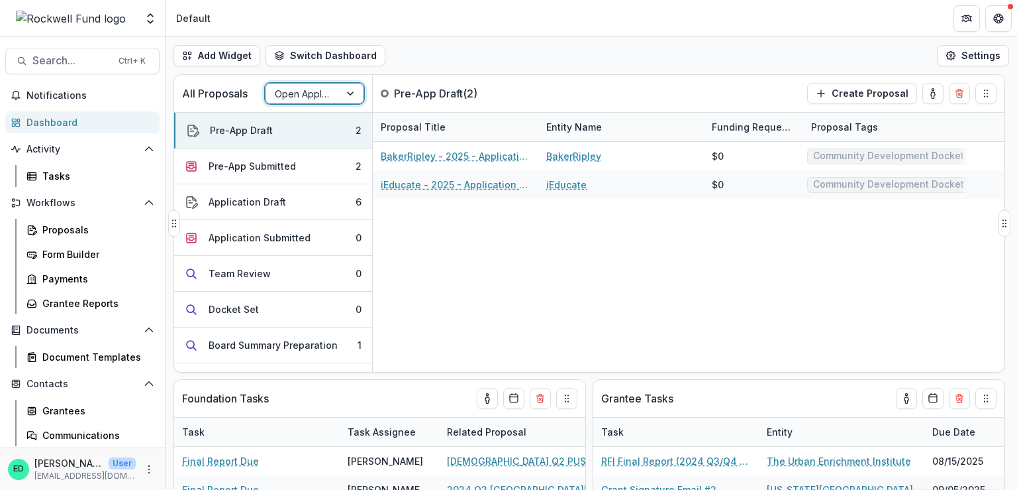
click at [312, 85] on div at bounding box center [303, 93] width 56 height 17
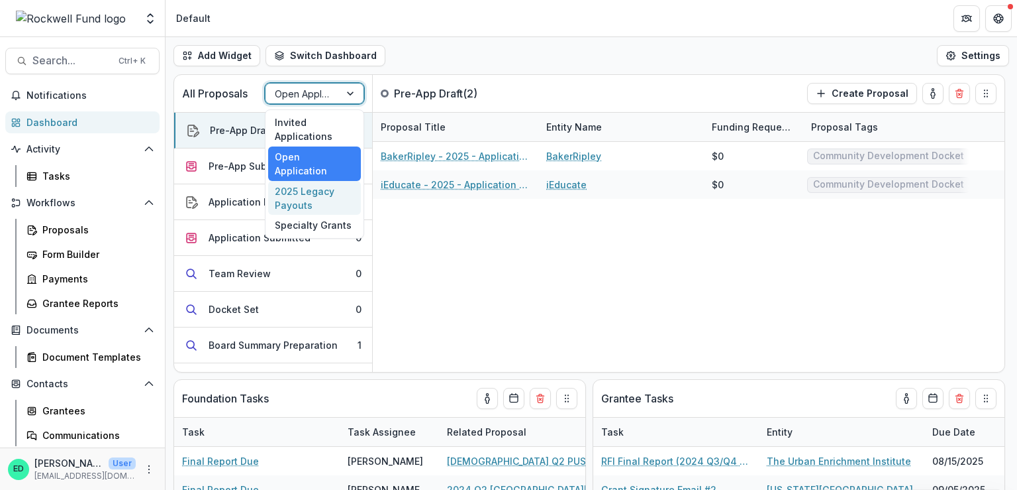
click at [289, 186] on div "2025 Legacy Payouts" at bounding box center [314, 198] width 93 height 34
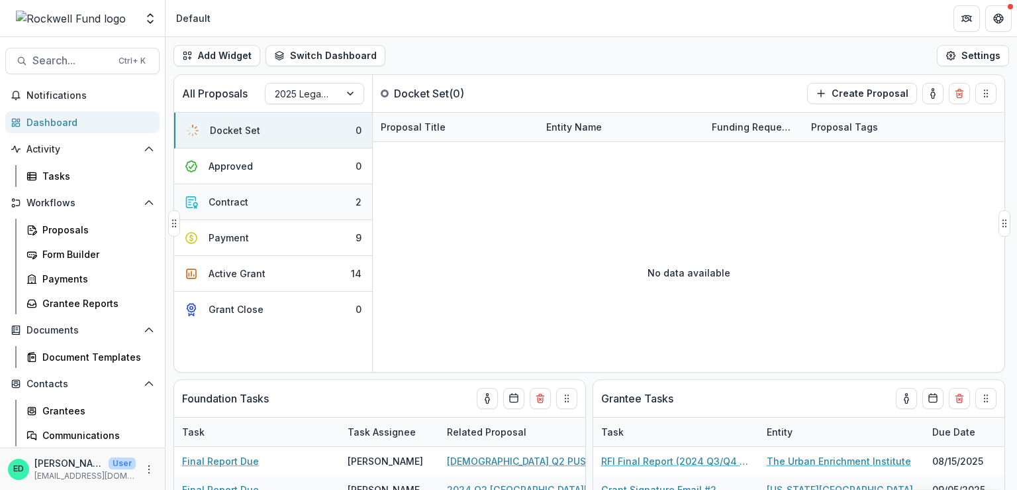
click at [272, 189] on button "Contract 2" at bounding box center [273, 202] width 198 height 36
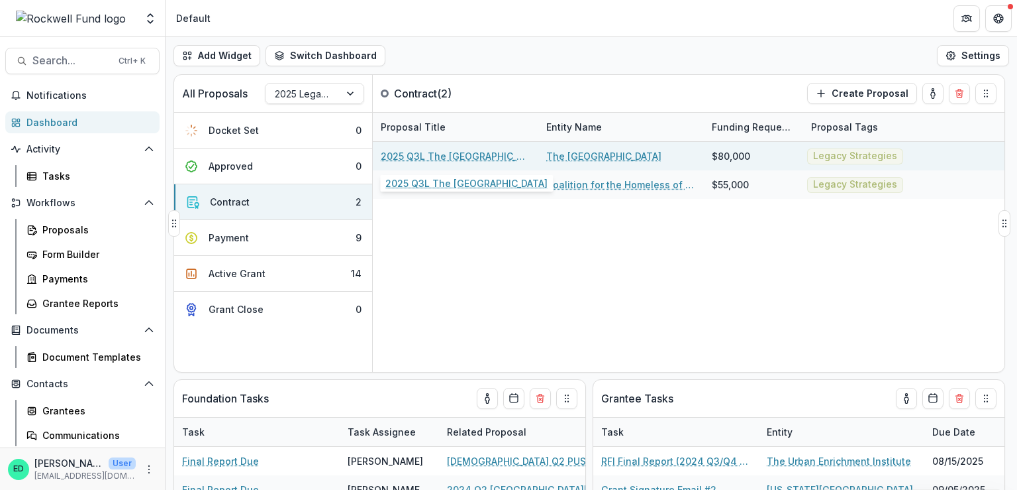
click at [433, 160] on link "2025 Q3L The [GEOGRAPHIC_DATA]" at bounding box center [456, 156] width 150 height 14
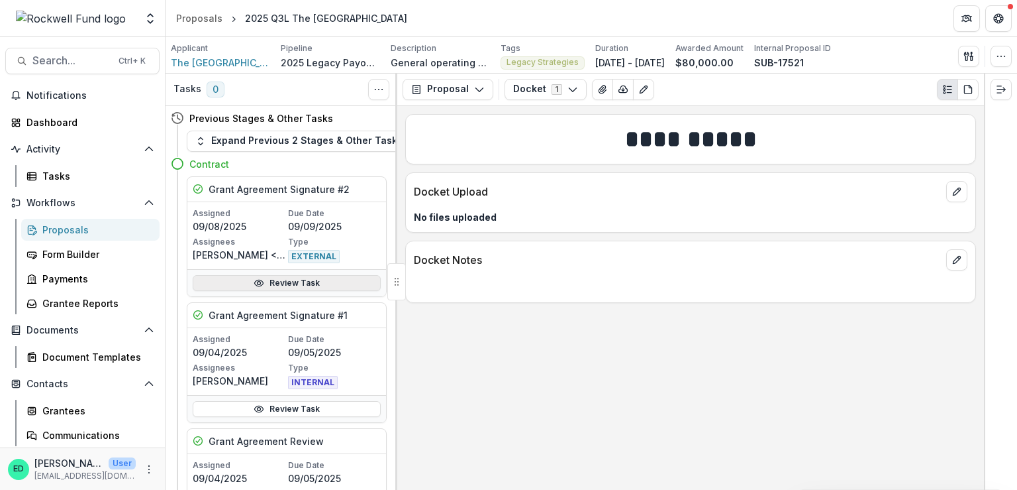
click at [272, 280] on link "Review Task" at bounding box center [287, 283] width 188 height 16
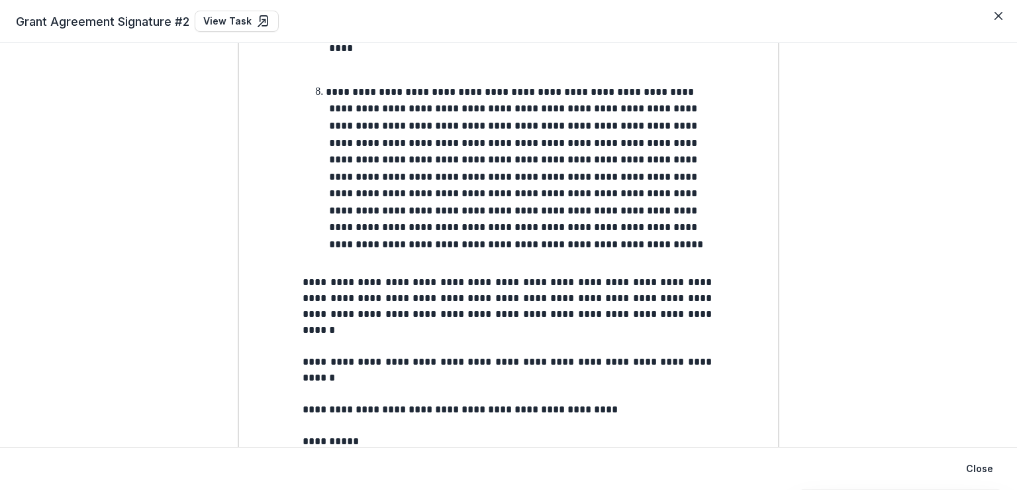
scroll to position [1593, 0]
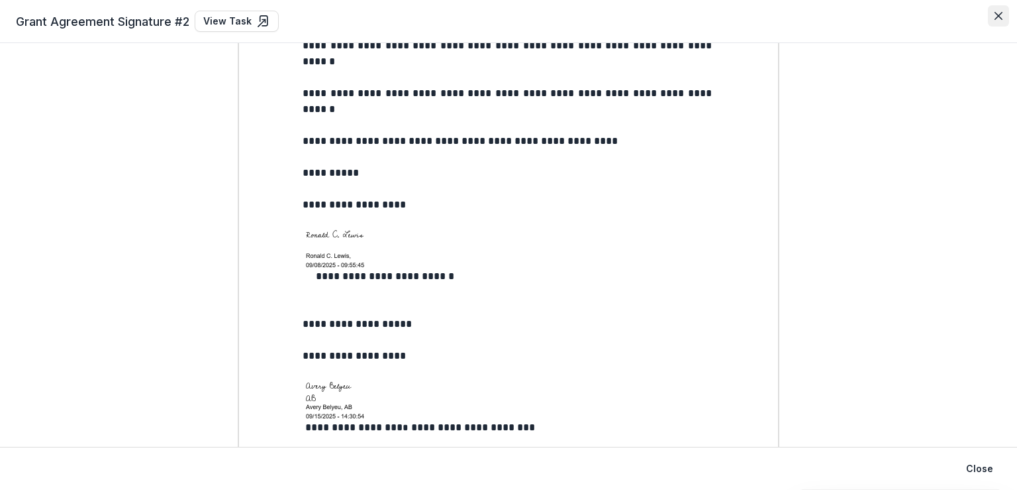
click at [996, 12] on icon "Close" at bounding box center [999, 16] width 8 height 8
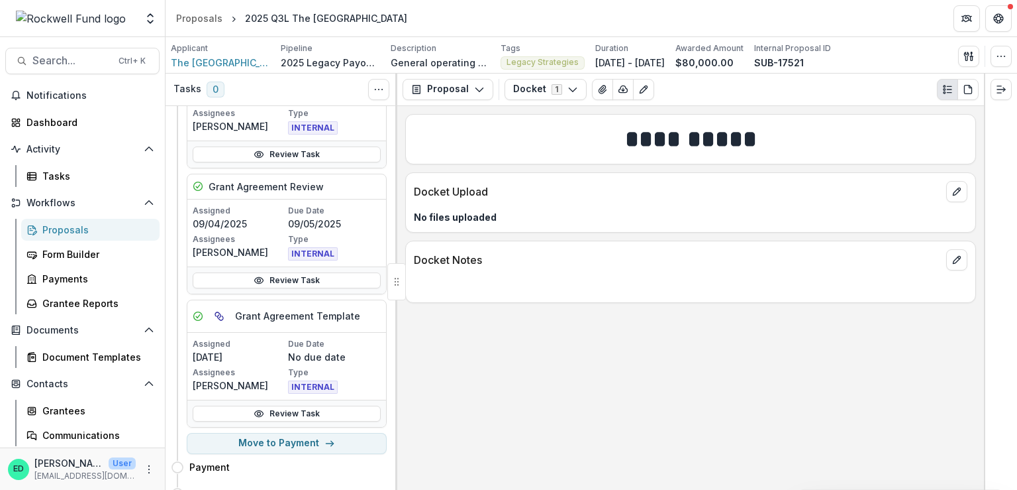
scroll to position [305, 0]
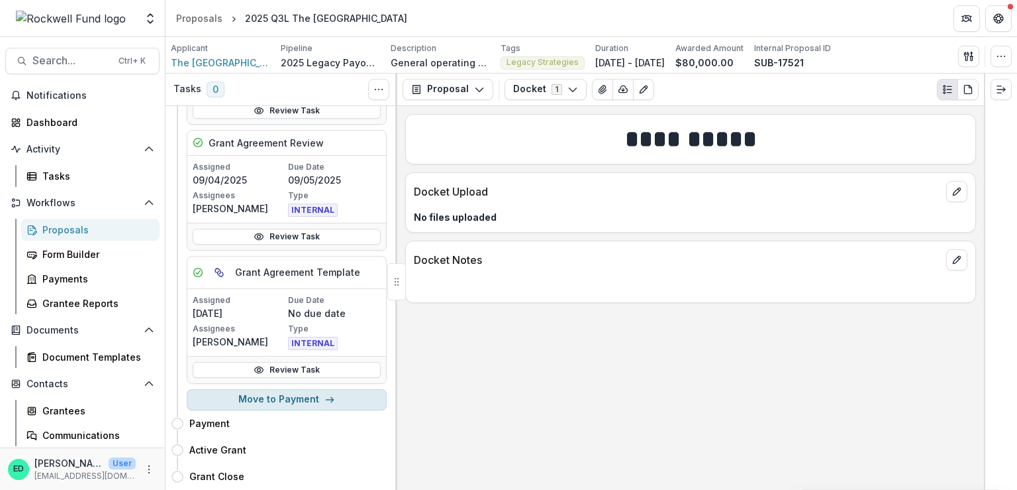
click at [295, 391] on button "Move to Payment" at bounding box center [287, 399] width 200 height 21
select select "*******"
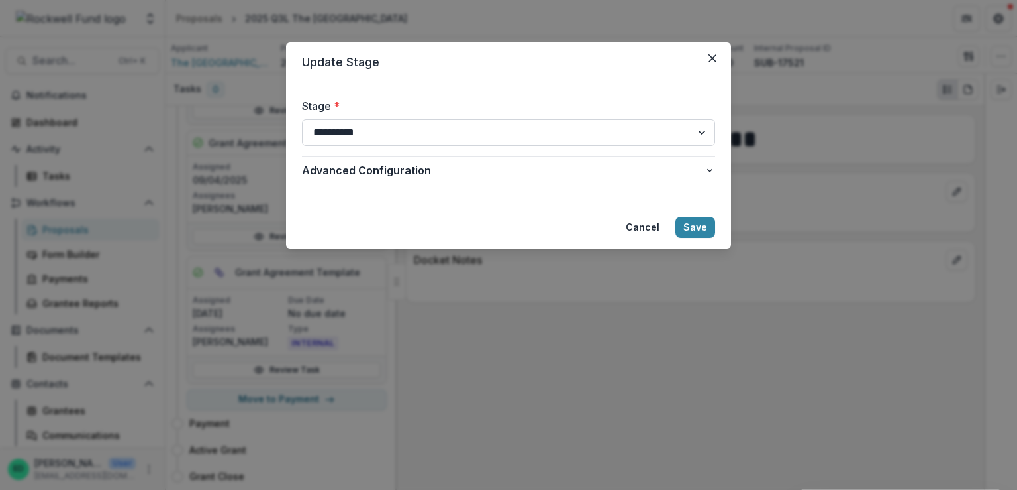
click at [374, 138] on select "**********" at bounding box center [508, 132] width 413 height 26
click at [400, 99] on label "Stage *" at bounding box center [504, 106] width 405 height 16
click at [400, 119] on select "**********" at bounding box center [508, 132] width 413 height 26
click at [702, 228] on button "Save" at bounding box center [696, 227] width 40 height 21
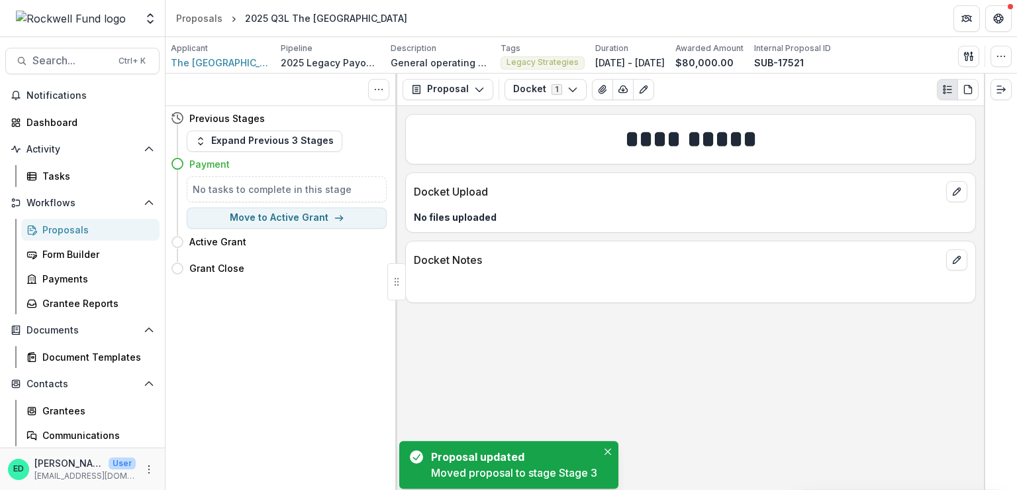
scroll to position [0, 0]
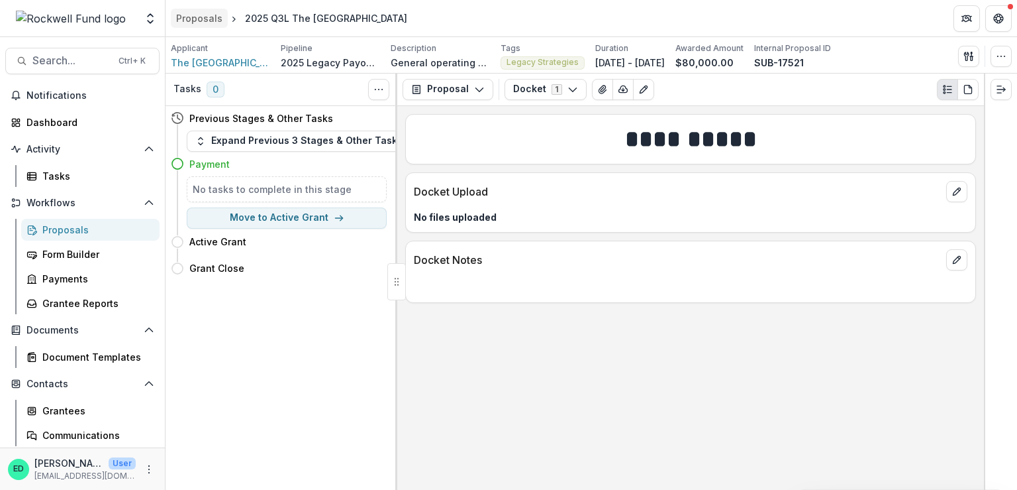
click at [189, 19] on div "Proposals" at bounding box center [199, 18] width 46 height 14
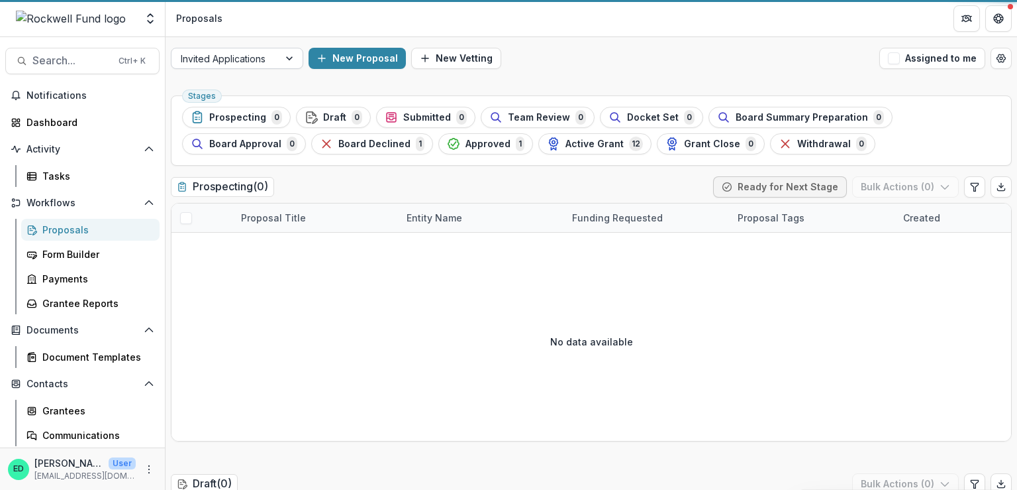
click at [246, 57] on div at bounding box center [225, 58] width 89 height 17
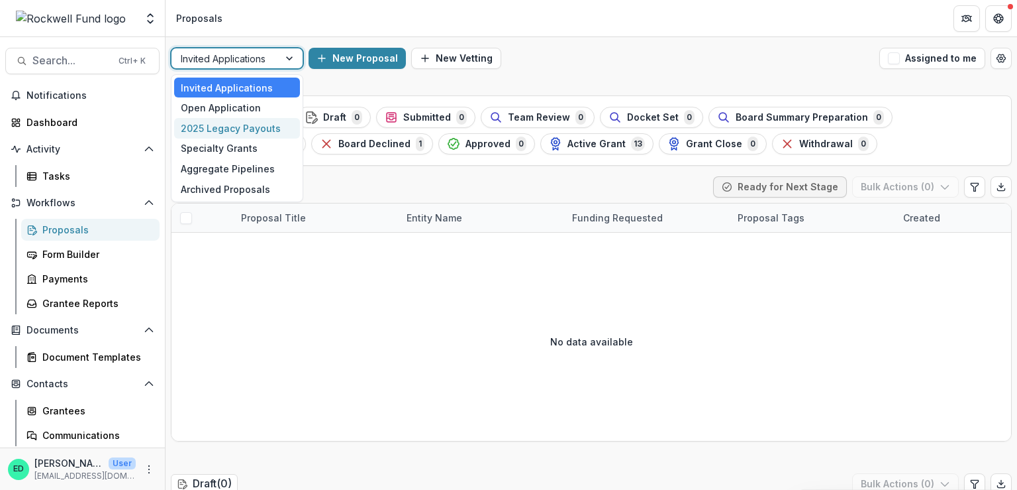
click at [224, 130] on div "2025 Legacy Payouts" at bounding box center [237, 128] width 126 height 21
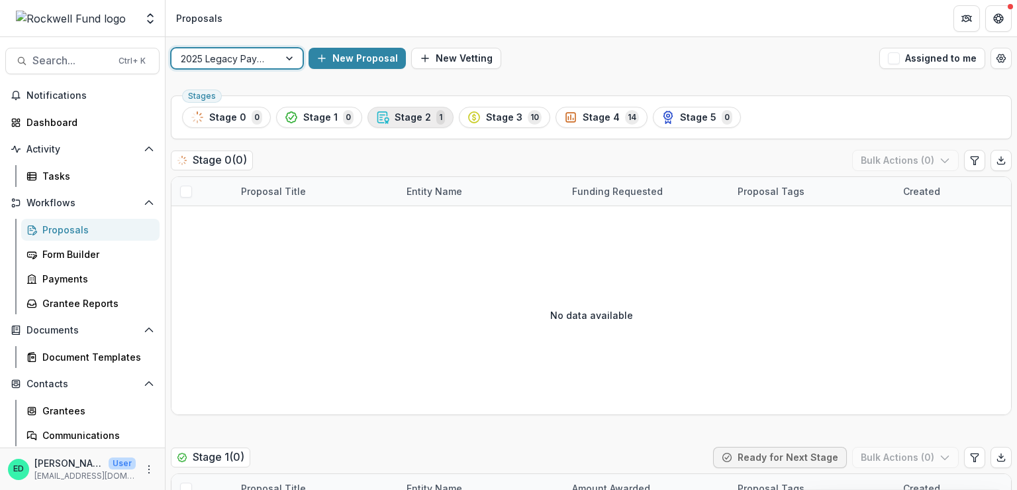
click at [395, 117] on span "Stage 2" at bounding box center [413, 117] width 36 height 11
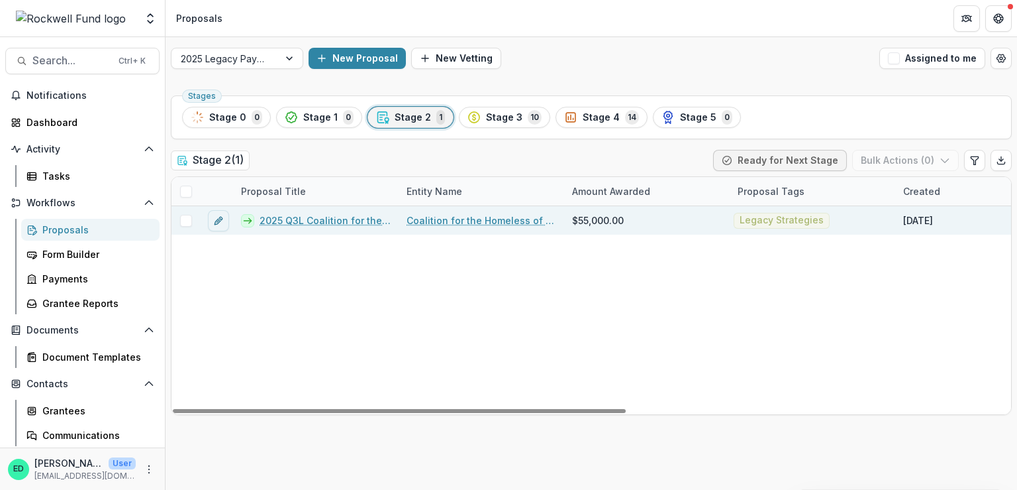
click at [356, 218] on link "2025 Q3L Coalition for the Homeless of Houston/[GEOGRAPHIC_DATA]" at bounding box center [325, 220] width 131 height 14
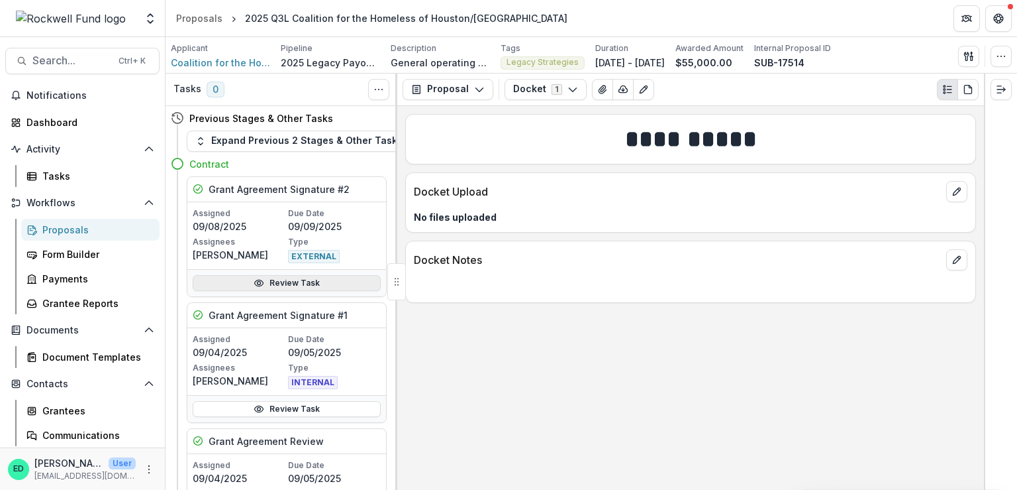
click at [275, 285] on link "Review Task" at bounding box center [287, 283] width 188 height 16
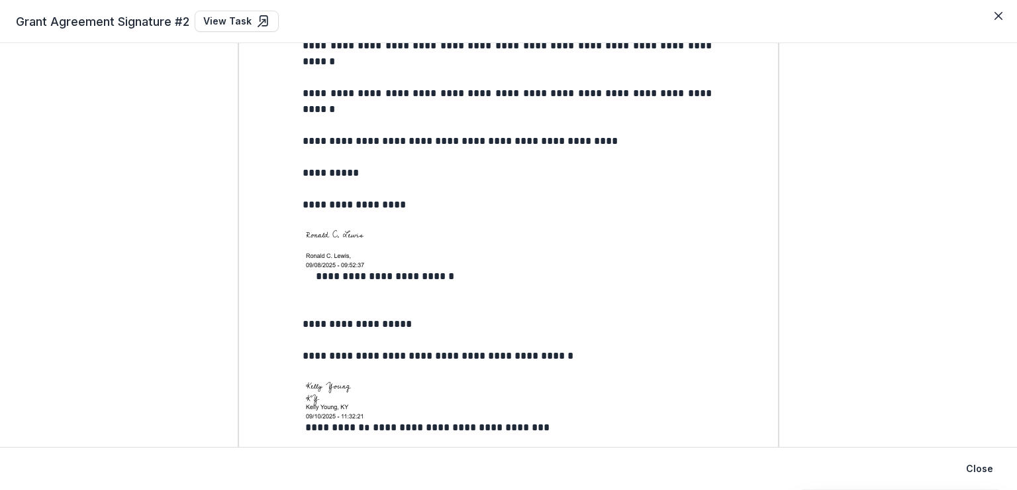
scroll to position [1594, 0]
click at [996, 17] on icon "Close" at bounding box center [999, 16] width 8 height 8
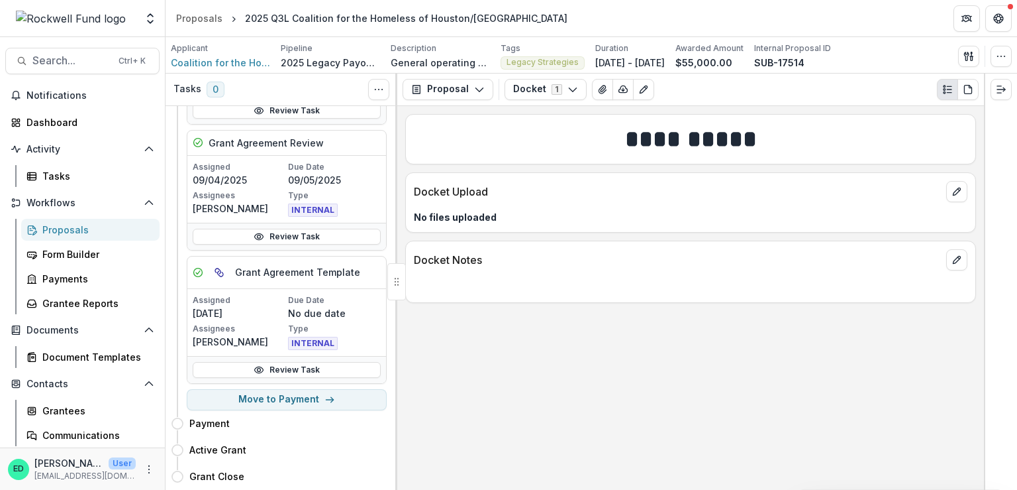
scroll to position [305, 0]
click at [289, 393] on button "Move to Payment" at bounding box center [287, 399] width 200 height 21
select select "*******"
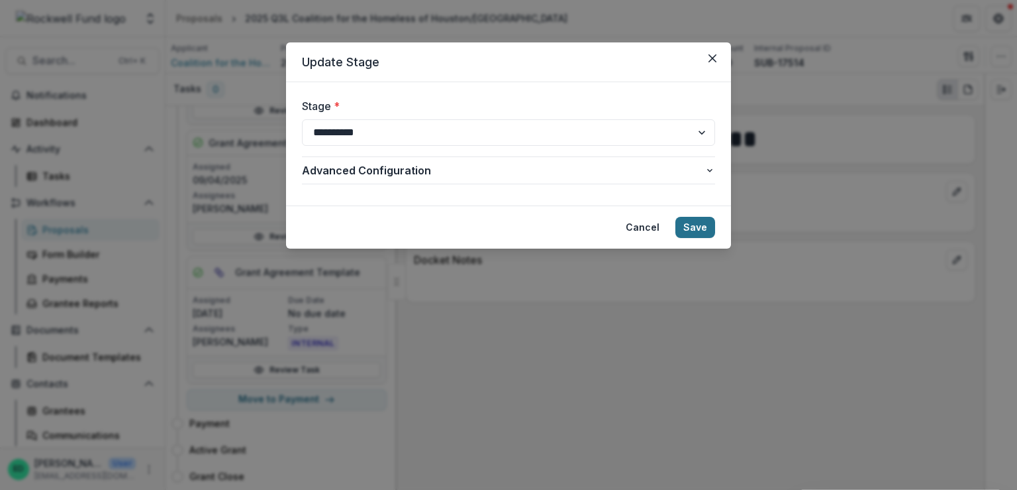
click at [701, 222] on button "Save" at bounding box center [696, 227] width 40 height 21
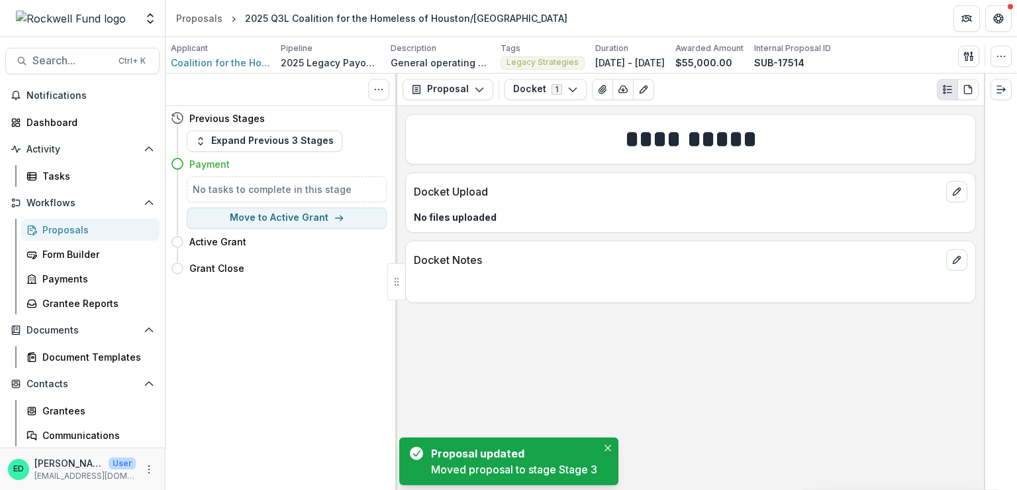
scroll to position [0, 0]
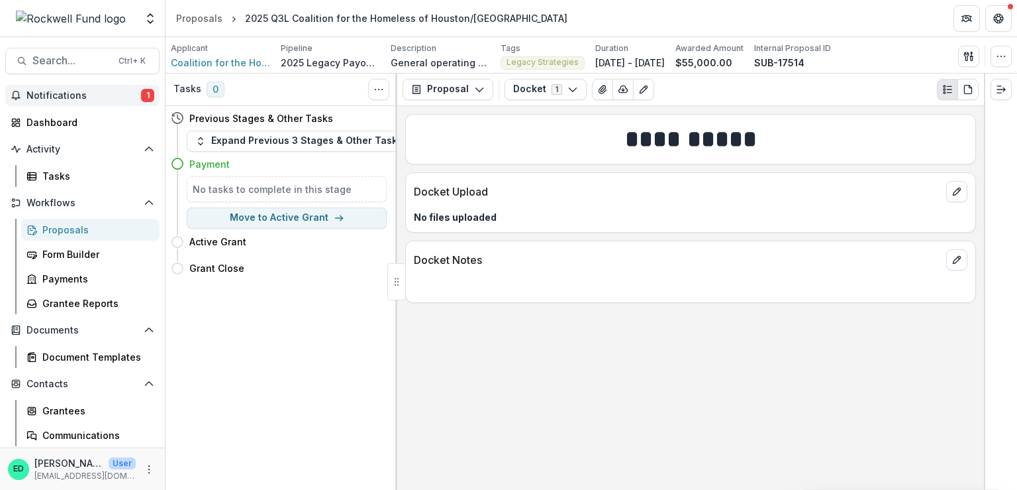
click at [57, 94] on span "Notifications" at bounding box center [83, 95] width 115 height 11
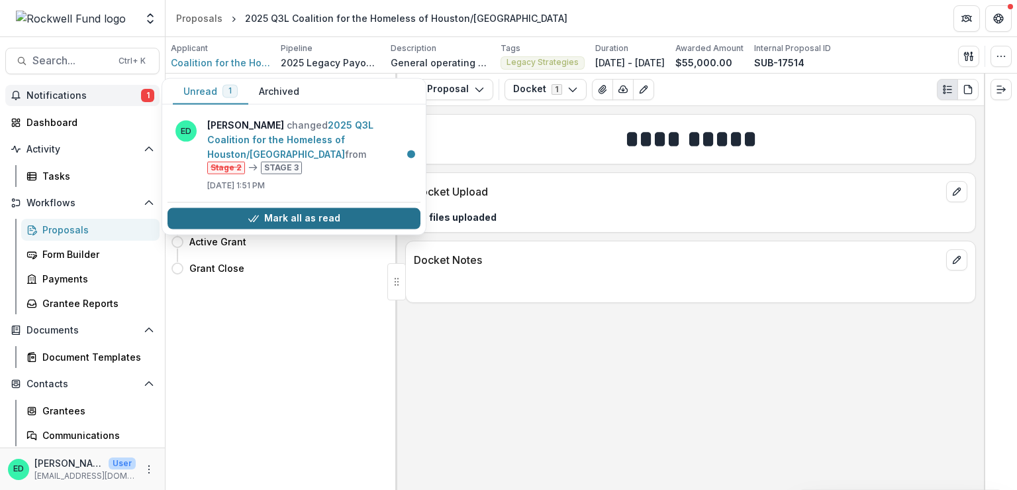
click at [253, 216] on icon "button" at bounding box center [253, 218] width 11 height 11
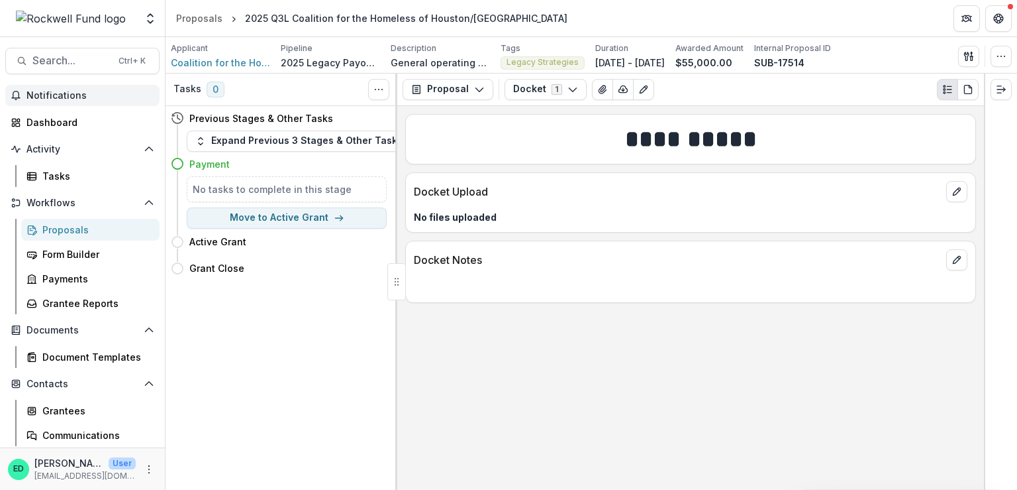
click at [293, 424] on div "Tasks 0 Show Cancelled Tasks Previous Stages & Other Tasks Expand Previous 3 St…" at bounding box center [282, 282] width 232 height 416
click at [209, 21] on div "Proposals" at bounding box center [199, 18] width 46 height 14
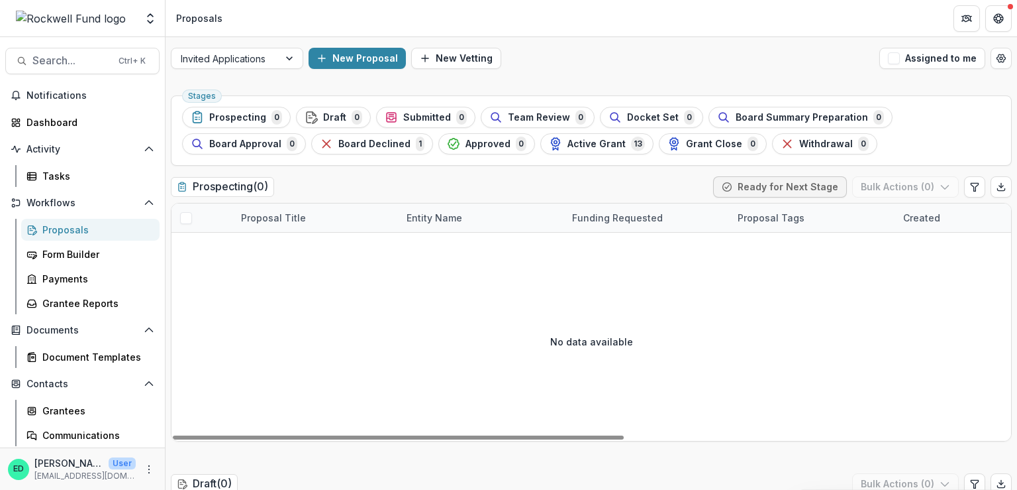
click at [257, 46] on div "Invited Applications New Proposal New Vetting Assigned to me" at bounding box center [592, 58] width 852 height 42
click at [256, 50] on div "Invited Applications" at bounding box center [225, 58] width 107 height 19
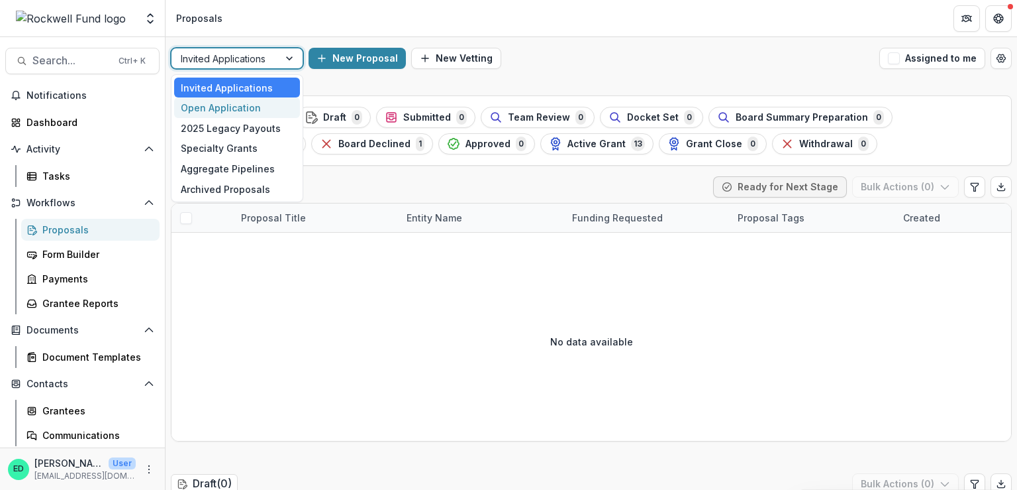
click at [231, 113] on div "Open Application" at bounding box center [237, 107] width 126 height 21
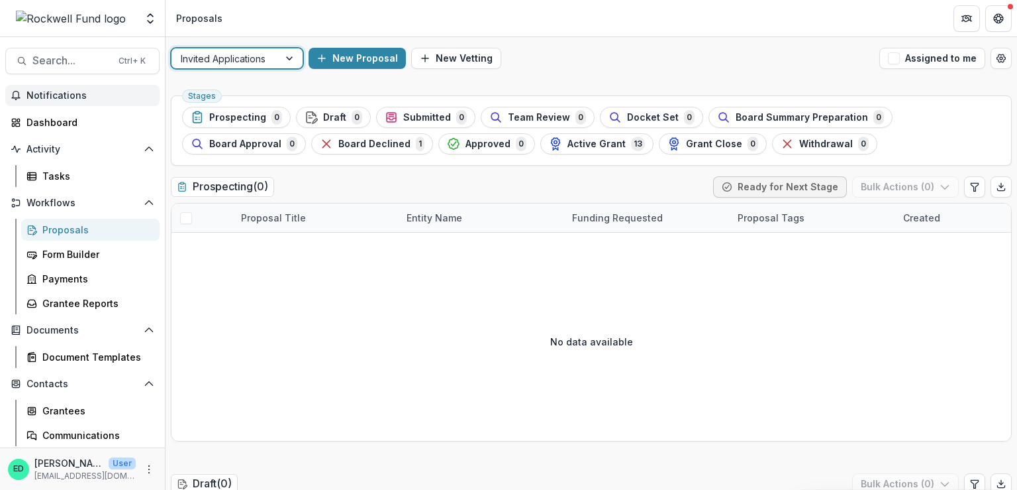
click at [596, 72] on div "option Open Application, selected. Invited Applications New Proposal New Vettin…" at bounding box center [592, 58] width 852 height 42
click at [74, 104] on button "Notifications" at bounding box center [82, 95] width 154 height 21
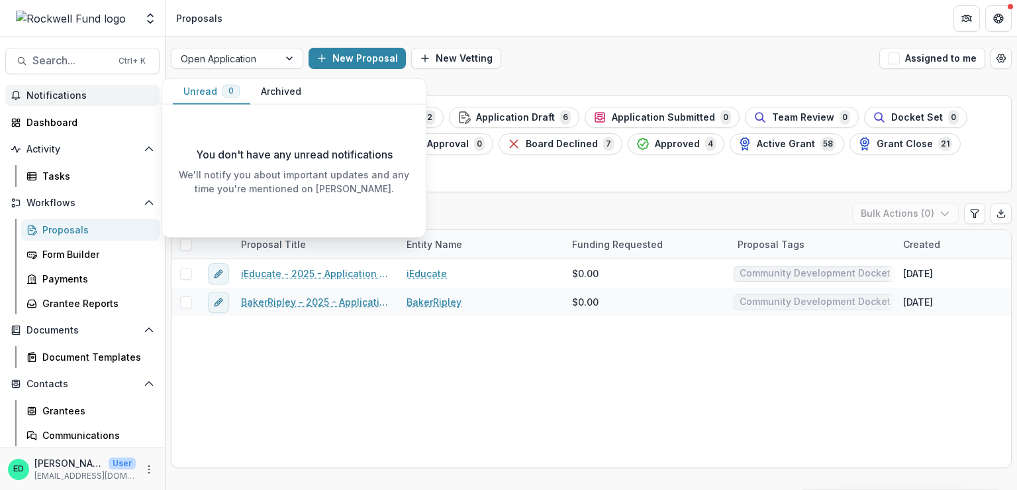
click at [581, 44] on div "Open Application New Proposal New Vetting Assigned to me" at bounding box center [592, 58] width 852 height 42
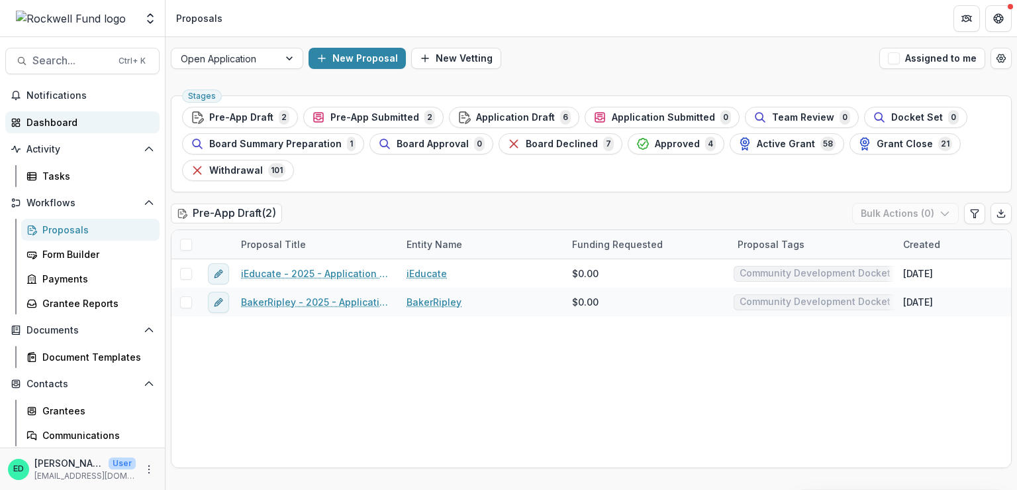
click at [70, 124] on div "Dashboard" at bounding box center [87, 122] width 123 height 14
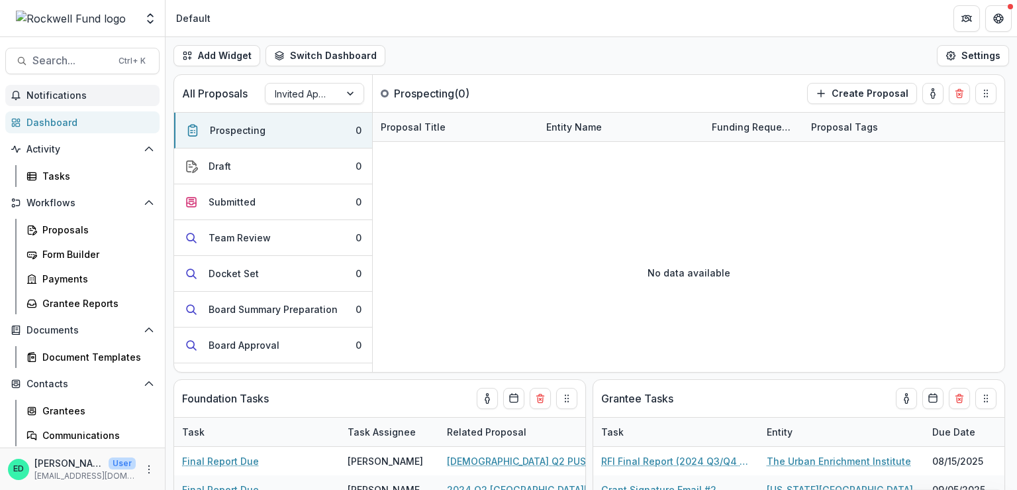
click at [52, 101] on button "Notifications" at bounding box center [82, 95] width 154 height 21
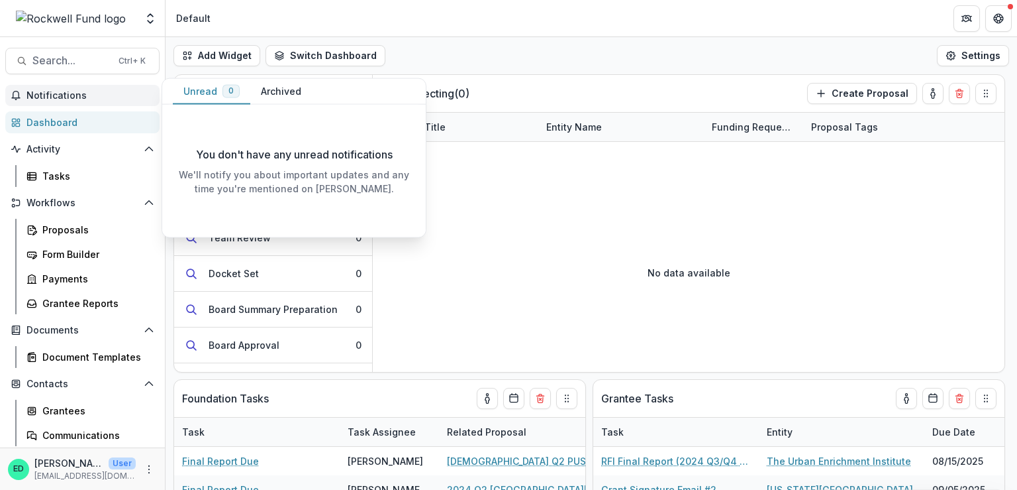
click at [52, 101] on button "Notifications" at bounding box center [82, 95] width 154 height 21
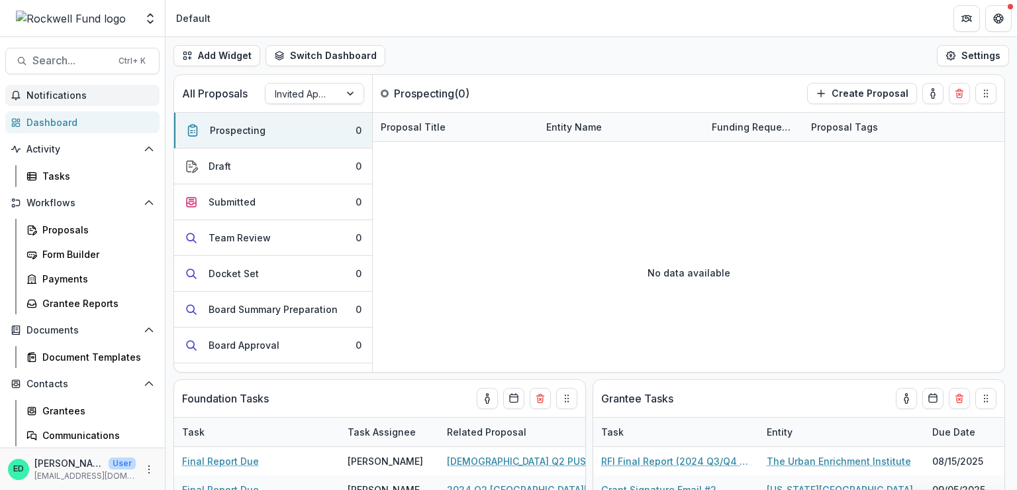
click at [60, 91] on span "Notifications" at bounding box center [90, 95] width 128 height 11
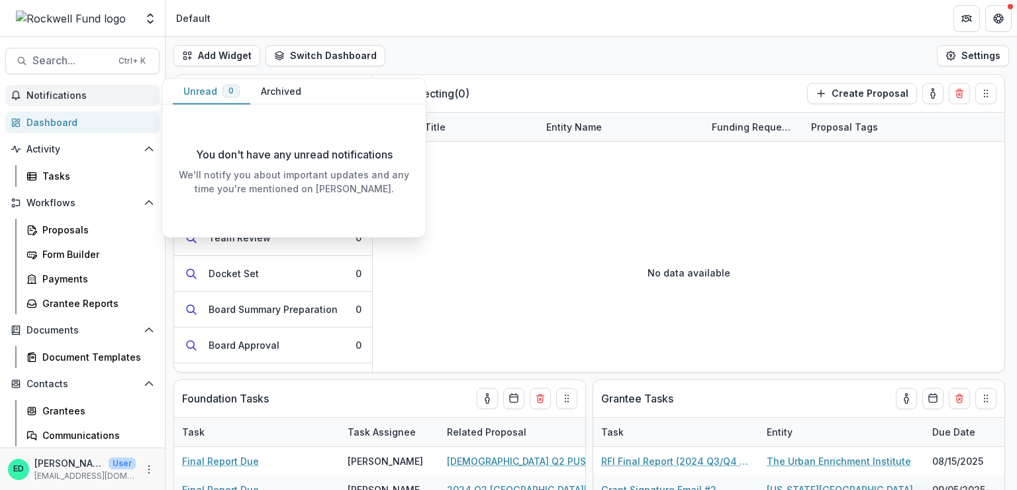
click at [60, 91] on span "Notifications" at bounding box center [90, 95] width 128 height 11
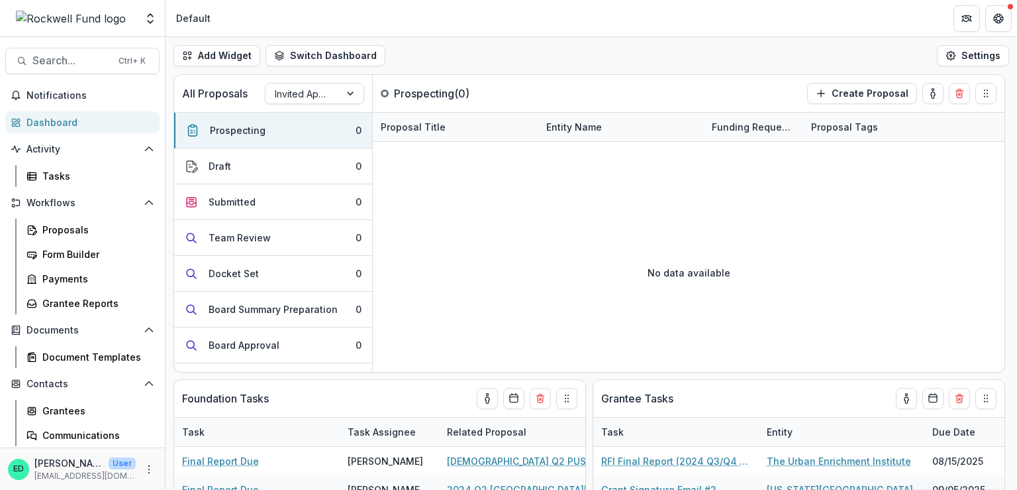
click at [74, 17] on img at bounding box center [71, 19] width 110 height 16
click at [58, 118] on div "Dashboard" at bounding box center [87, 122] width 123 height 14
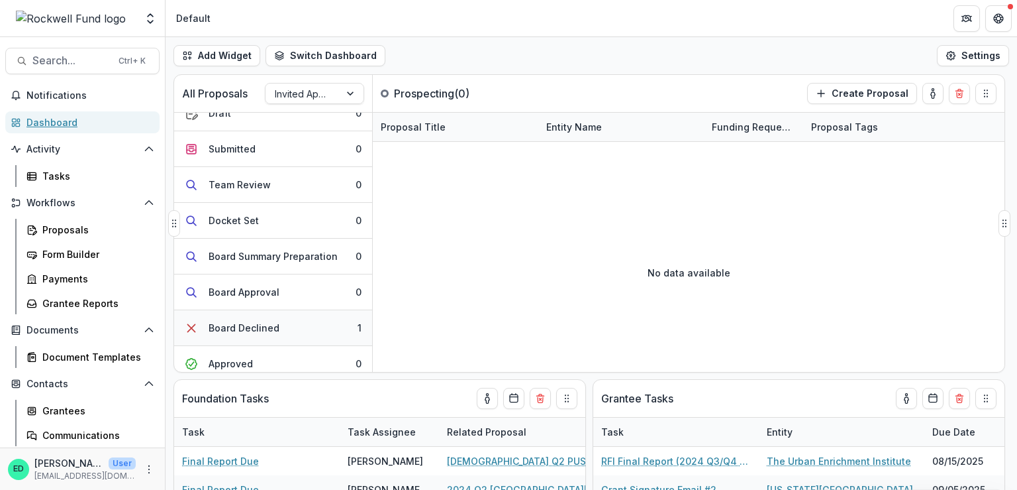
scroll to position [167, 0]
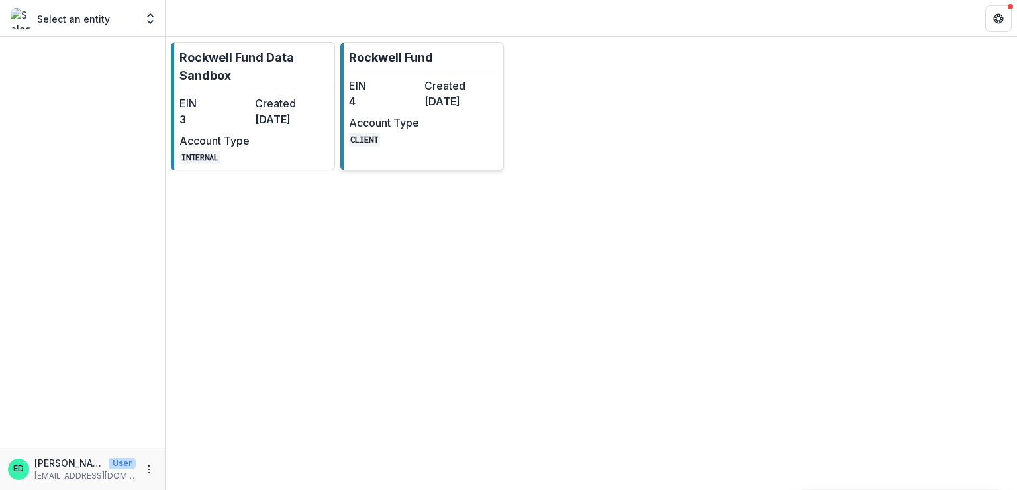
click at [380, 97] on dd "4" at bounding box center [384, 101] width 70 height 16
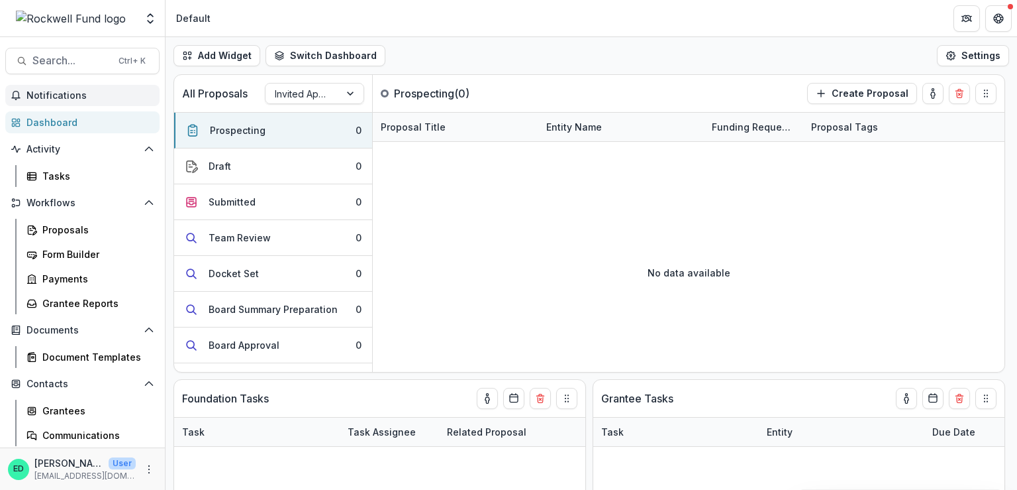
click at [65, 93] on span "Notifications" at bounding box center [90, 95] width 128 height 11
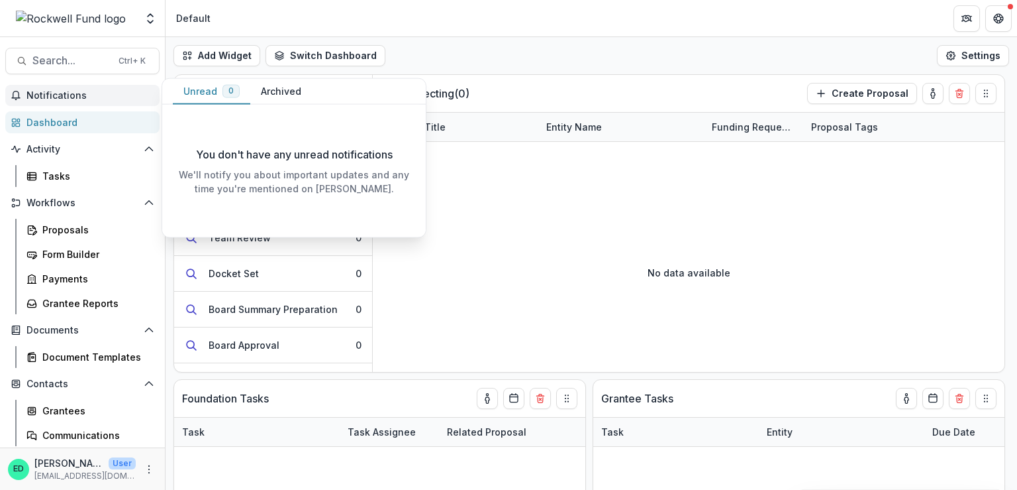
click at [65, 93] on span "Notifications" at bounding box center [90, 95] width 128 height 11
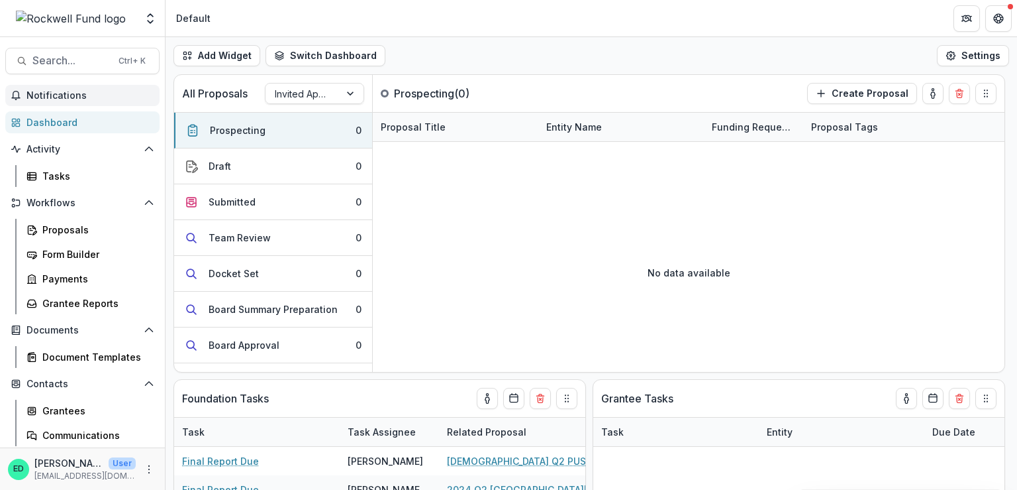
click at [64, 105] on button "Notifications" at bounding box center [82, 95] width 154 height 21
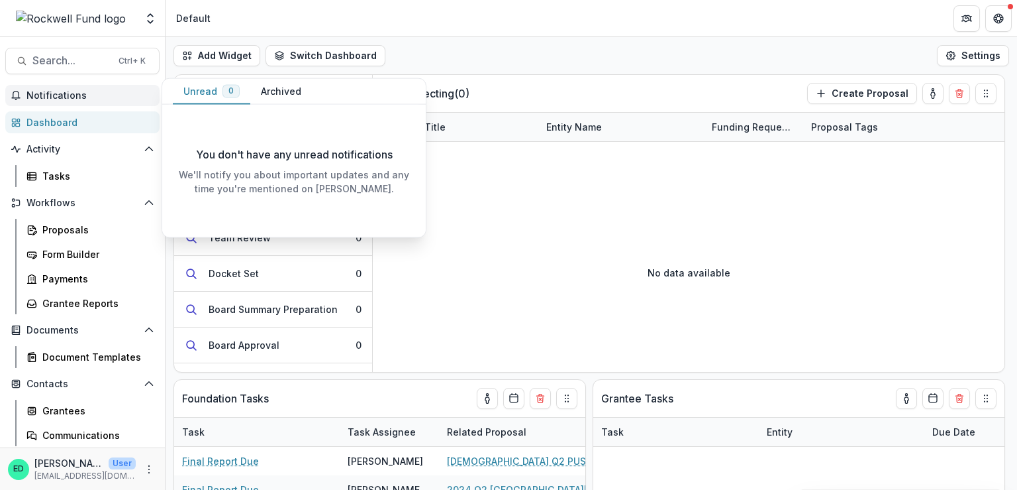
click at [64, 105] on button "Notifications" at bounding box center [82, 95] width 154 height 21
